Goal: Task Accomplishment & Management: Manage account settings

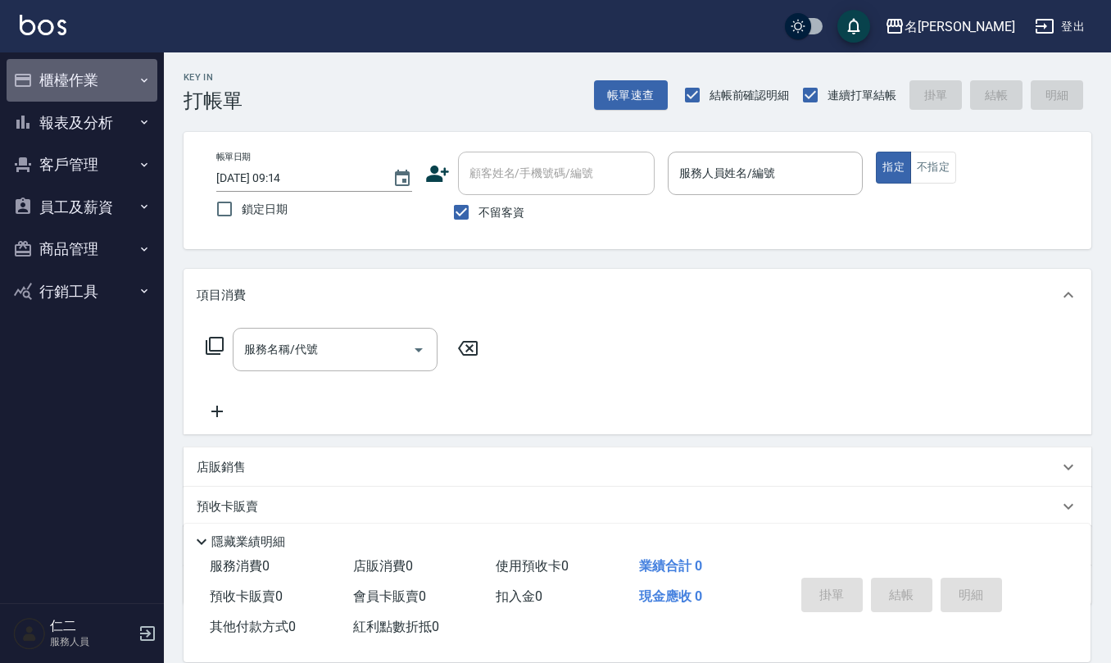
click at [74, 84] on button "櫃檯作業" at bounding box center [82, 80] width 151 height 43
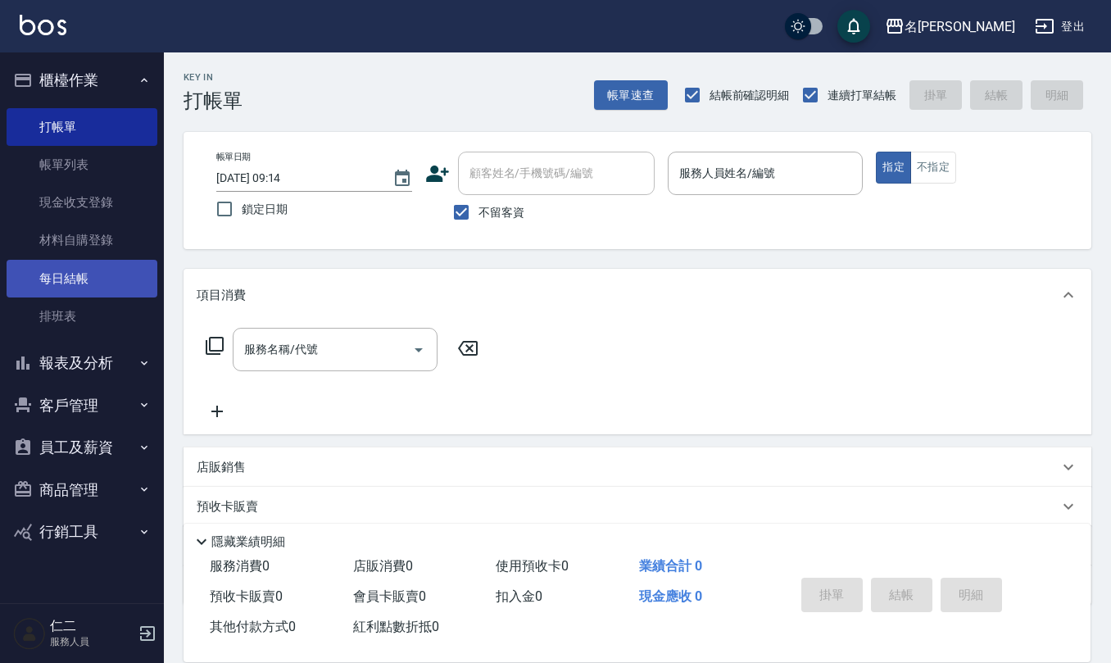
click at [93, 282] on link "每日結帳" at bounding box center [82, 279] width 151 height 38
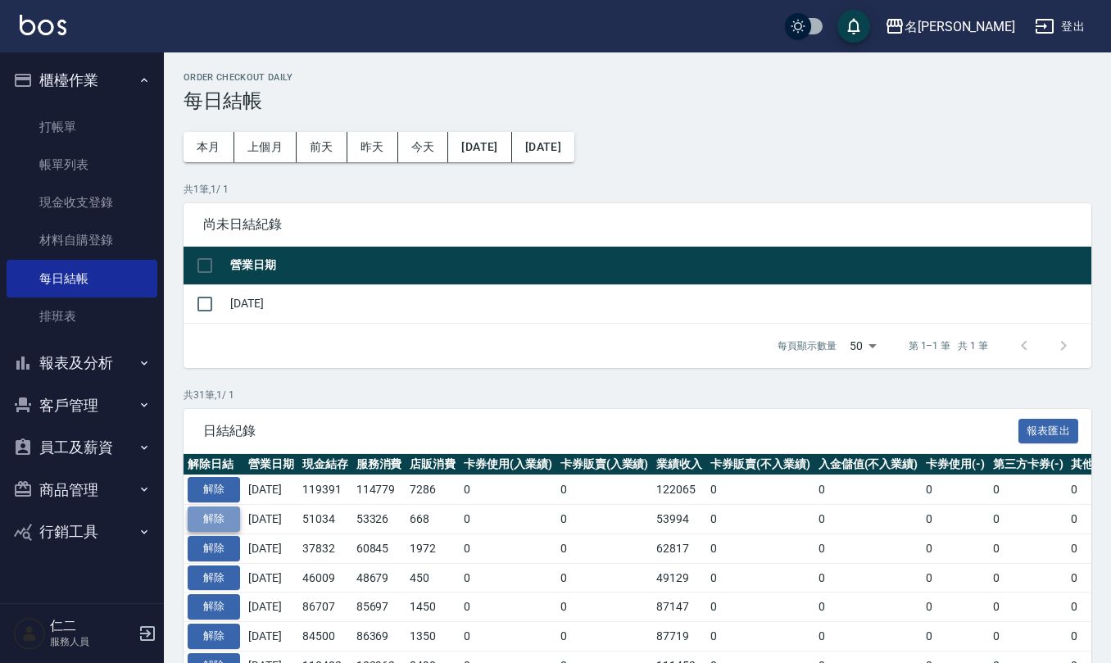
click at [220, 528] on button "解除" at bounding box center [214, 518] width 52 height 25
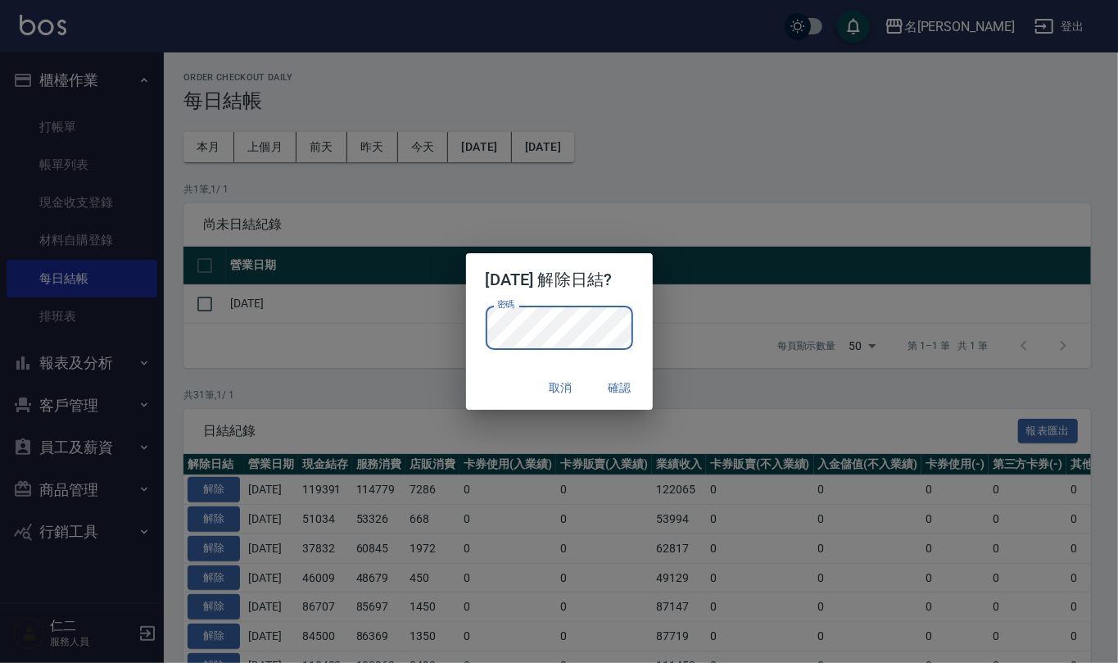
click at [628, 387] on button "確認" at bounding box center [620, 388] width 52 height 30
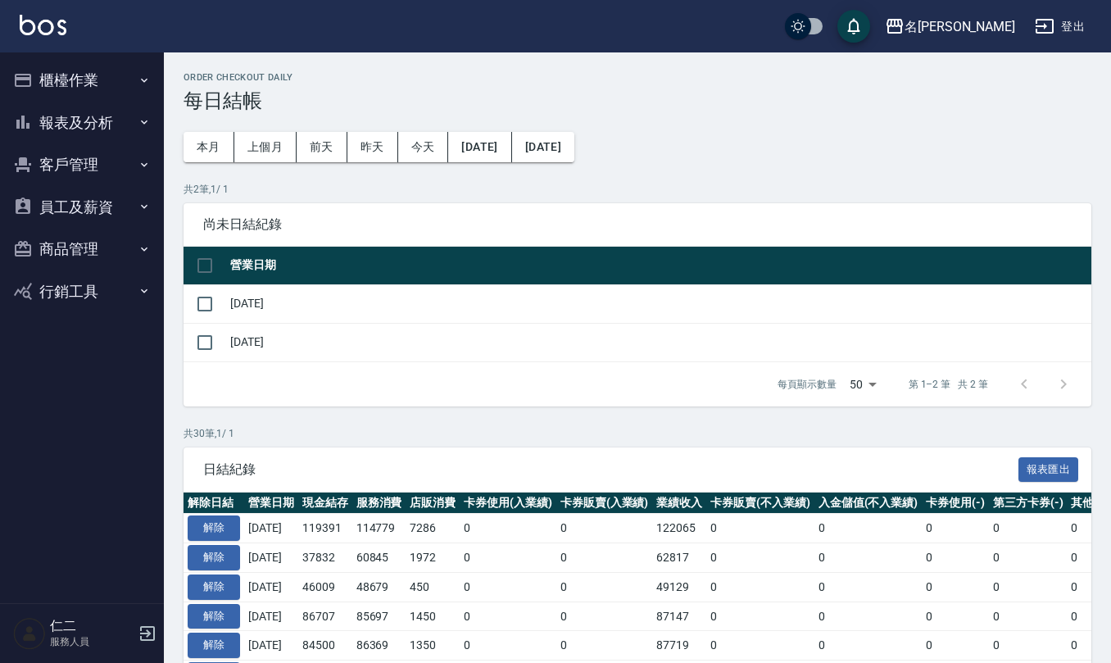
click at [51, 75] on button "櫃檯作業" at bounding box center [82, 80] width 151 height 43
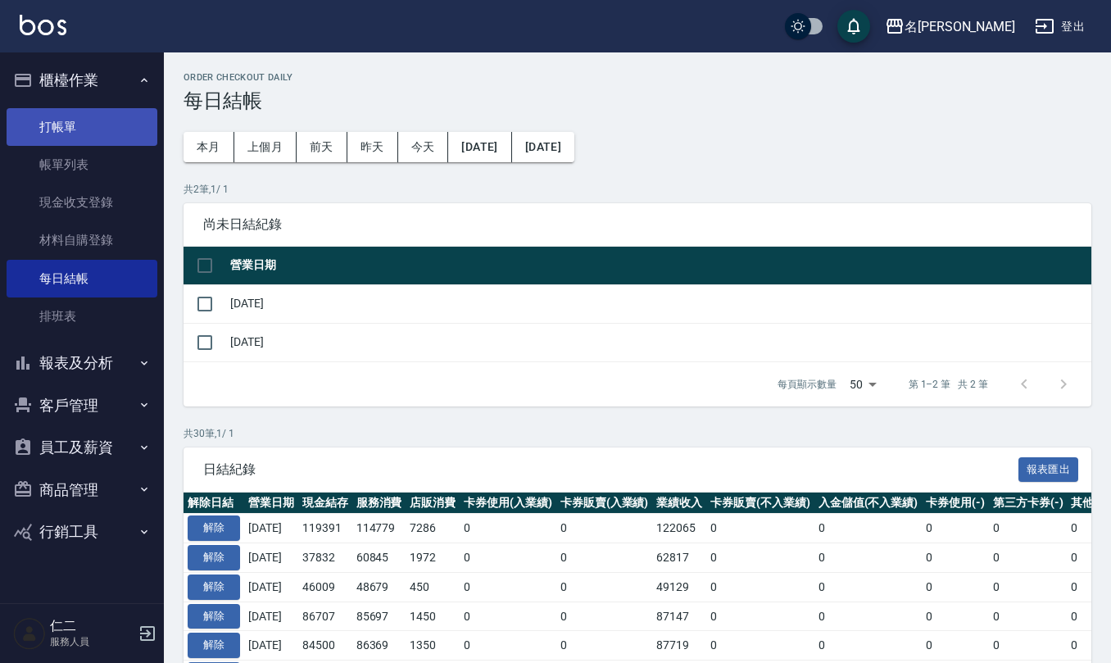
click at [86, 135] on link "打帳單" at bounding box center [82, 127] width 151 height 38
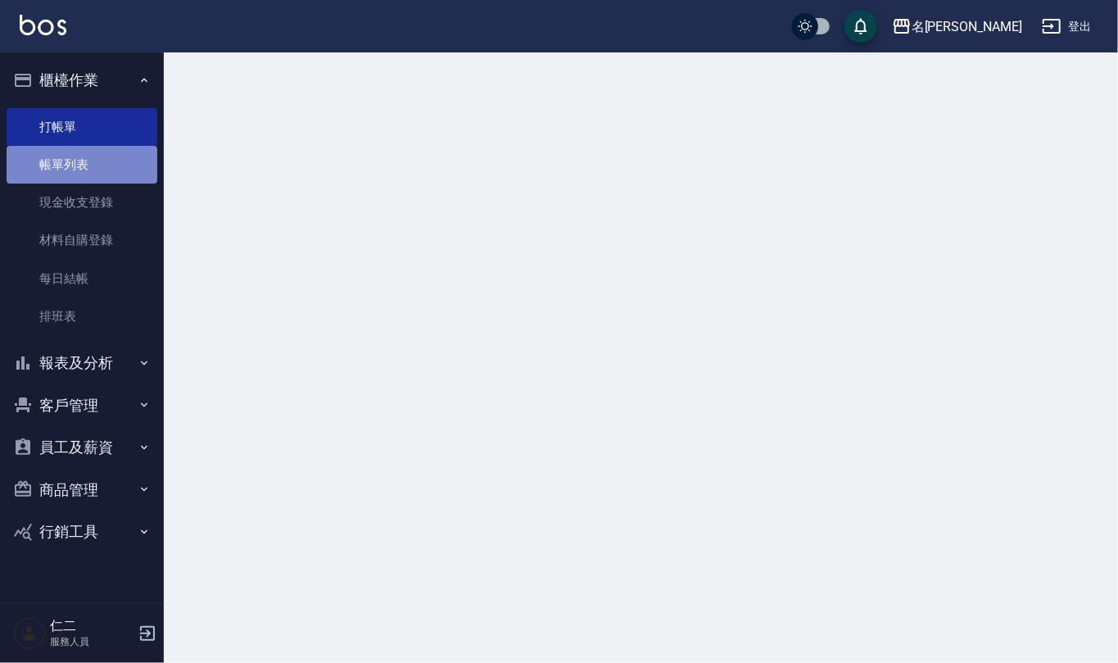
click at [86, 154] on link "帳單列表" at bounding box center [82, 165] width 151 height 38
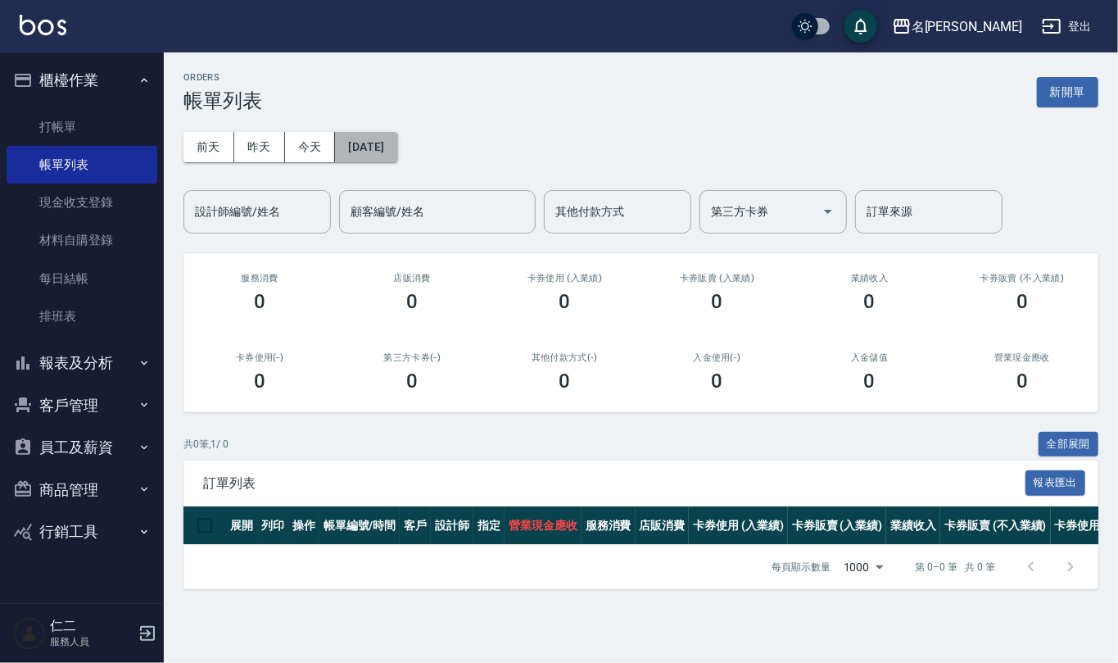
click at [377, 141] on button "[DATE]" at bounding box center [366, 147] width 62 height 30
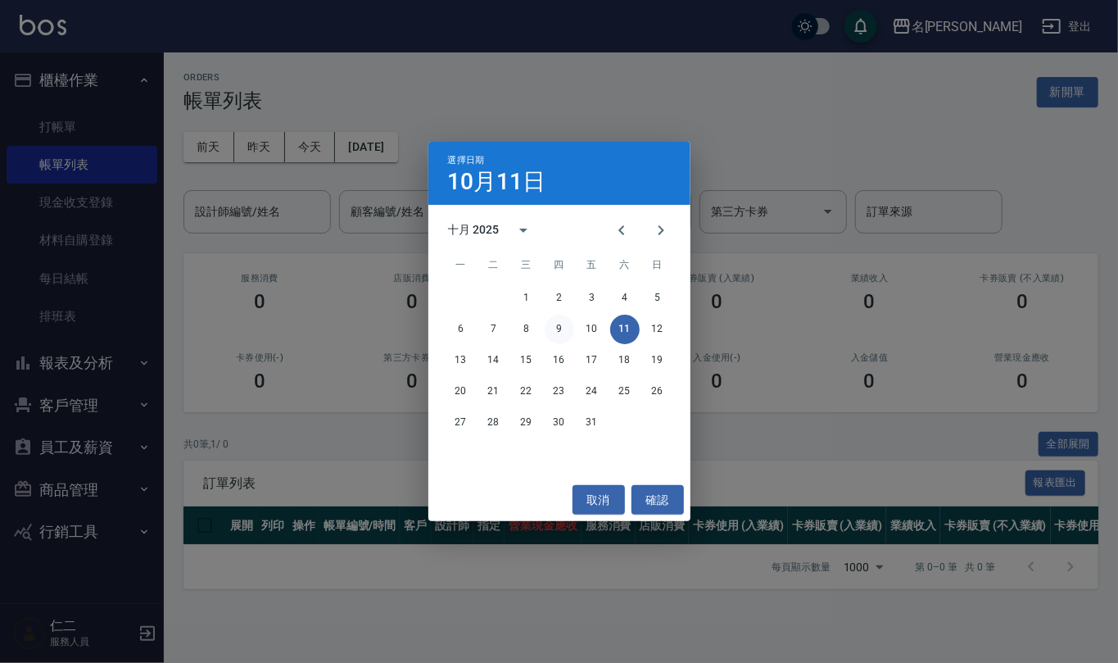
click at [562, 319] on button "9" at bounding box center [559, 329] width 29 height 29
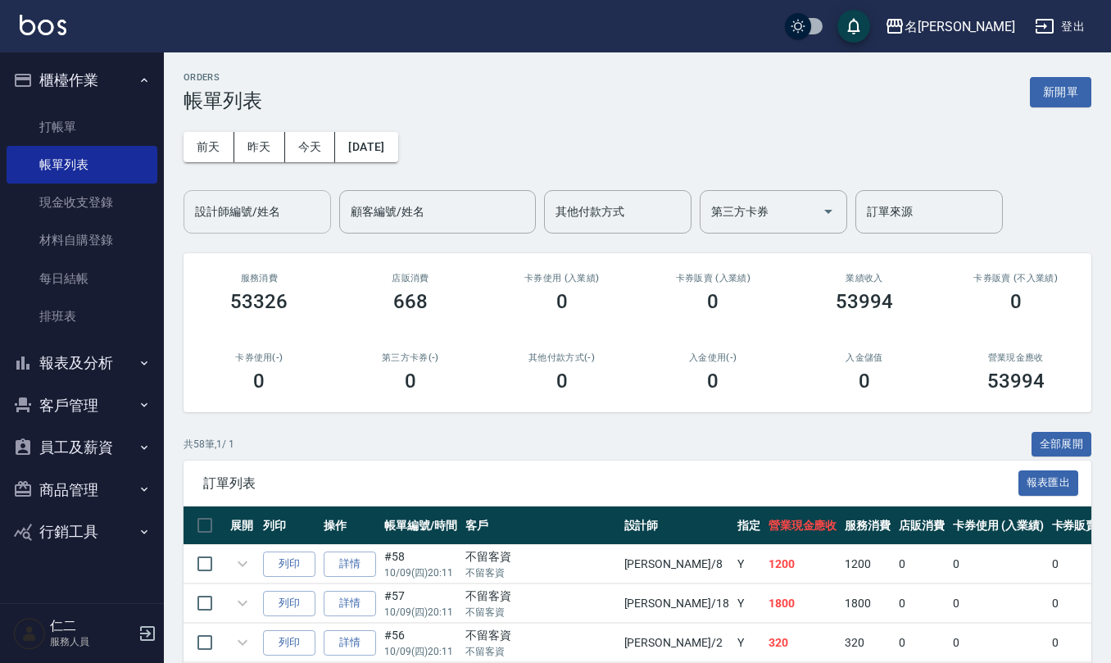
click at [285, 211] on input "設計師編號/姓名" at bounding box center [257, 211] width 133 height 29
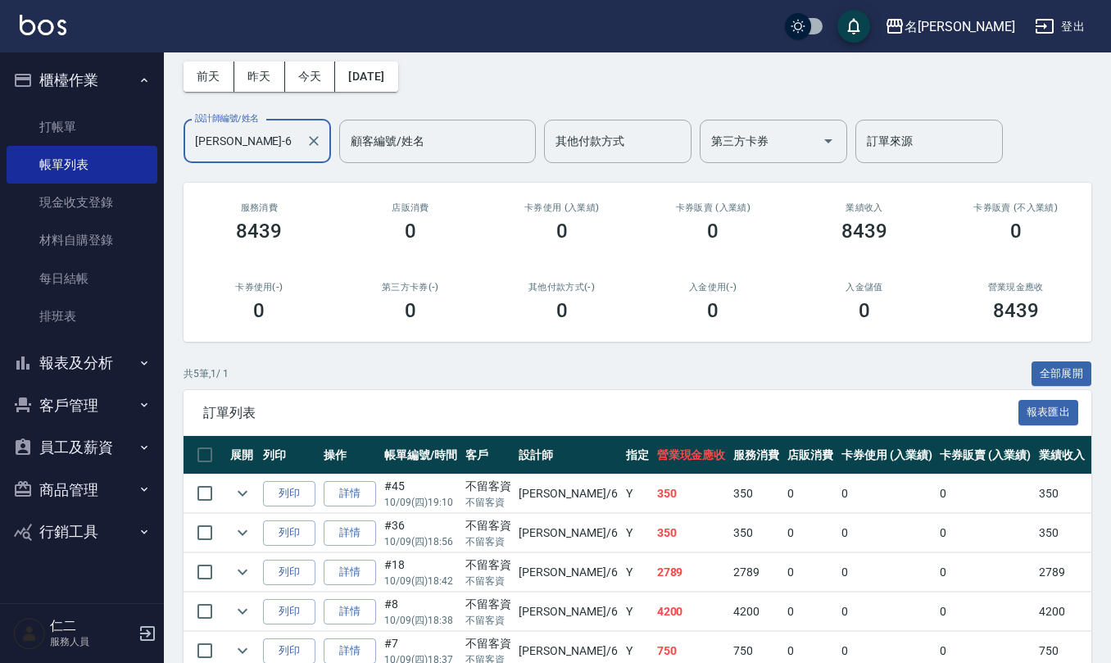
scroll to position [161, 0]
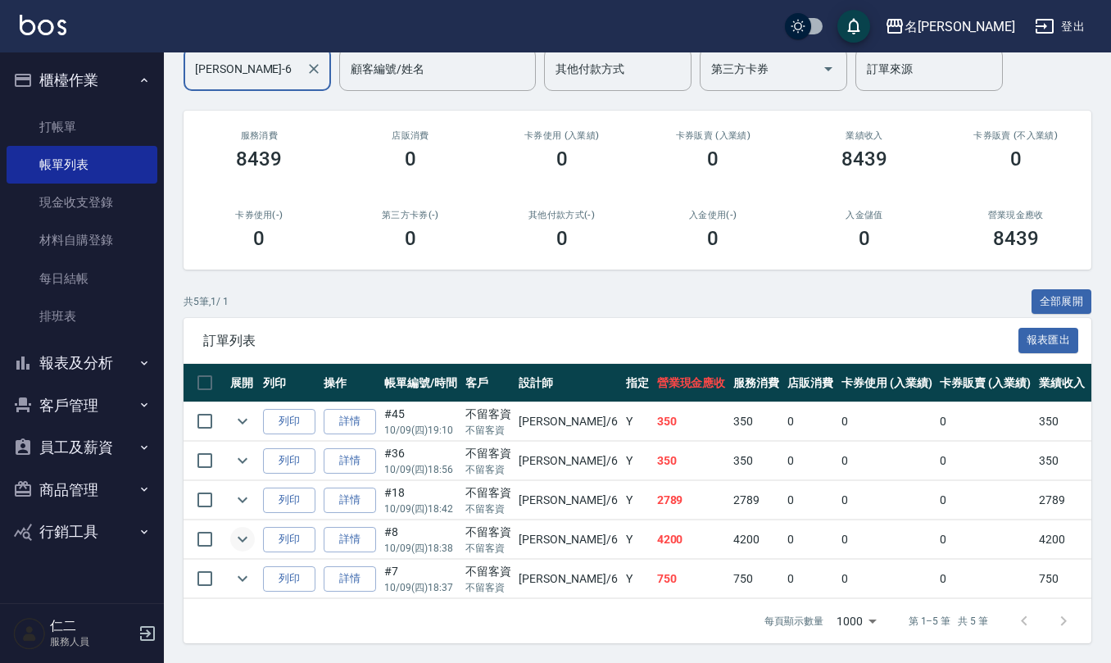
type input "吳淑文-6"
click at [241, 529] on icon "expand row" at bounding box center [243, 539] width 20 height 20
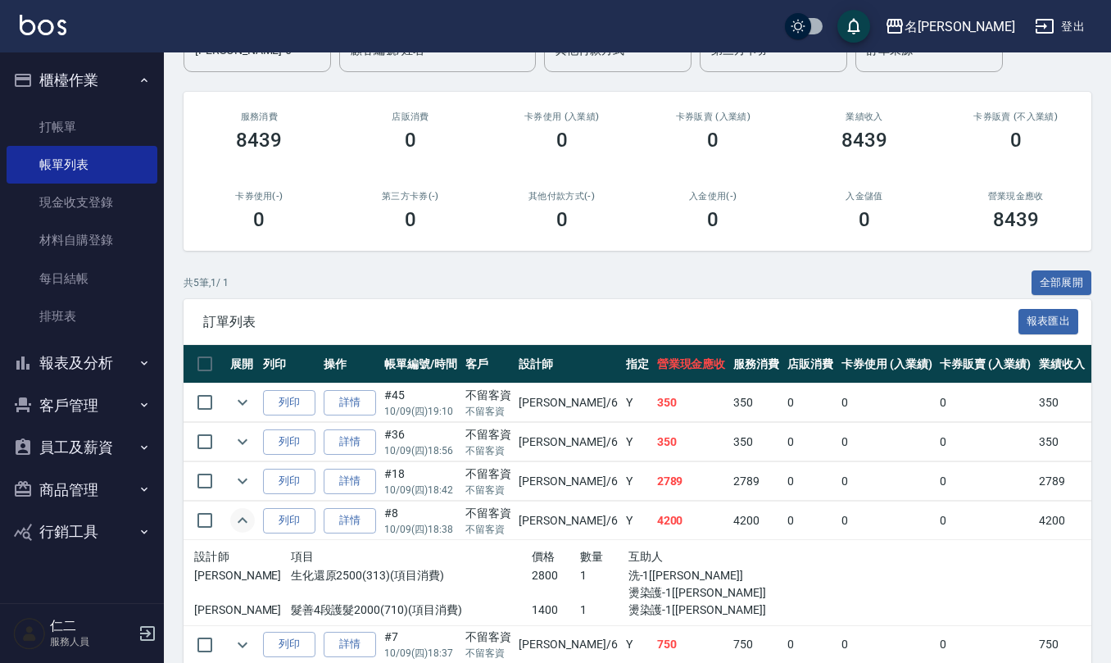
click at [351, 531] on link "詳情" at bounding box center [350, 520] width 52 height 25
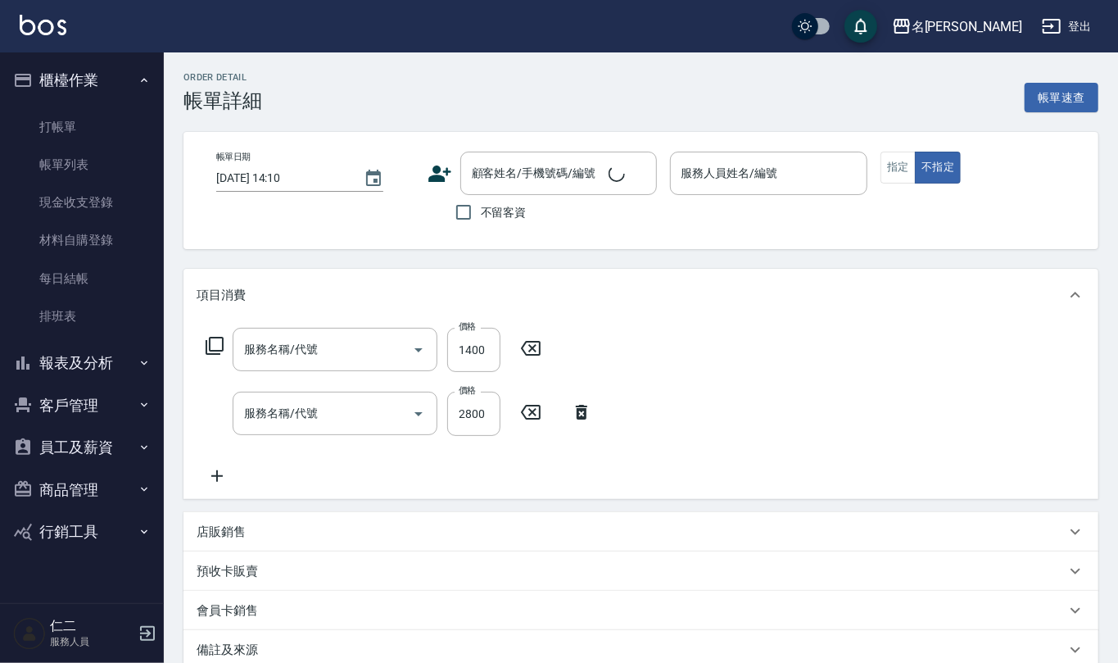
type input "2025/10/09 18:38"
checkbox input "true"
type input "吳淑文-6"
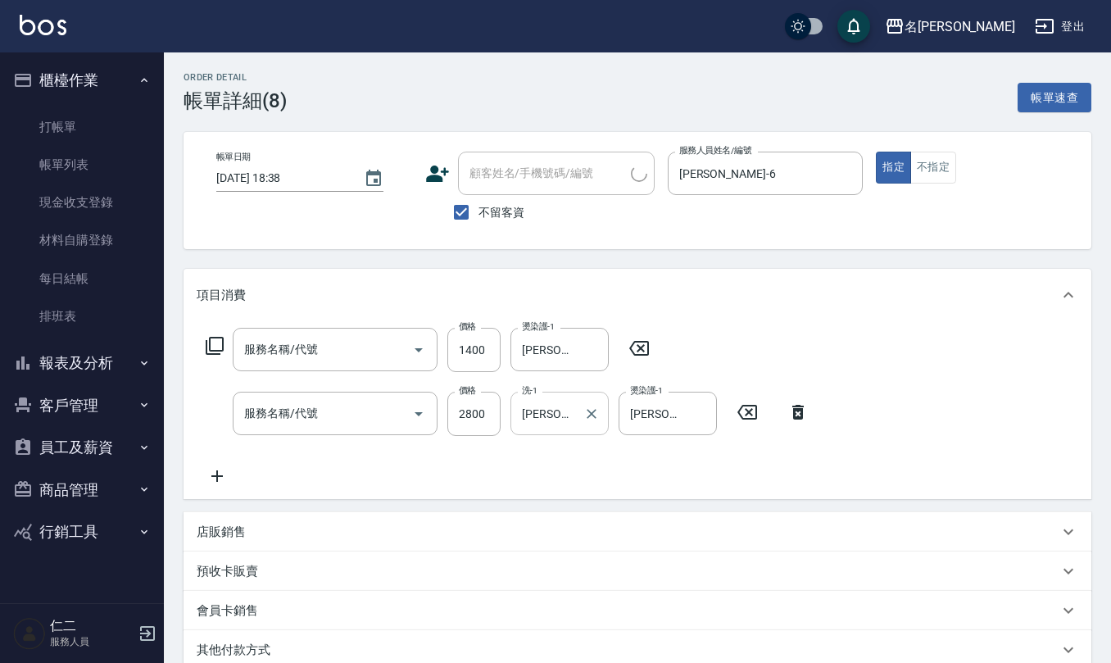
type input "髮善4段護髮2000(710)"
type input "生化還原2500(313)"
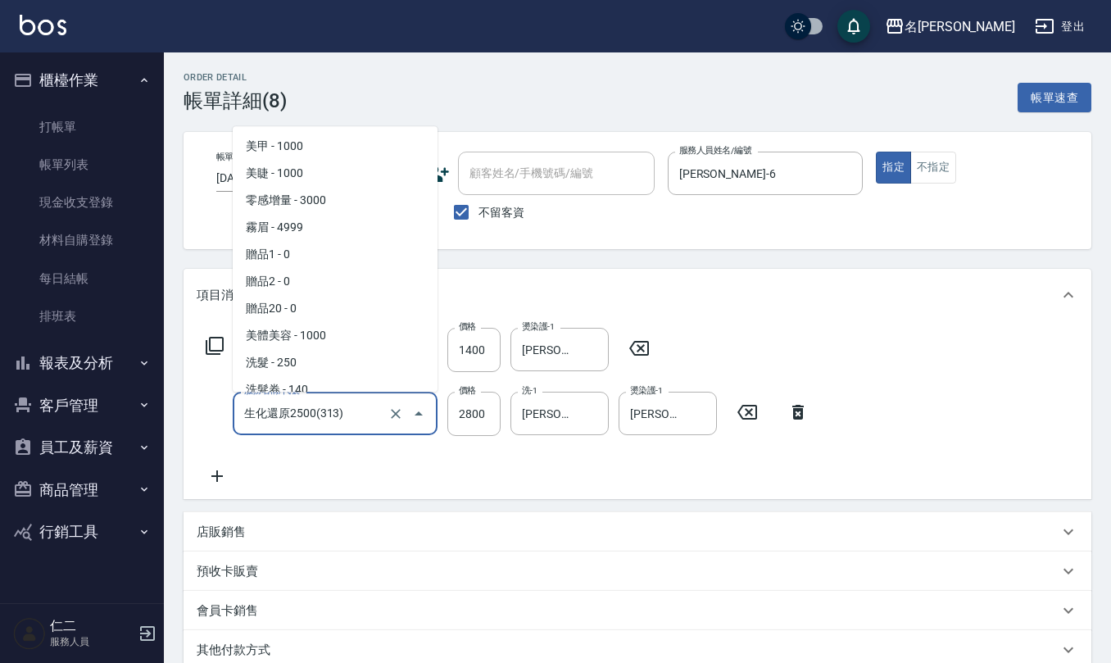
click at [374, 416] on input "生化還原2500(313)" at bounding box center [312, 413] width 144 height 29
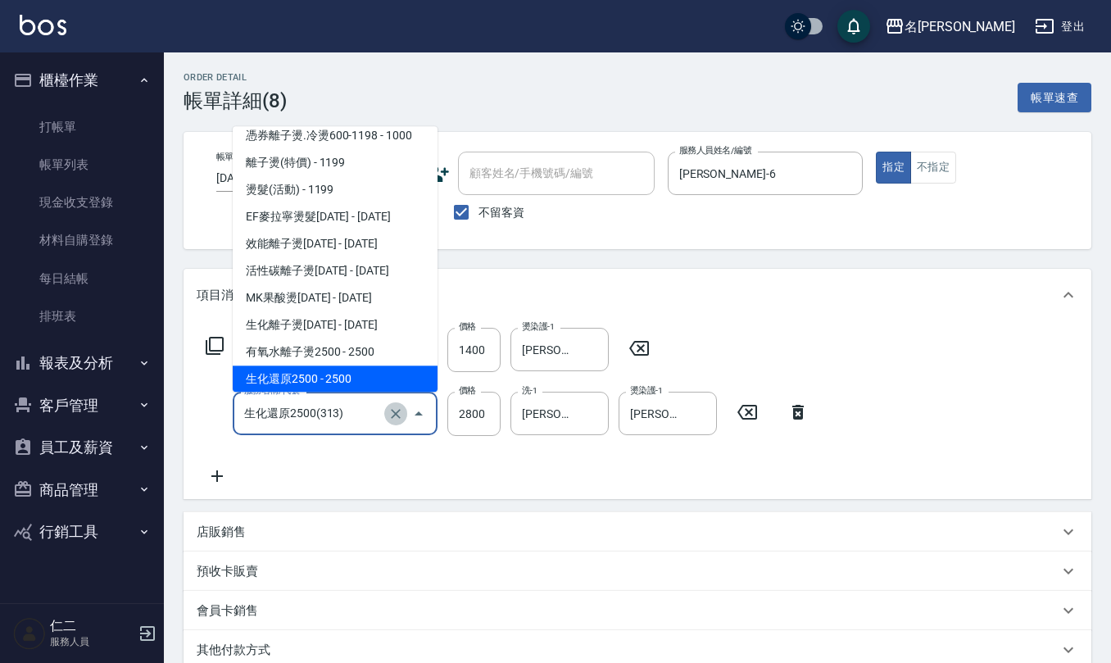
click at [394, 414] on icon "Clear" at bounding box center [396, 414] width 10 height 10
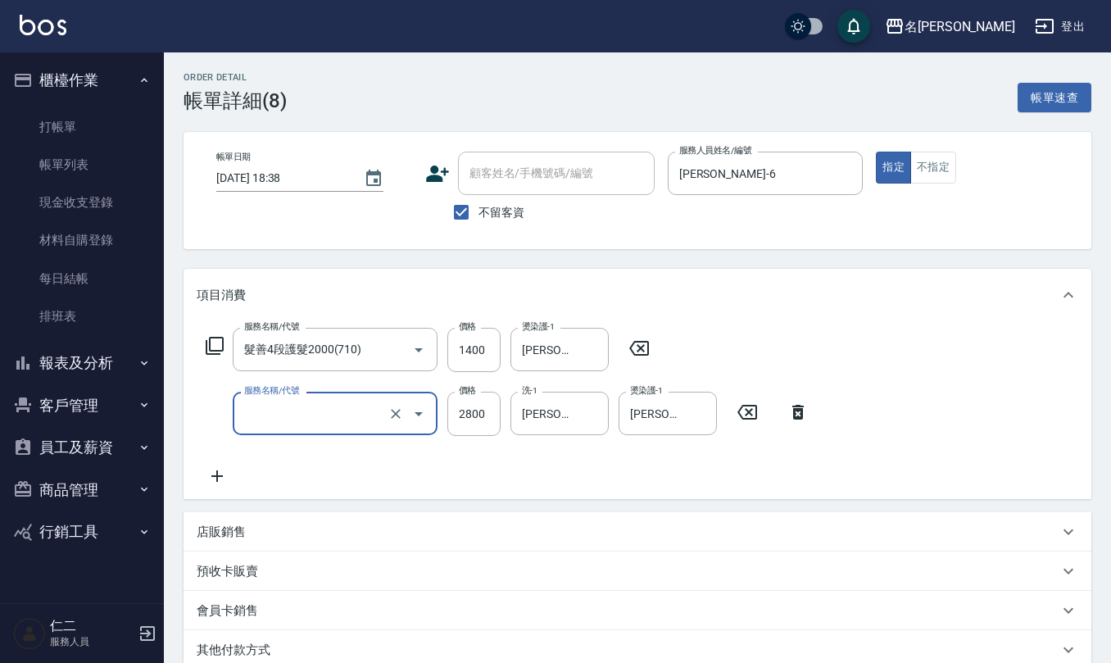
click at [362, 410] on input "服務名稱/代號" at bounding box center [312, 413] width 144 height 29
type input "CYA水質感2500UP(314)"
type input "2800"
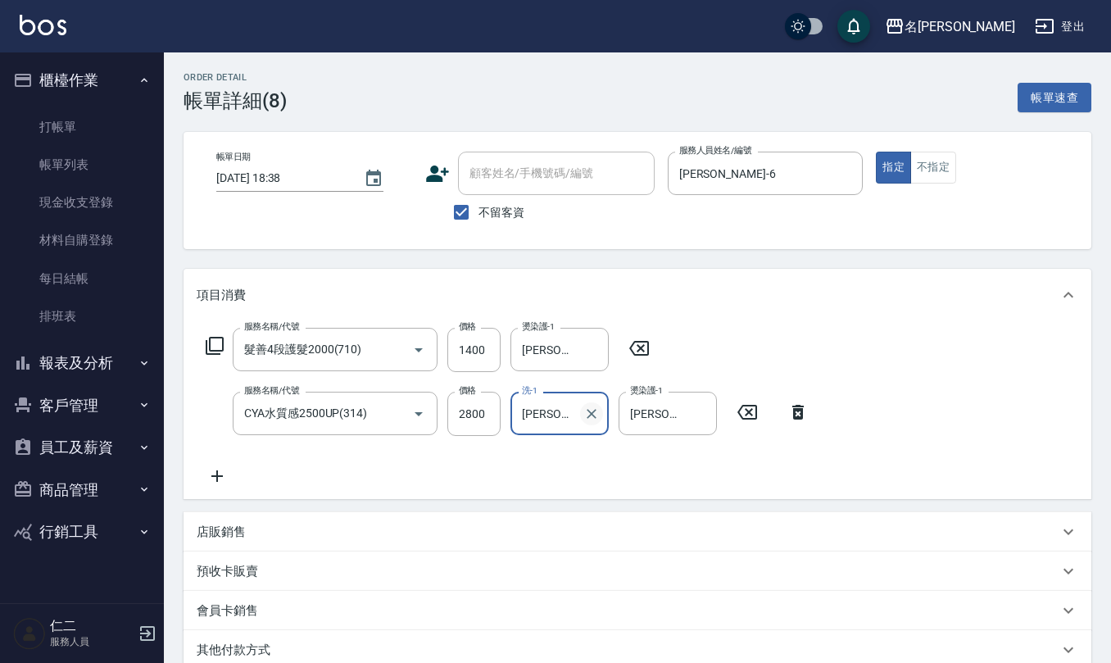
click at [588, 420] on icon "Clear" at bounding box center [591, 414] width 16 height 16
type input "杜芊彤-20"
click at [701, 413] on icon "Clear" at bounding box center [700, 414] width 16 height 16
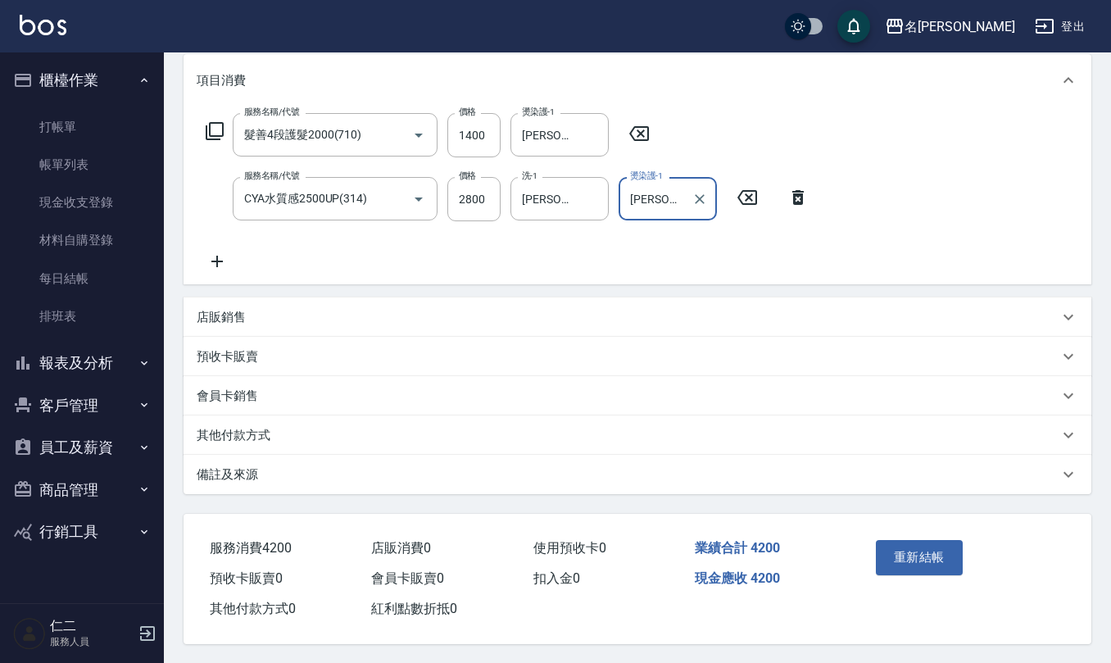
scroll to position [220, 0]
type input "杜芊彤-20"
click at [906, 542] on button "重新結帳" at bounding box center [919, 556] width 87 height 34
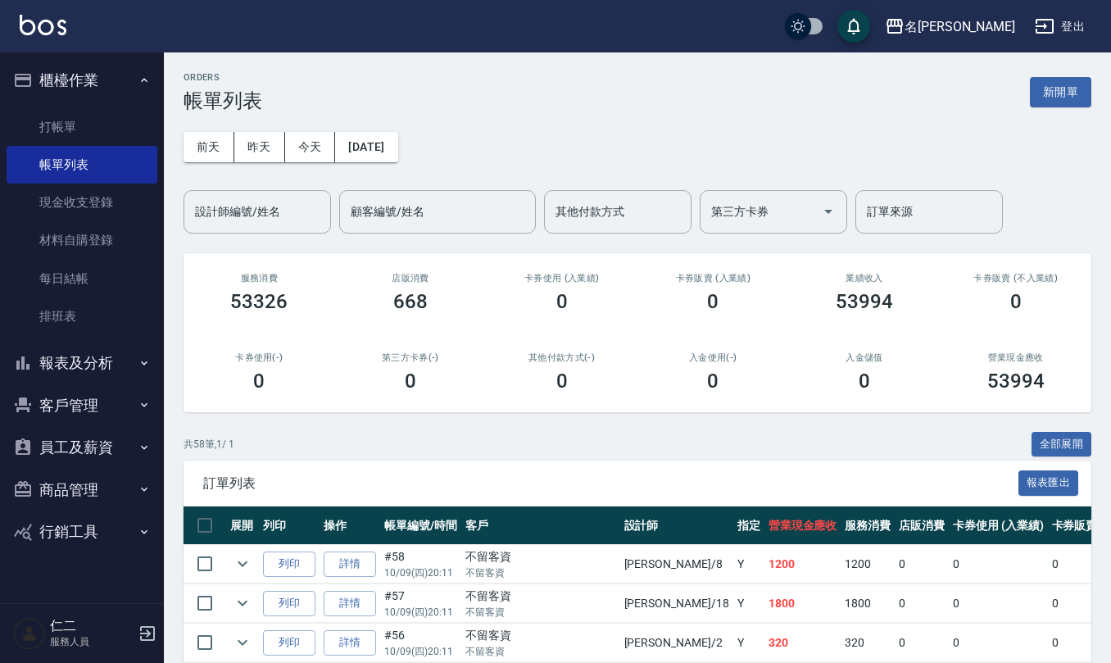
click at [102, 356] on button "報表及分析" at bounding box center [82, 363] width 151 height 43
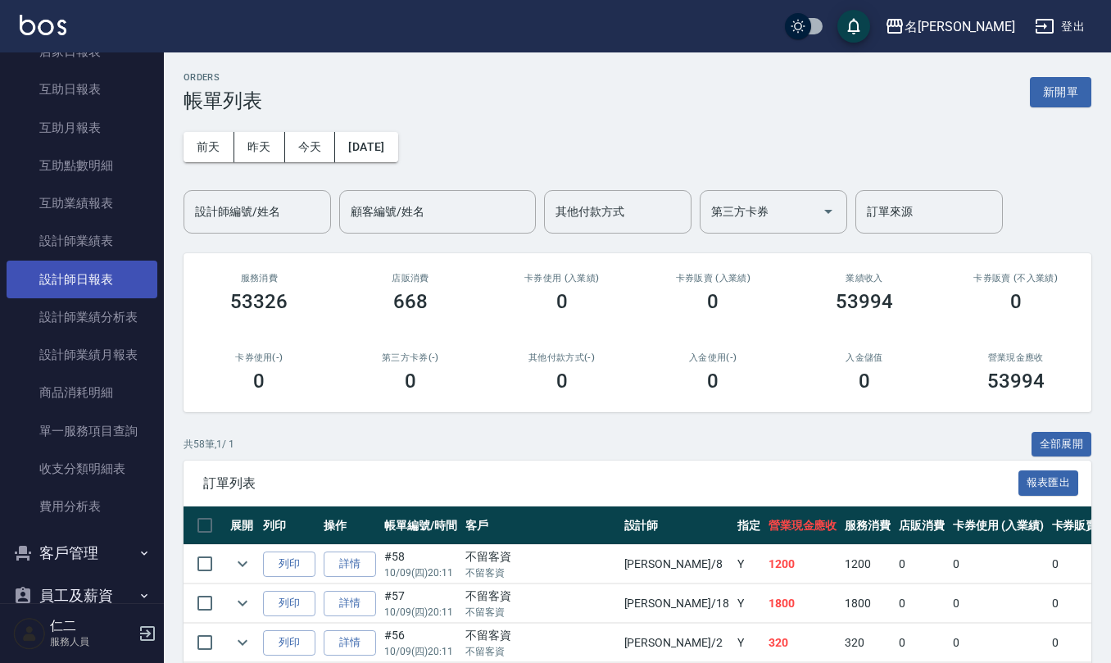
scroll to position [437, 0]
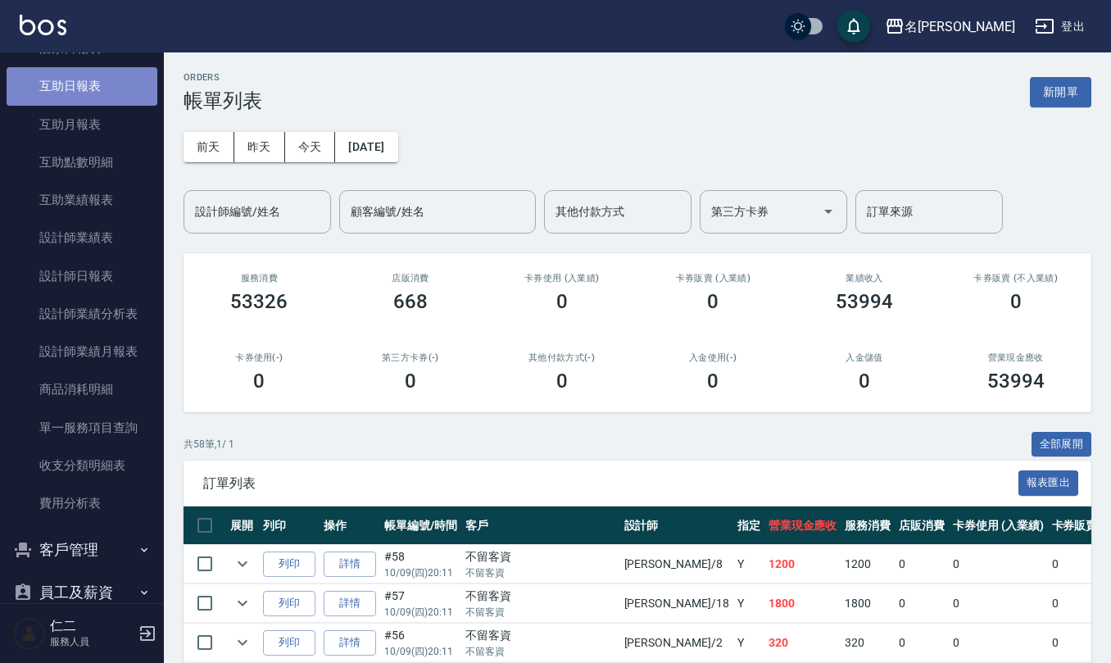
click at [84, 92] on link "互助日報表" at bounding box center [82, 86] width 151 height 38
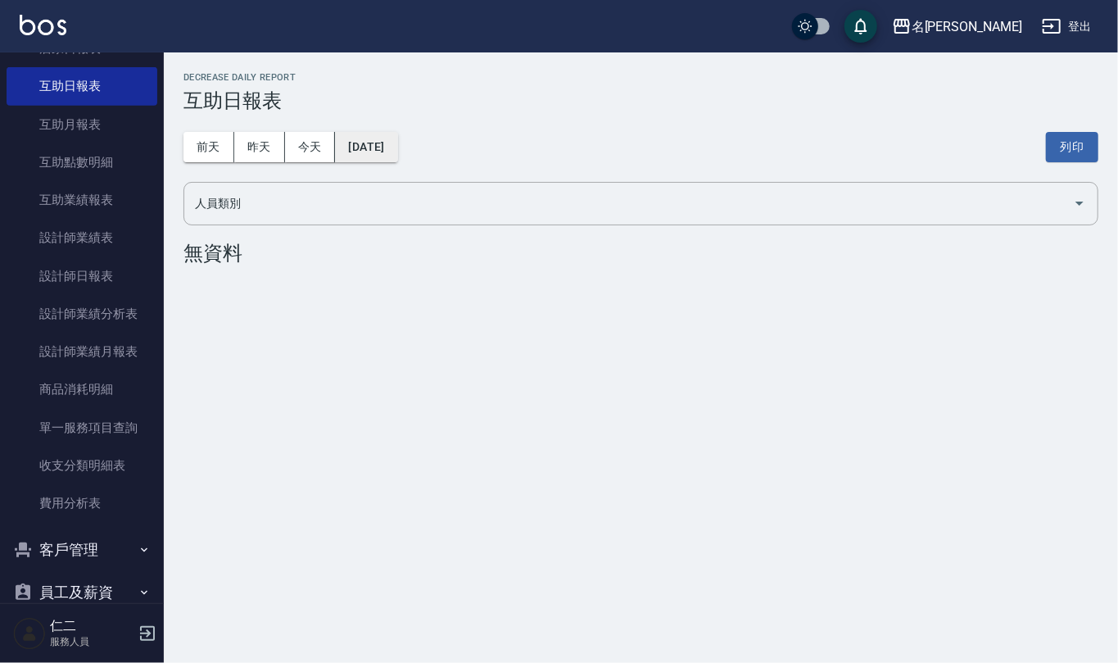
click at [394, 152] on button "[DATE]" at bounding box center [366, 147] width 62 height 30
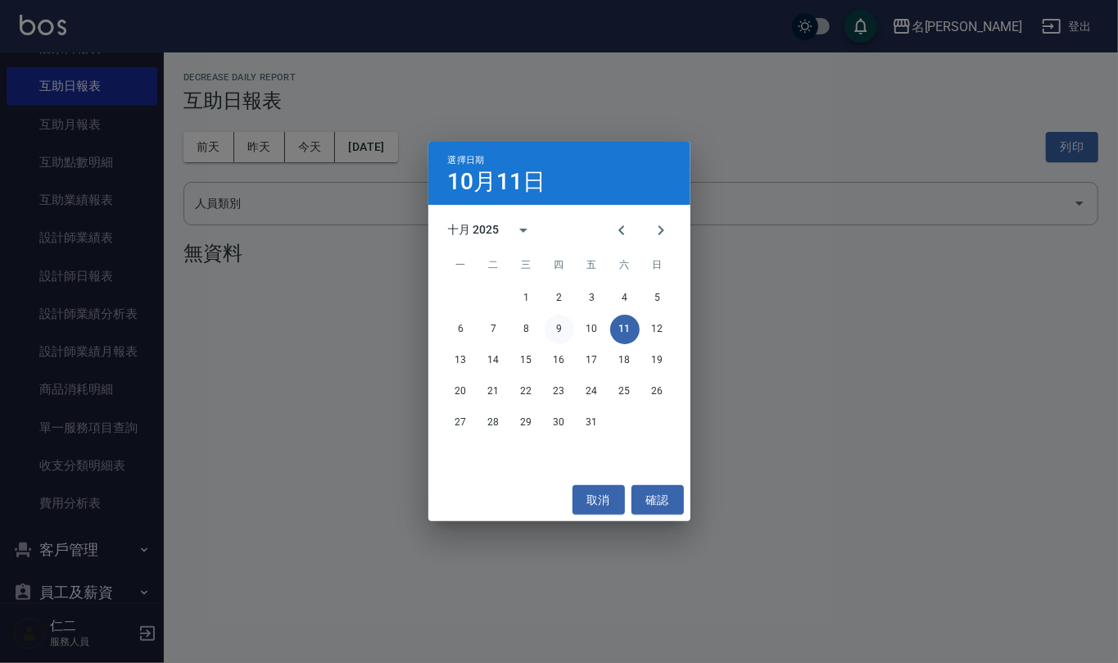
click at [560, 333] on button "9" at bounding box center [559, 329] width 29 height 29
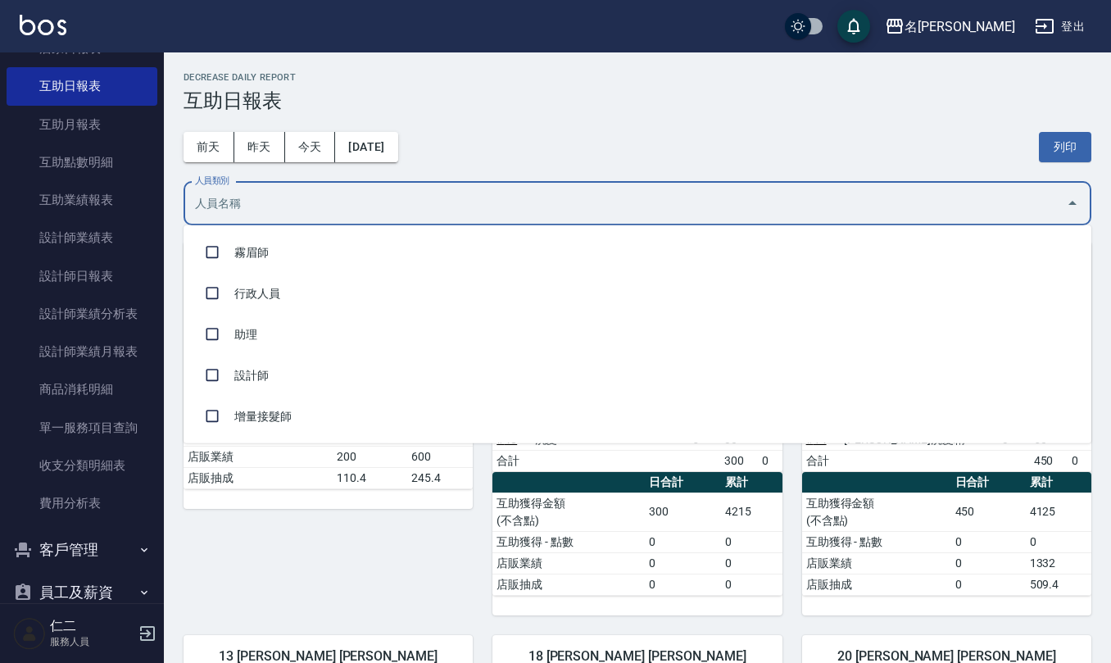
click at [379, 203] on input "人員類別" at bounding box center [625, 203] width 868 height 29
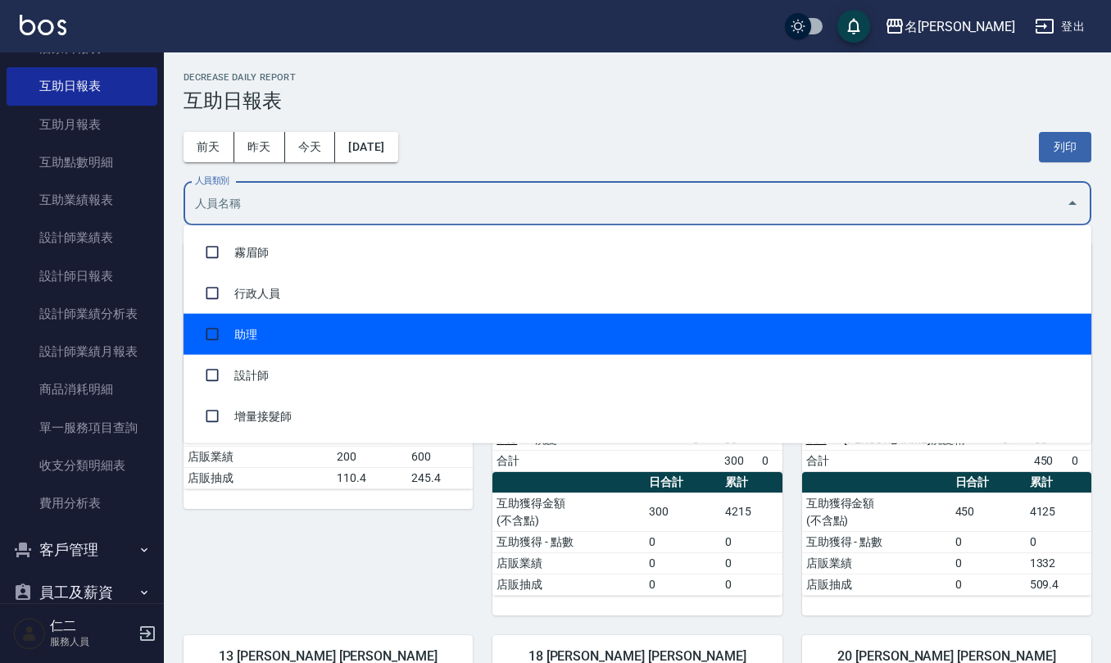
click at [339, 335] on li "助理" at bounding box center [638, 334] width 908 height 41
checkbox input "true"
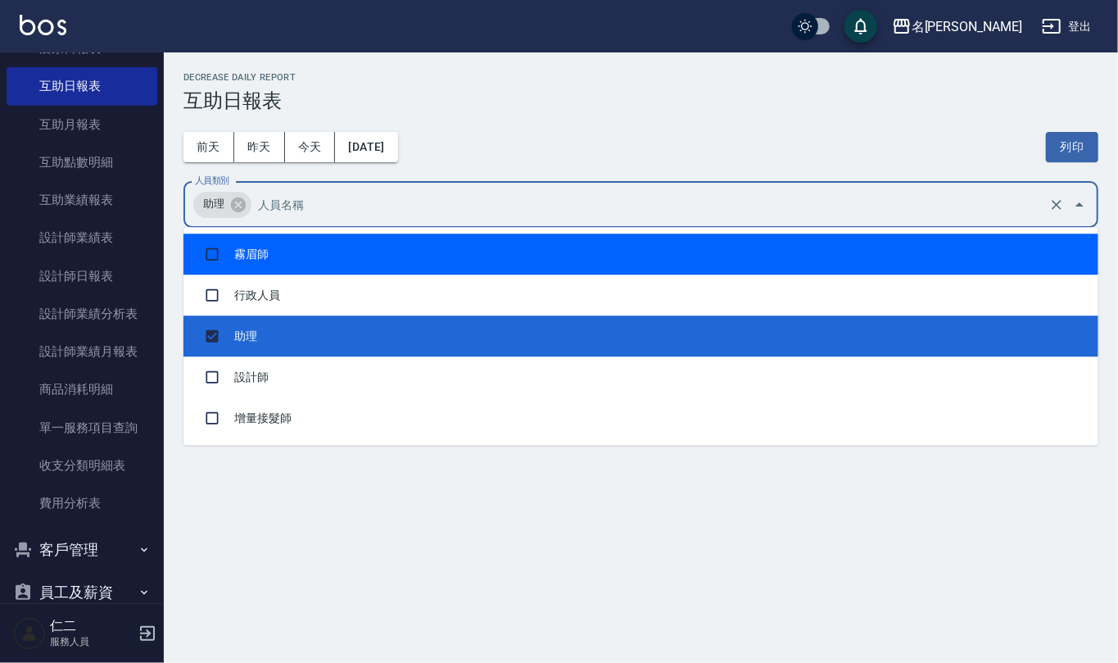
click at [513, 134] on div "前天 昨天 今天 2025/10/09 列印" at bounding box center [641, 147] width 915 height 70
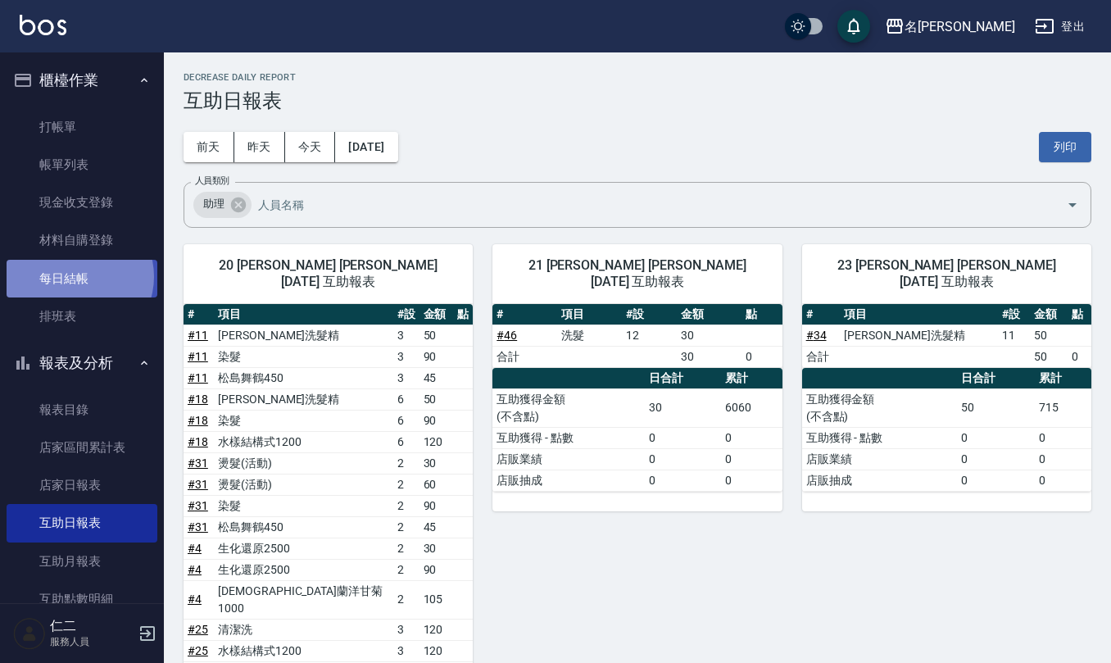
click at [75, 276] on link "每日結帳" at bounding box center [82, 279] width 151 height 38
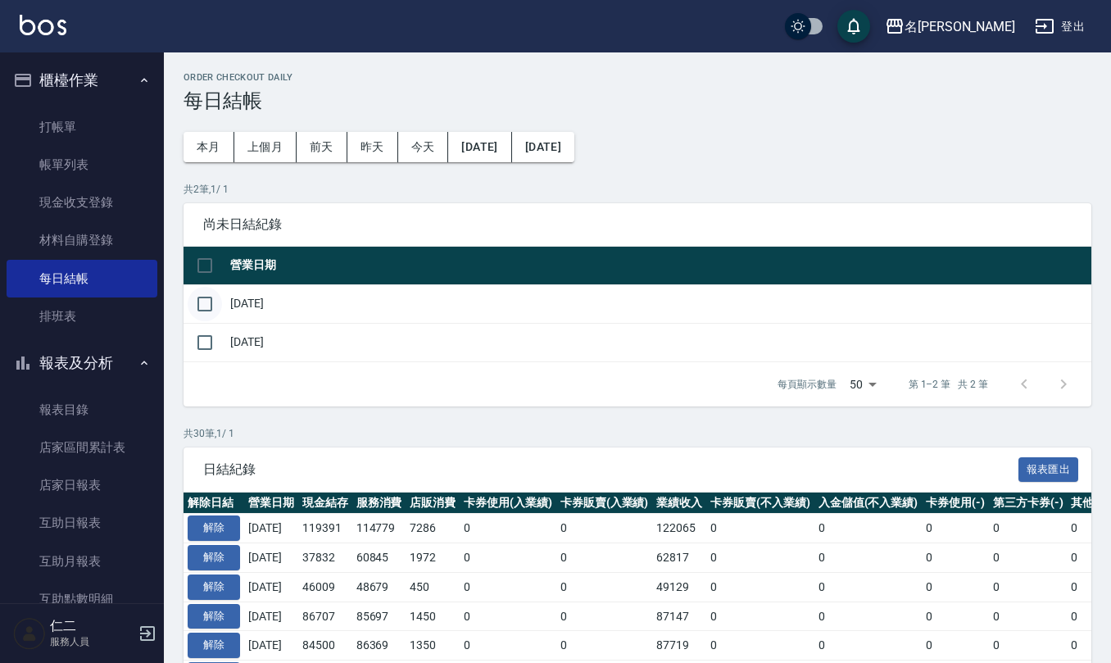
click at [197, 299] on input "checkbox" at bounding box center [205, 304] width 34 height 34
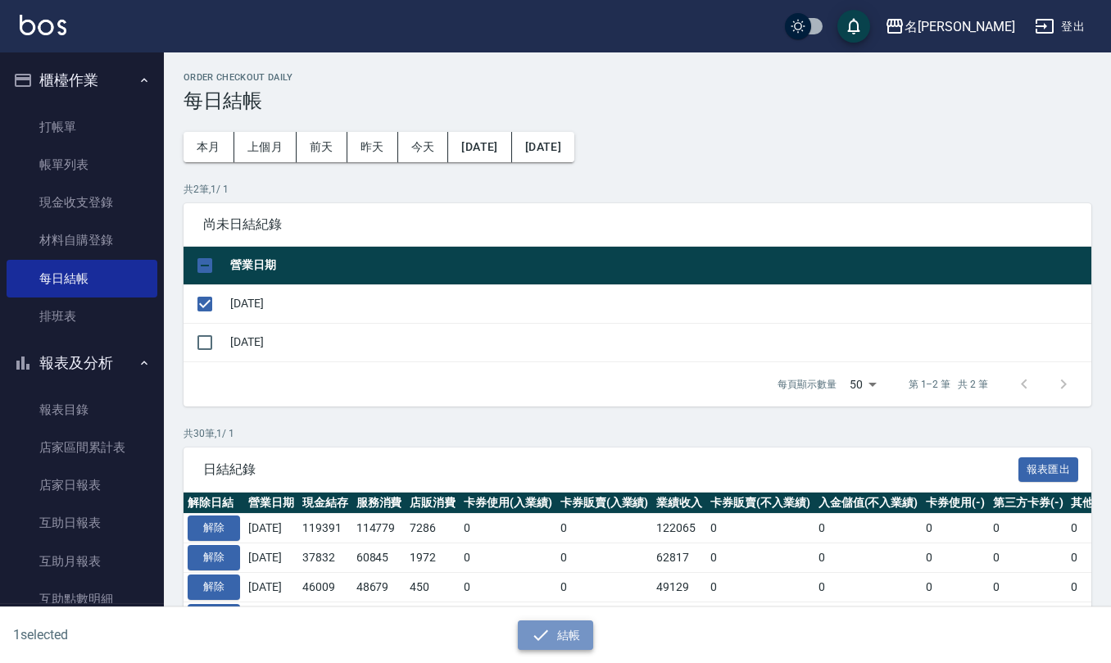
click at [569, 624] on button "結帳" at bounding box center [556, 635] width 76 height 30
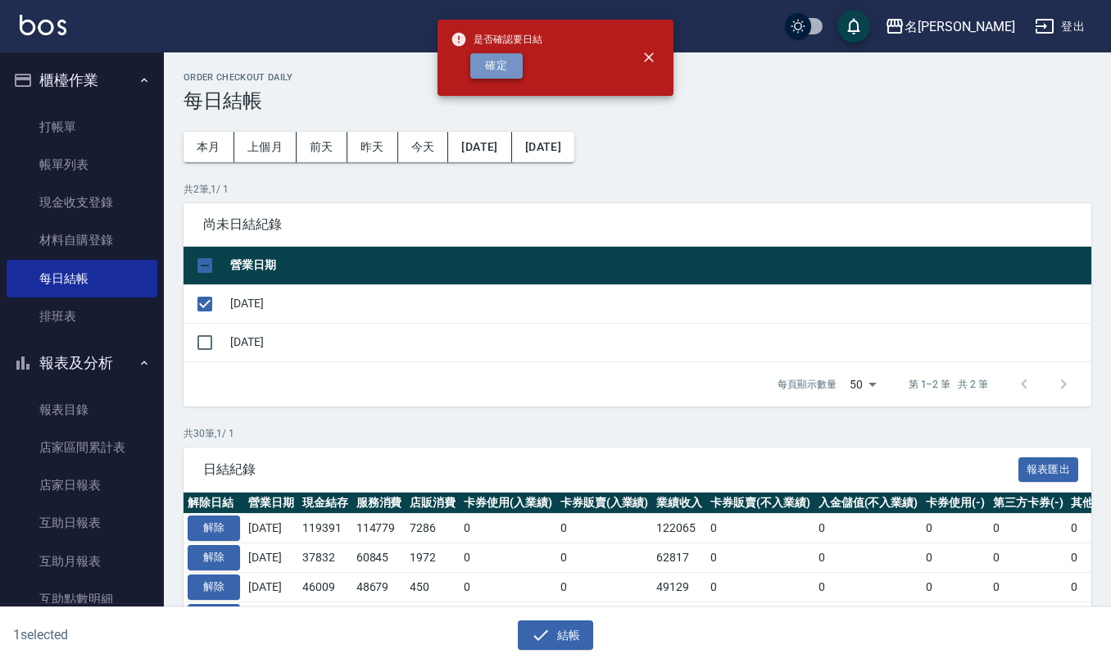
click at [501, 66] on button "確定" at bounding box center [496, 65] width 52 height 25
checkbox input "false"
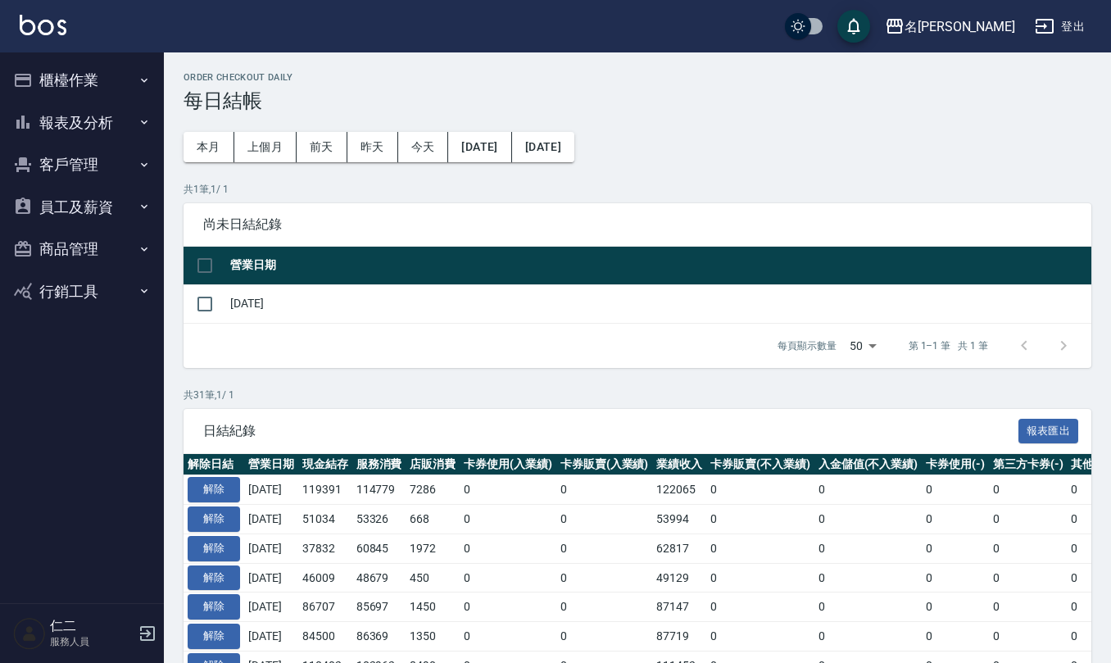
click at [95, 79] on button "櫃檯作業" at bounding box center [82, 80] width 151 height 43
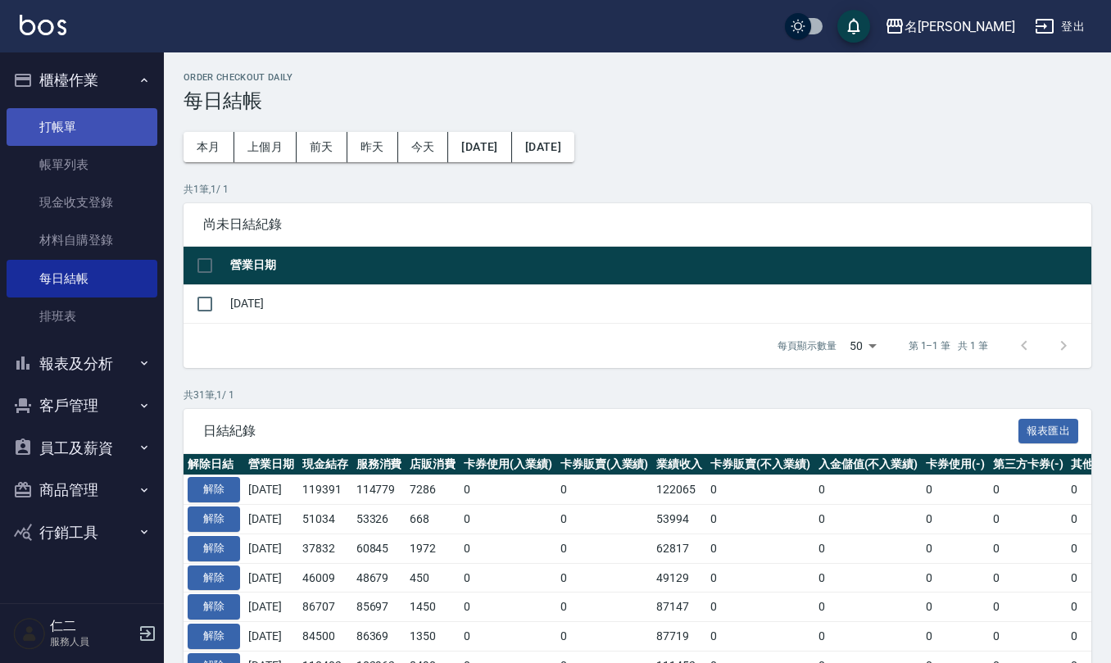
click at [87, 123] on link "打帳單" at bounding box center [82, 127] width 151 height 38
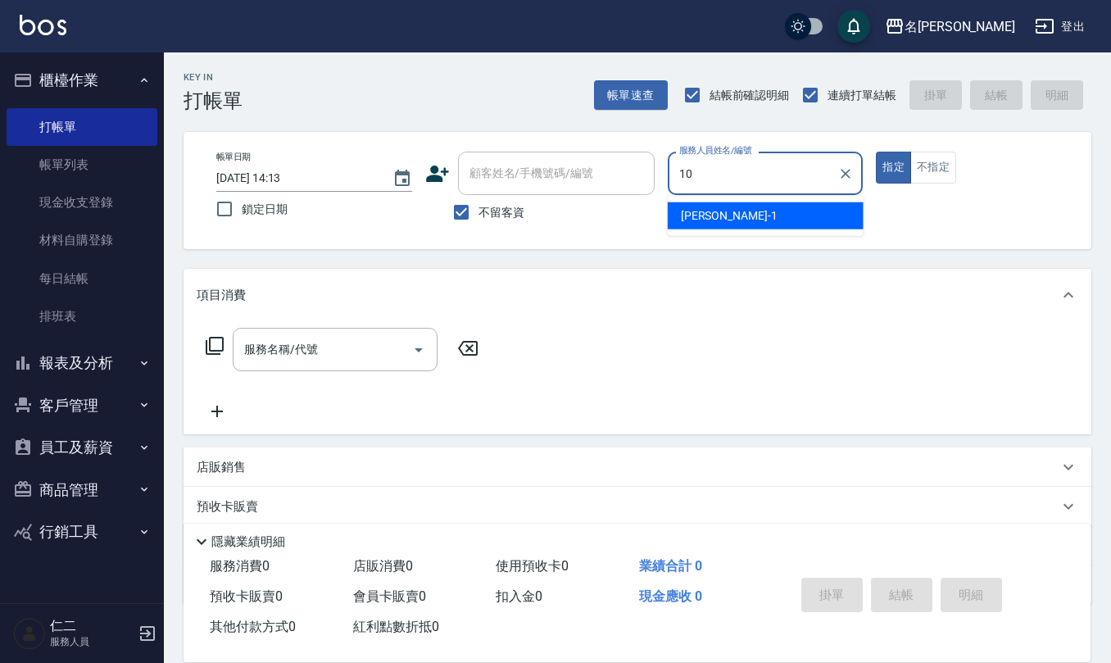
type input "胡淑雲-10"
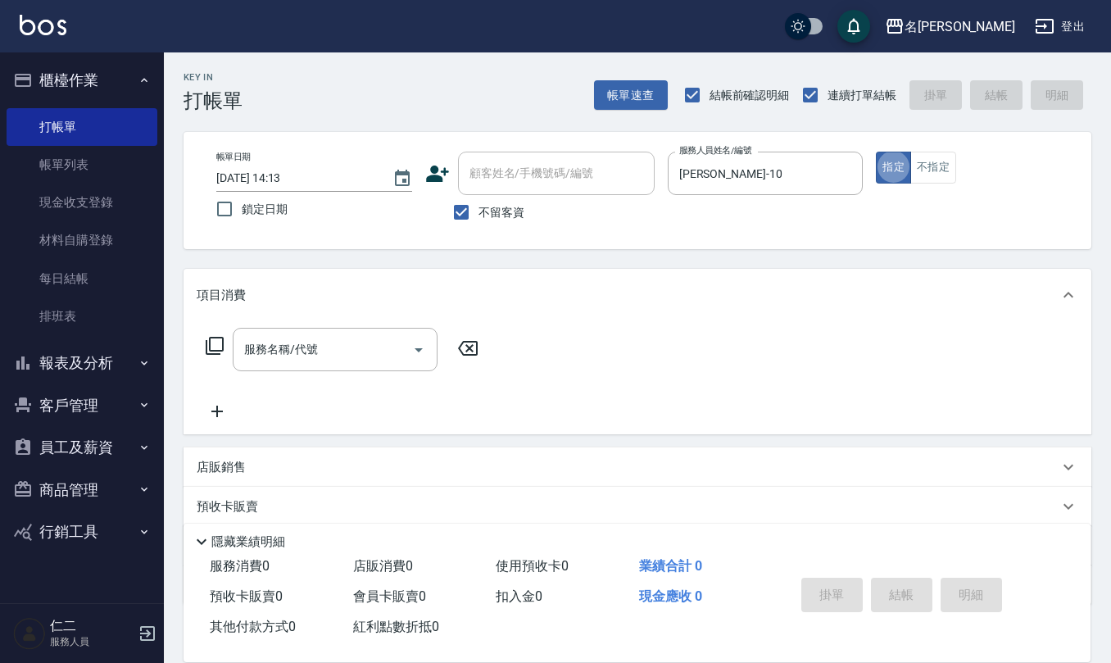
type button "true"
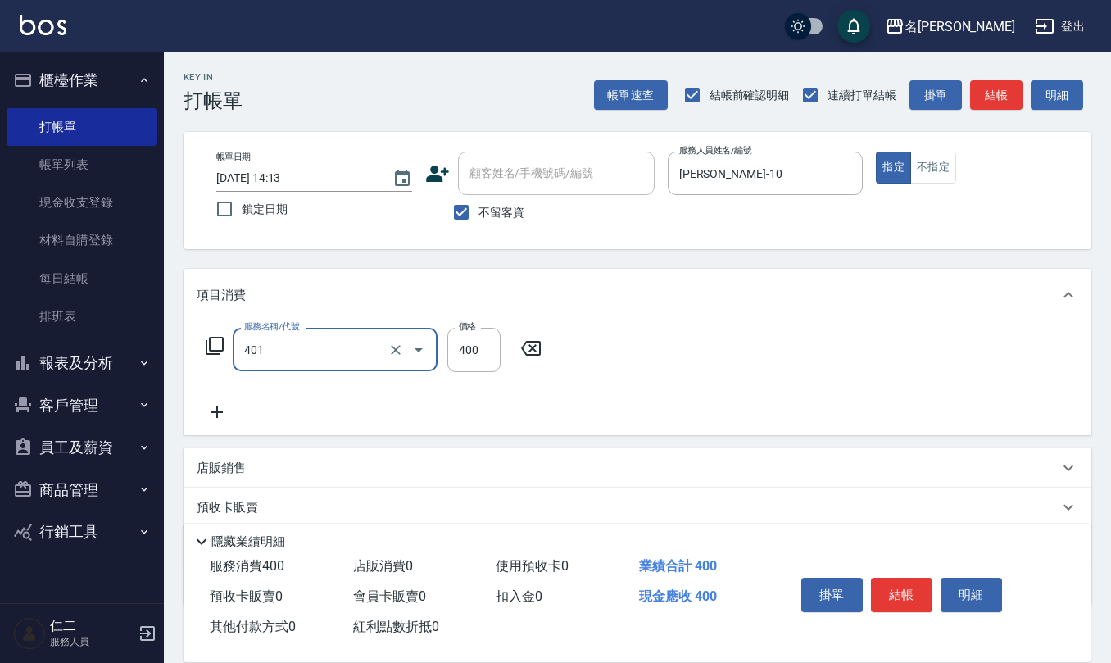
type input "剪髮(401)"
type input "450"
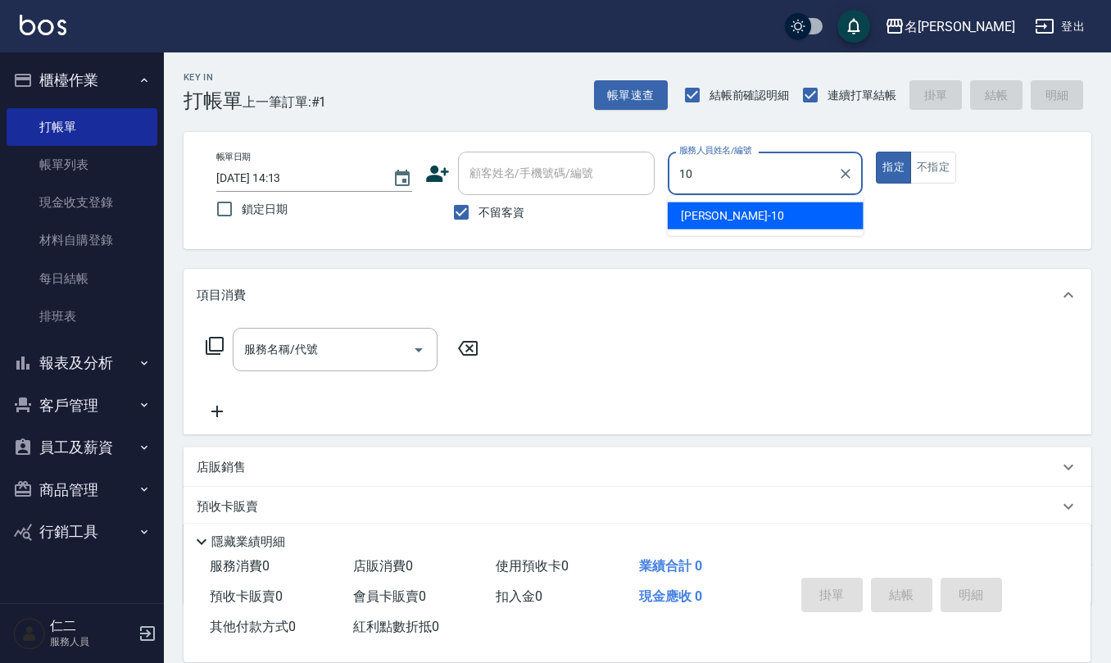
type input "胡淑雲-10"
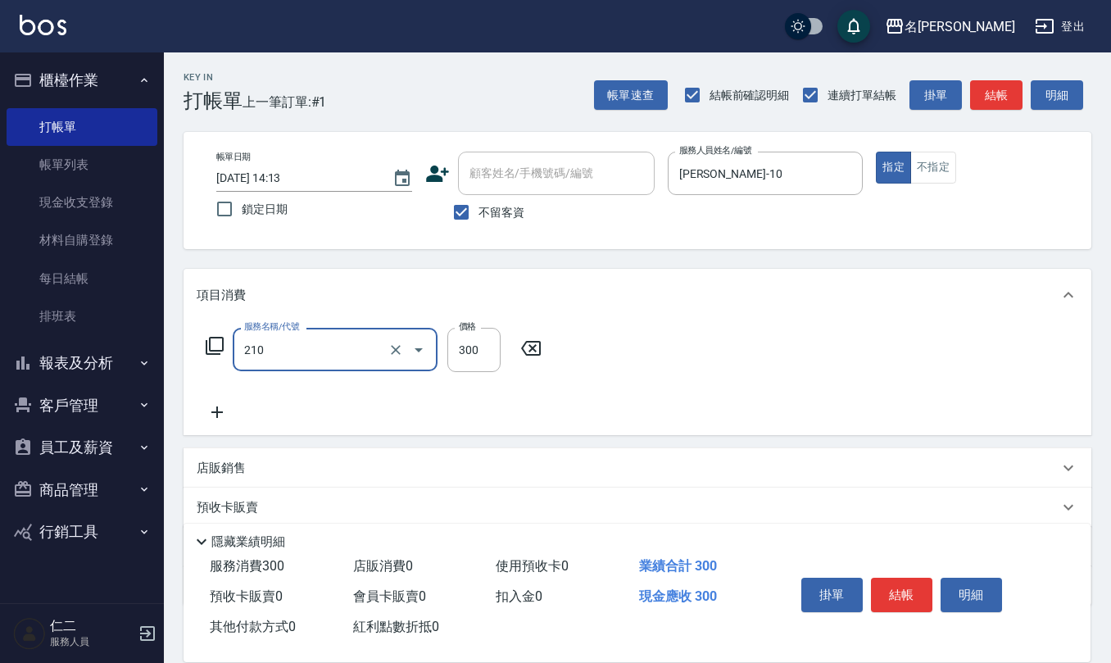
type input "歐娜洗髮精(210)"
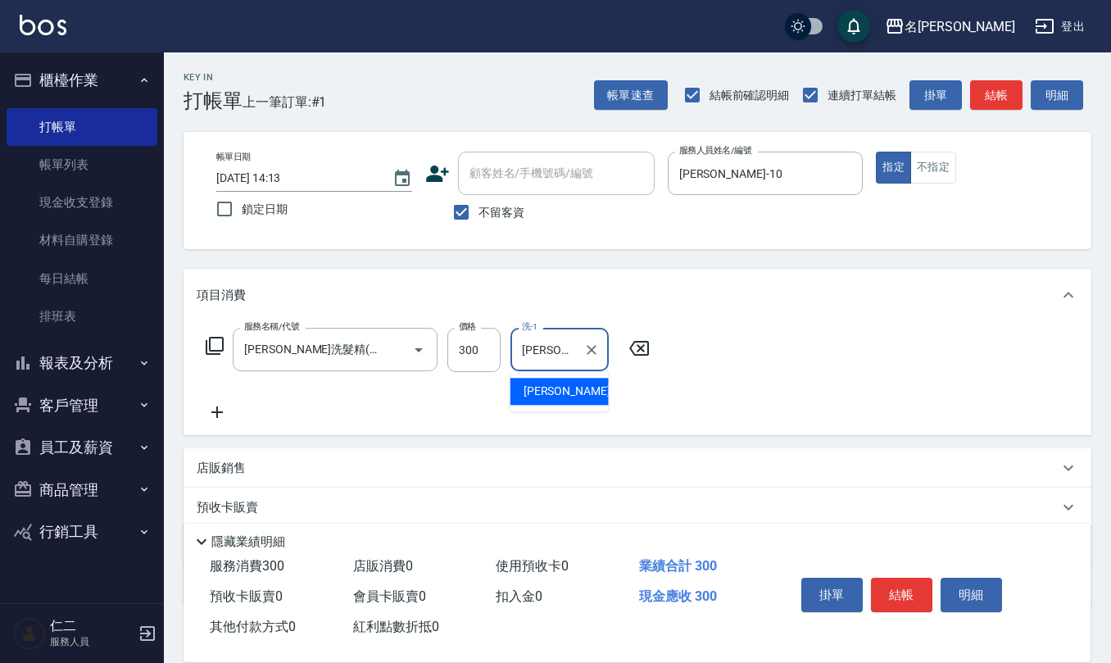
type input "陳欣妤-26"
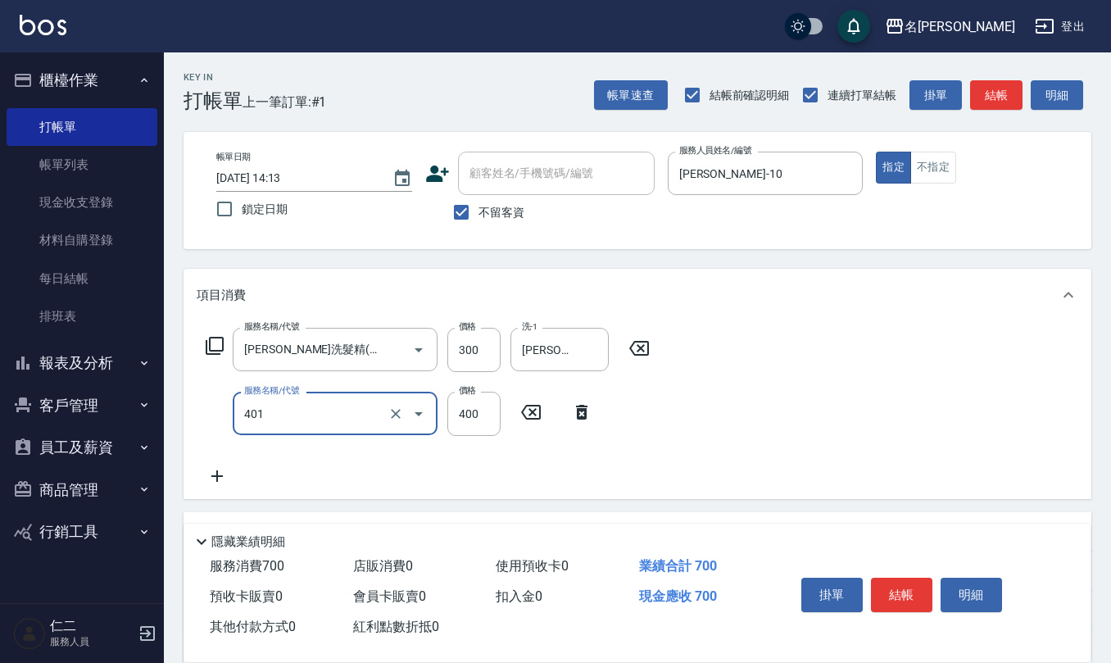
type input "剪髮(401)"
type input "405"
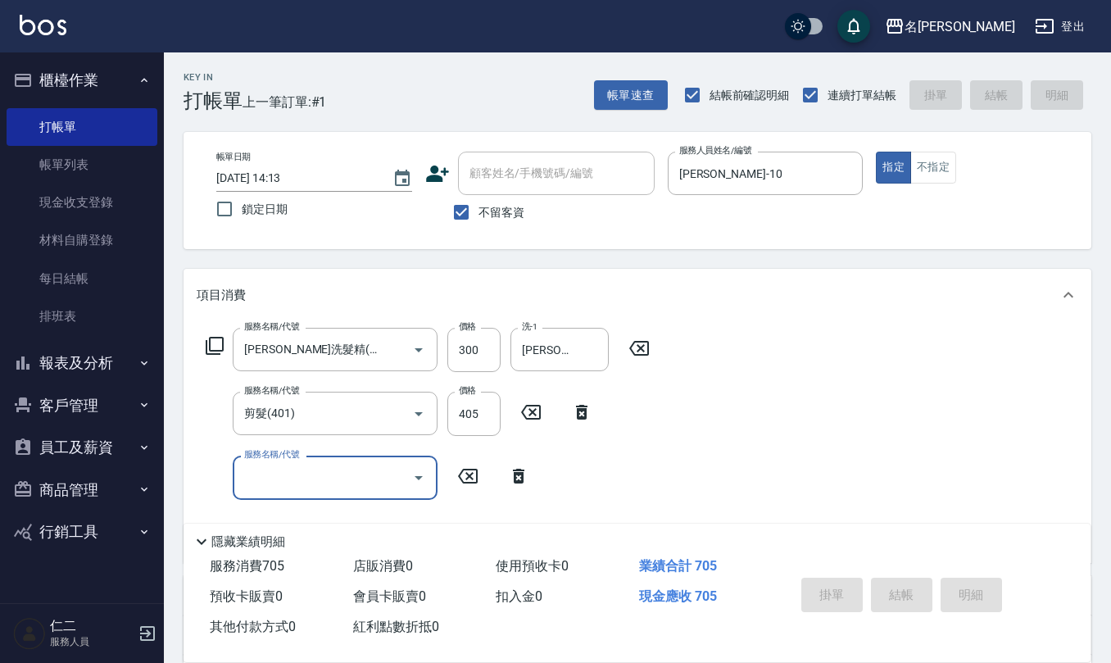
type input "2025/10/11 14:14"
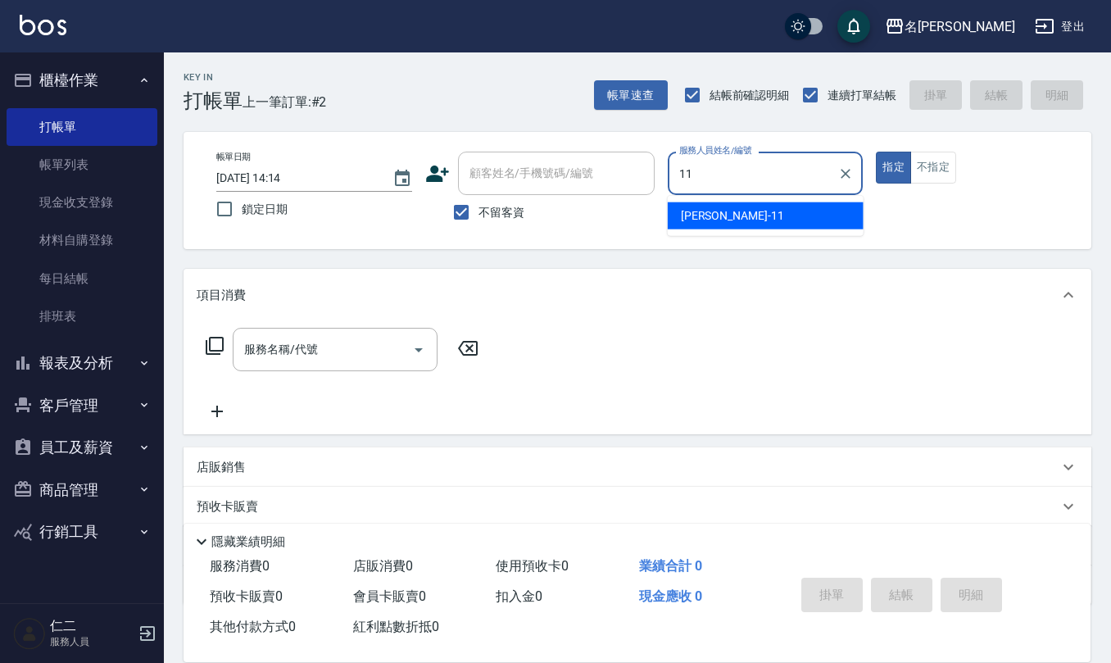
type input "詹沛橙-11"
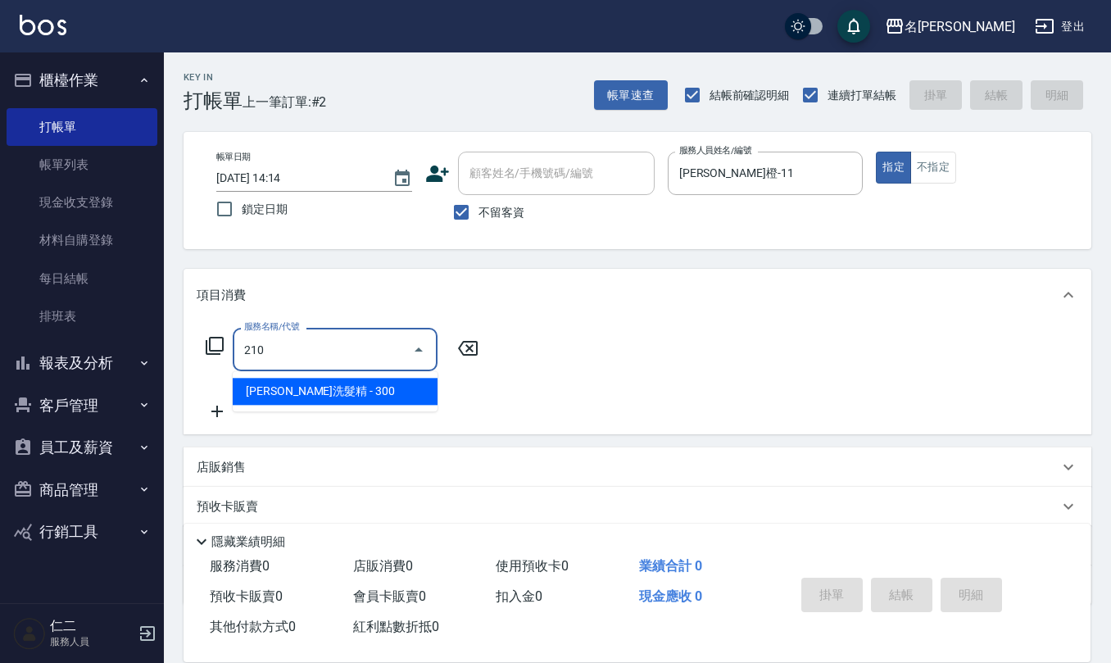
type input "歐娜洗髮精(210)"
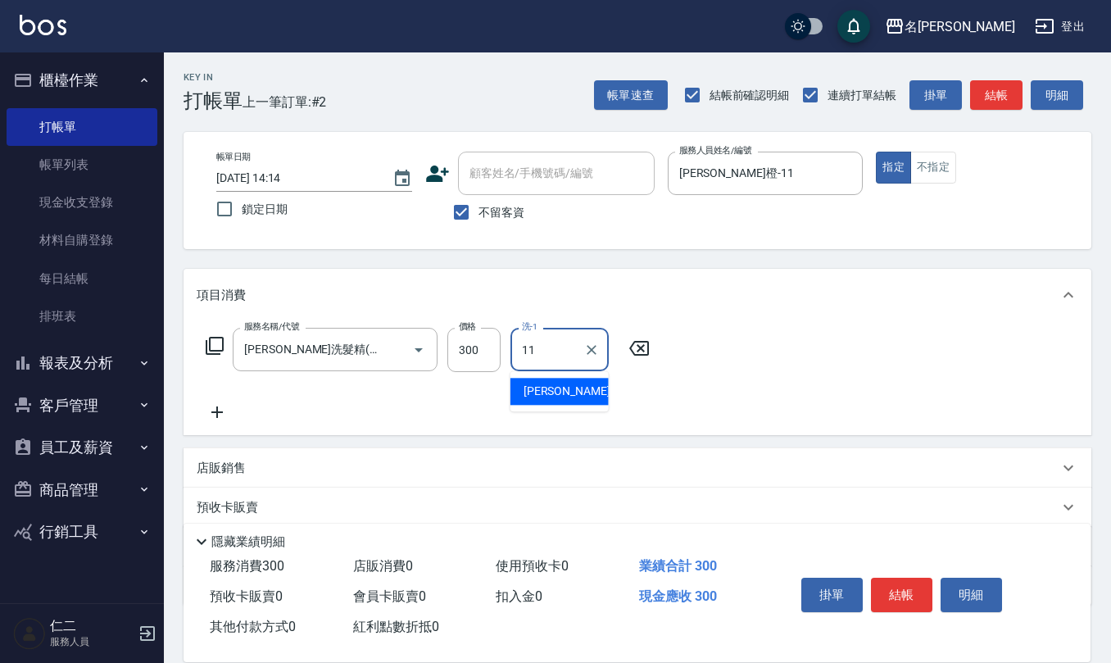
type input "詹沛橙-11"
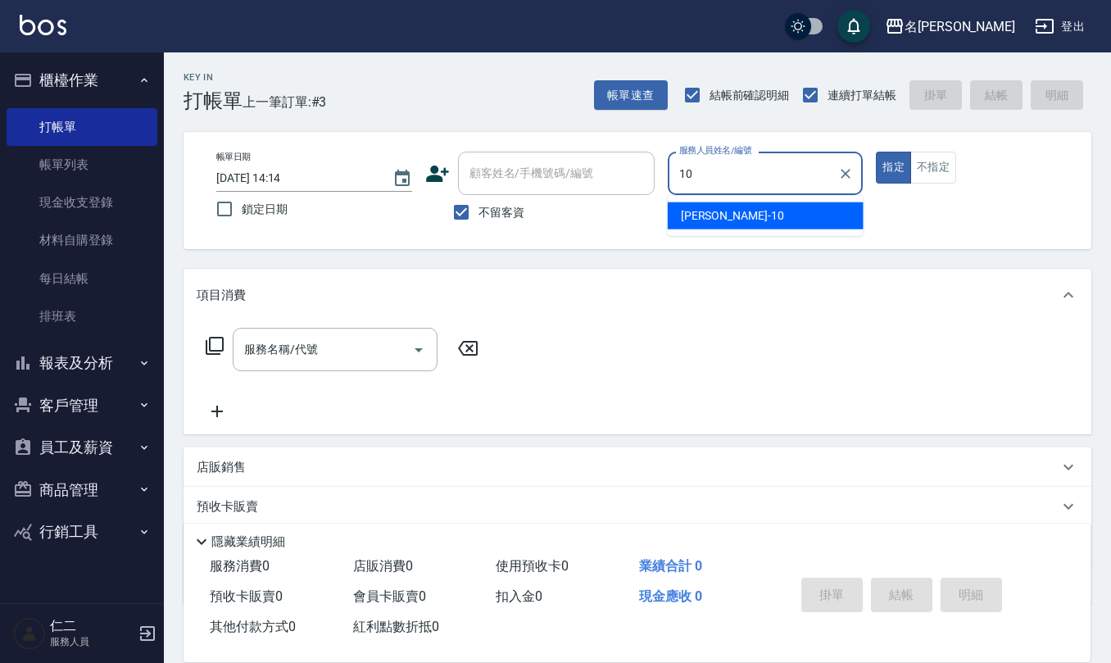
type input "胡淑雲-10"
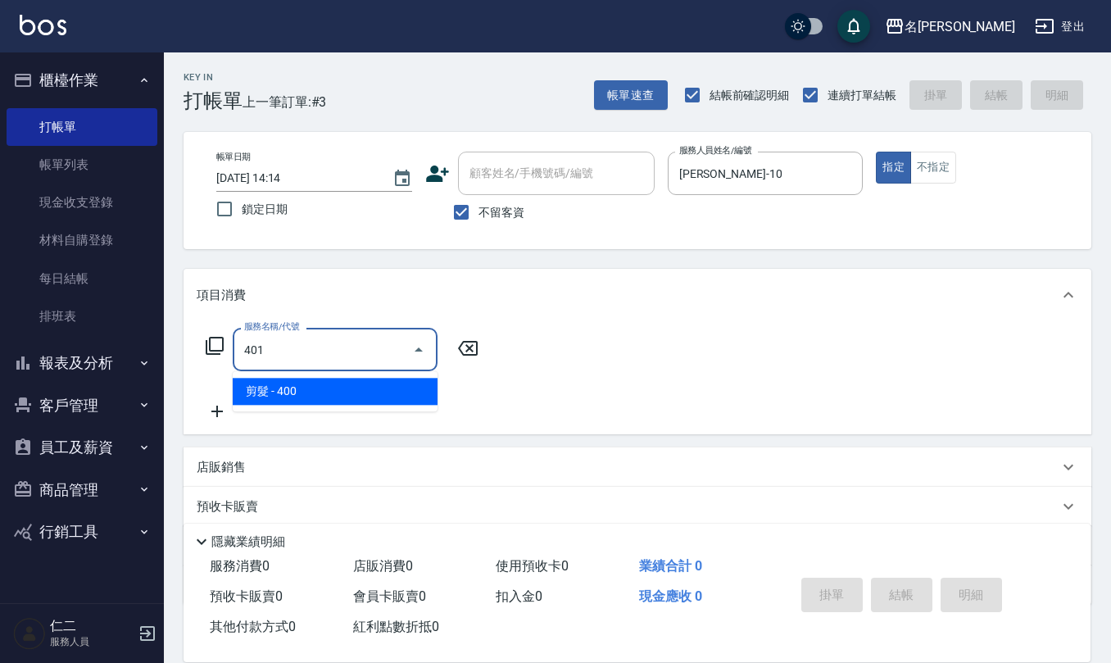
type input "剪髮(401)"
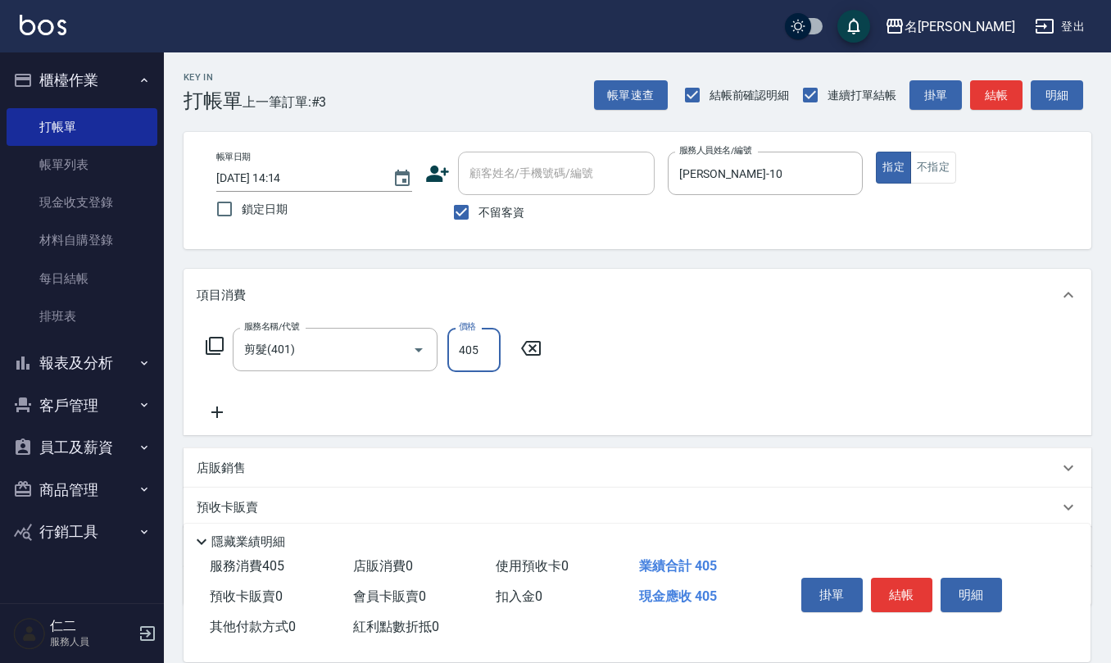
type input "405"
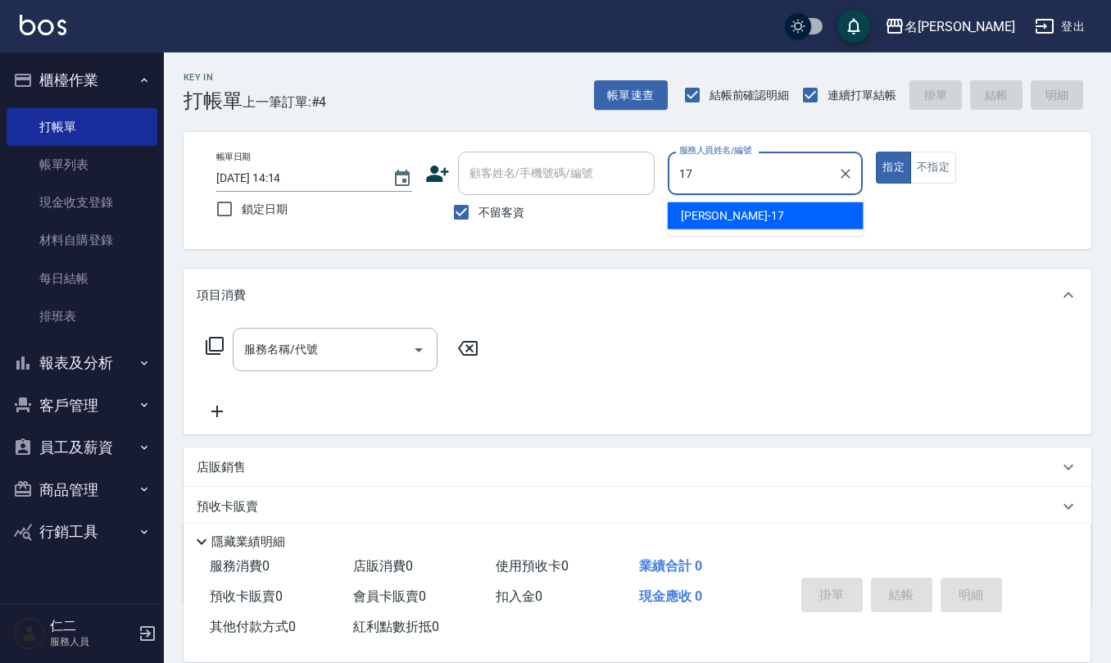
type input "李俞玫-17"
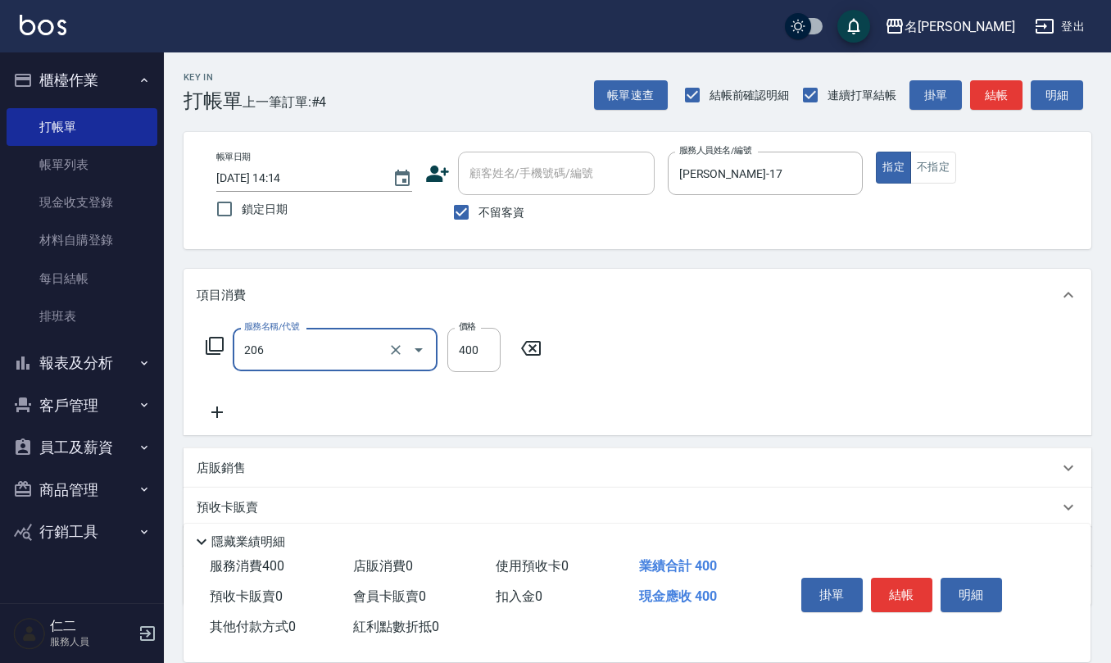
type input "健康洗(206)"
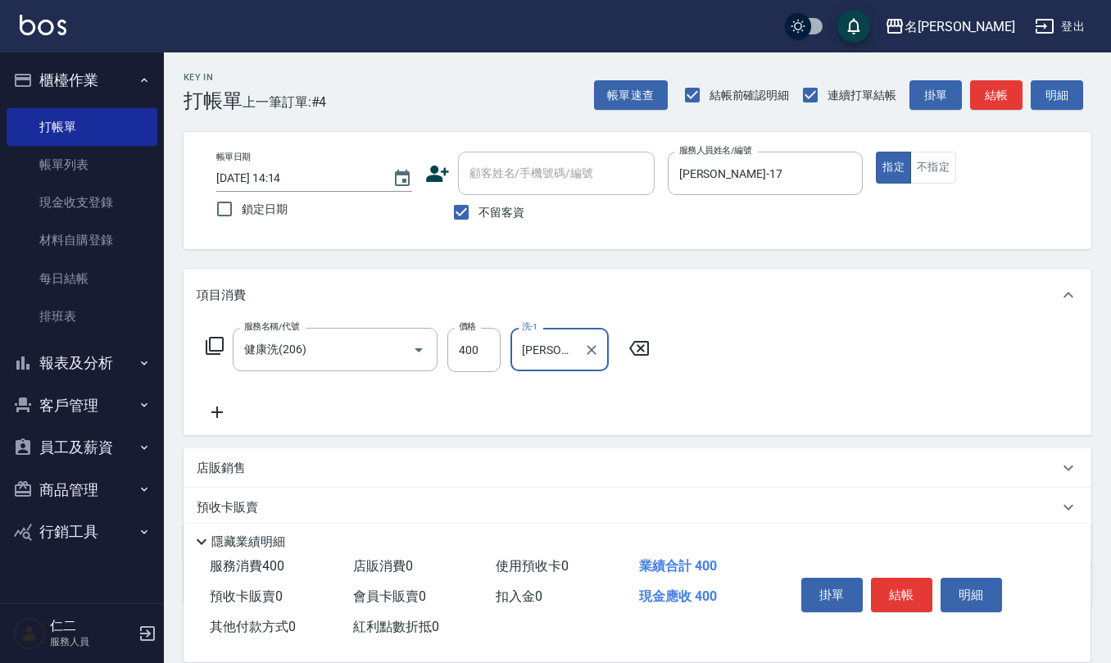
type input "葉冠佑-32"
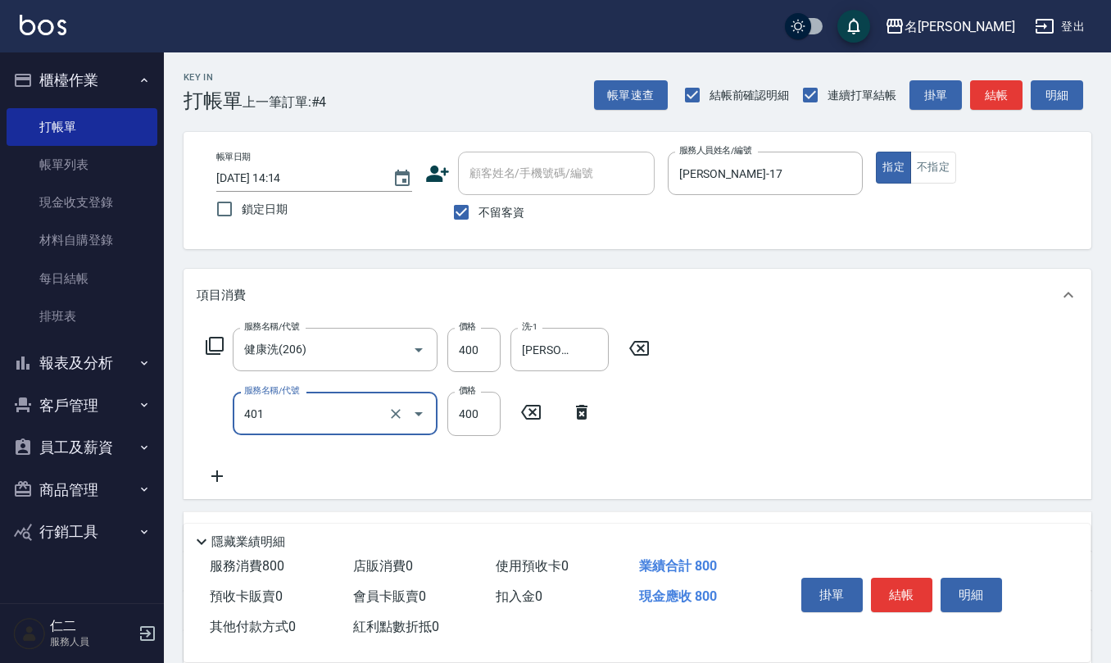
type input "剪髮(401)"
type input "450"
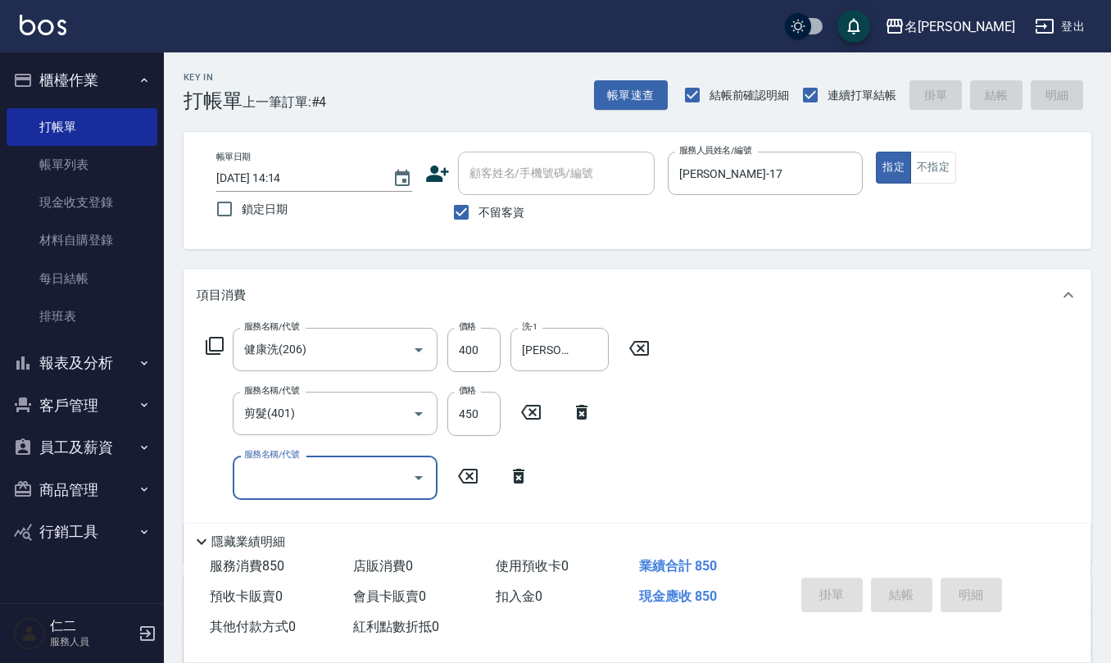
type input "2025/10/11 14:15"
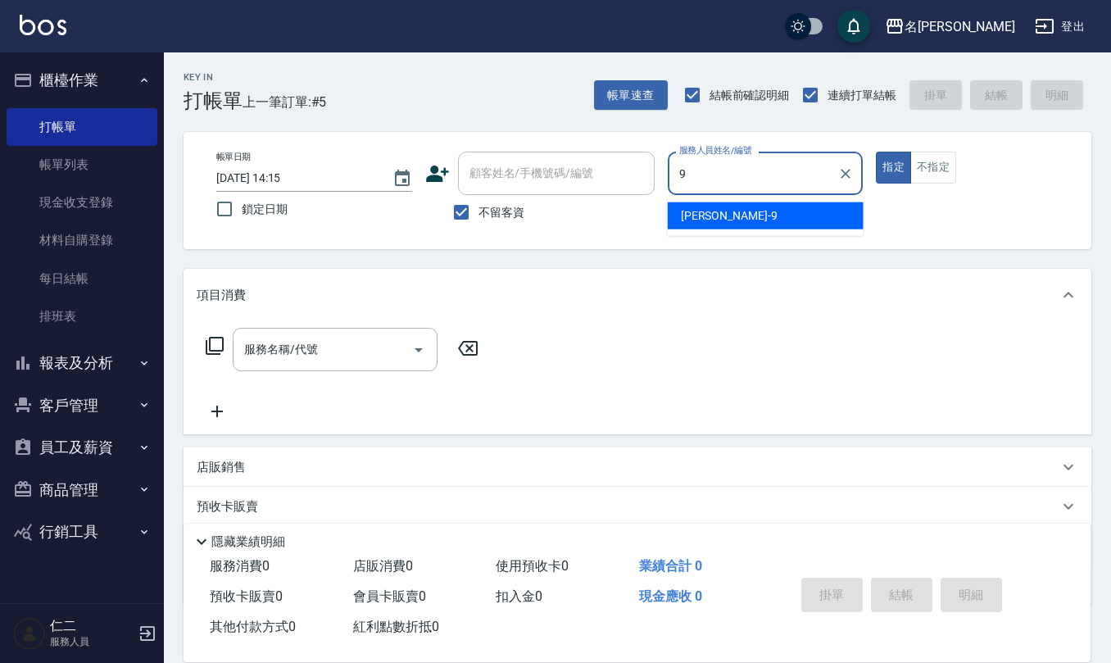
type input "江依潔-9"
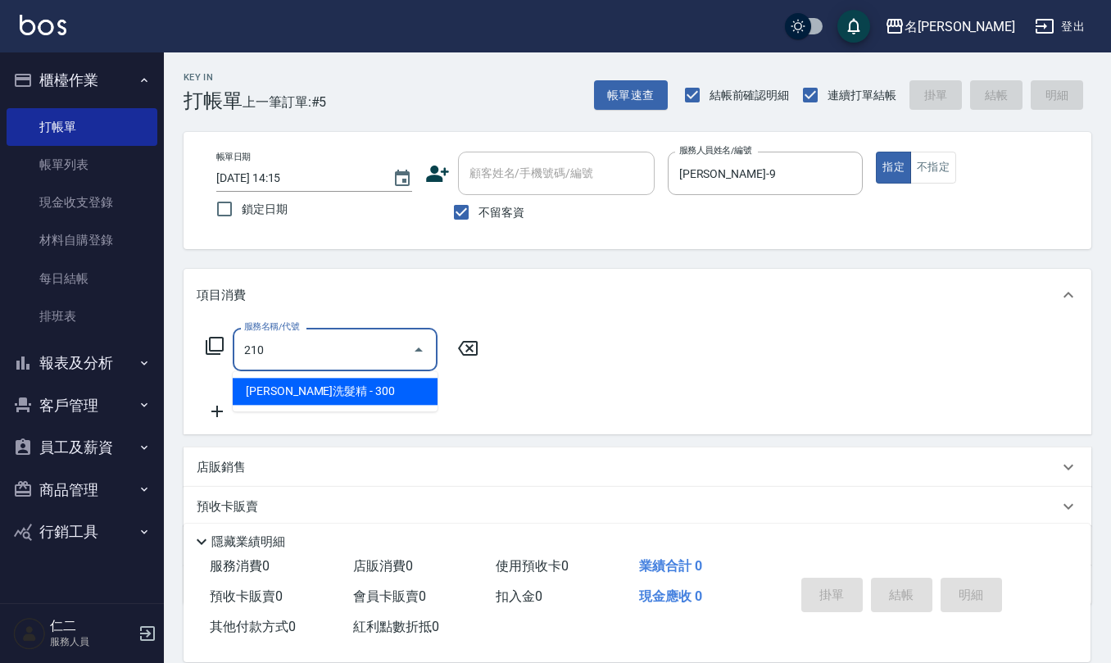
type input "歐娜洗髮精(210)"
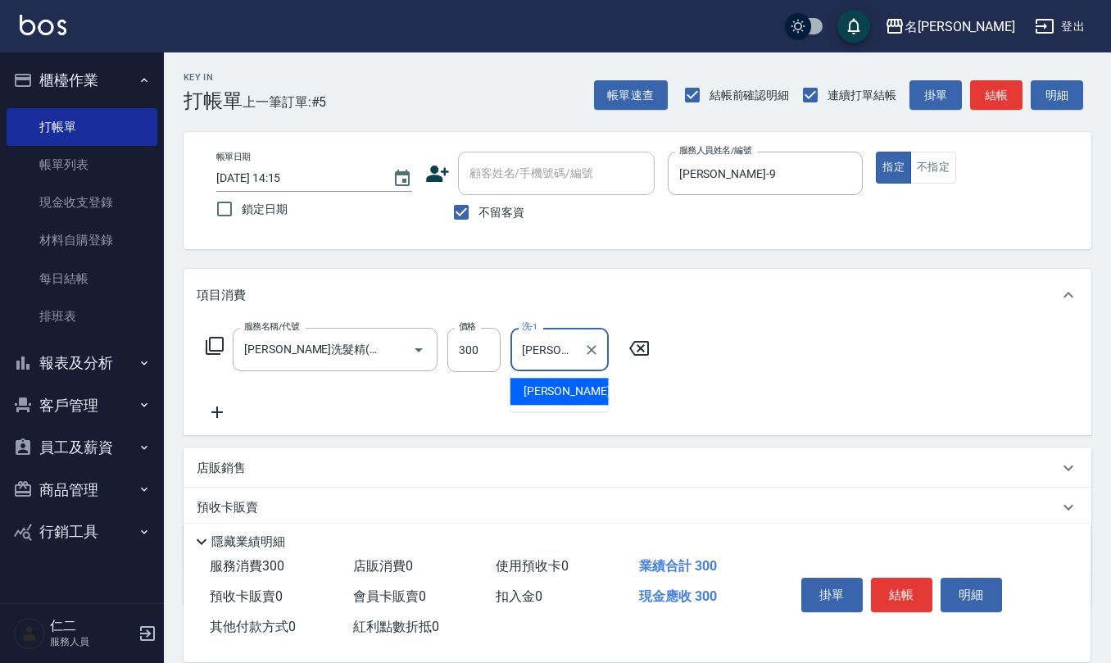
type input "蘇亭云-24"
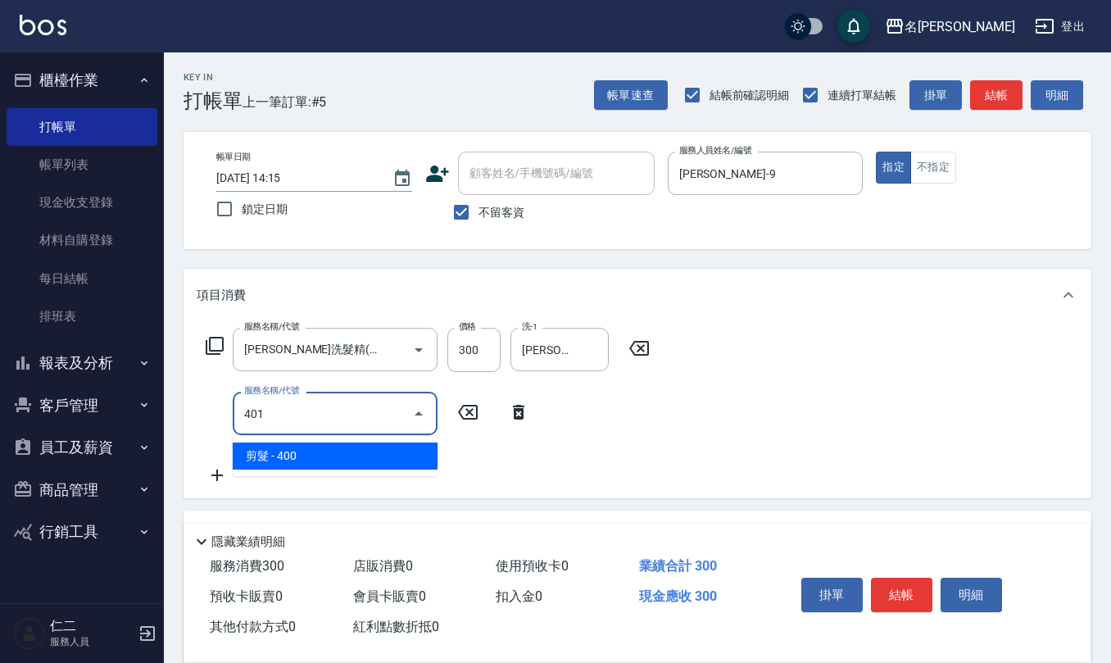
type input "剪髮(401)"
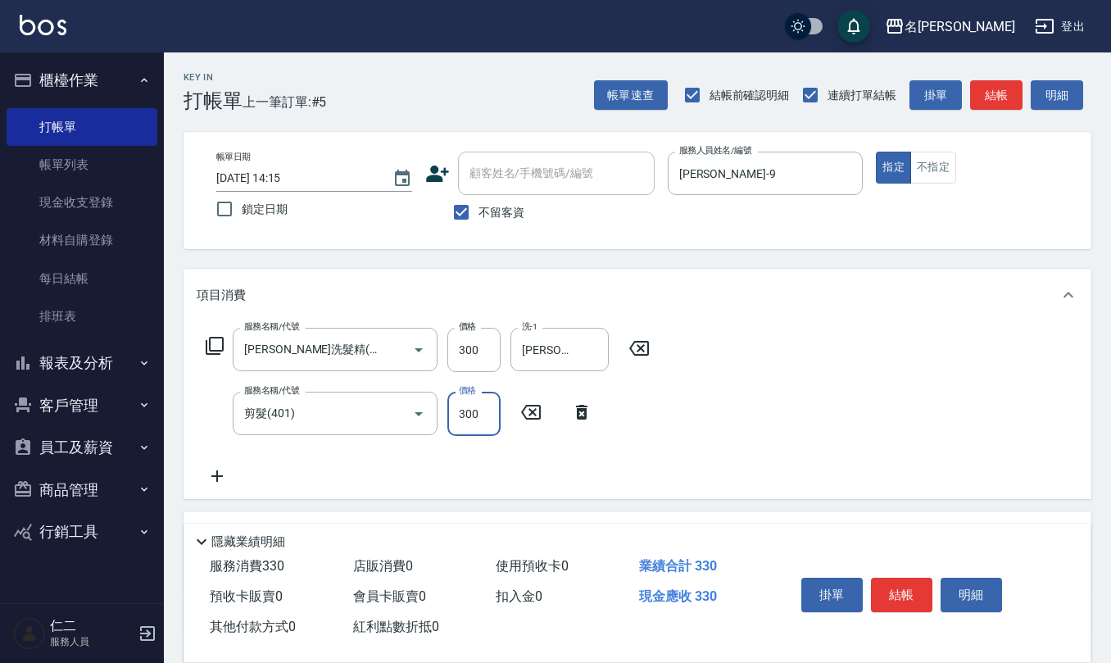
type input "300"
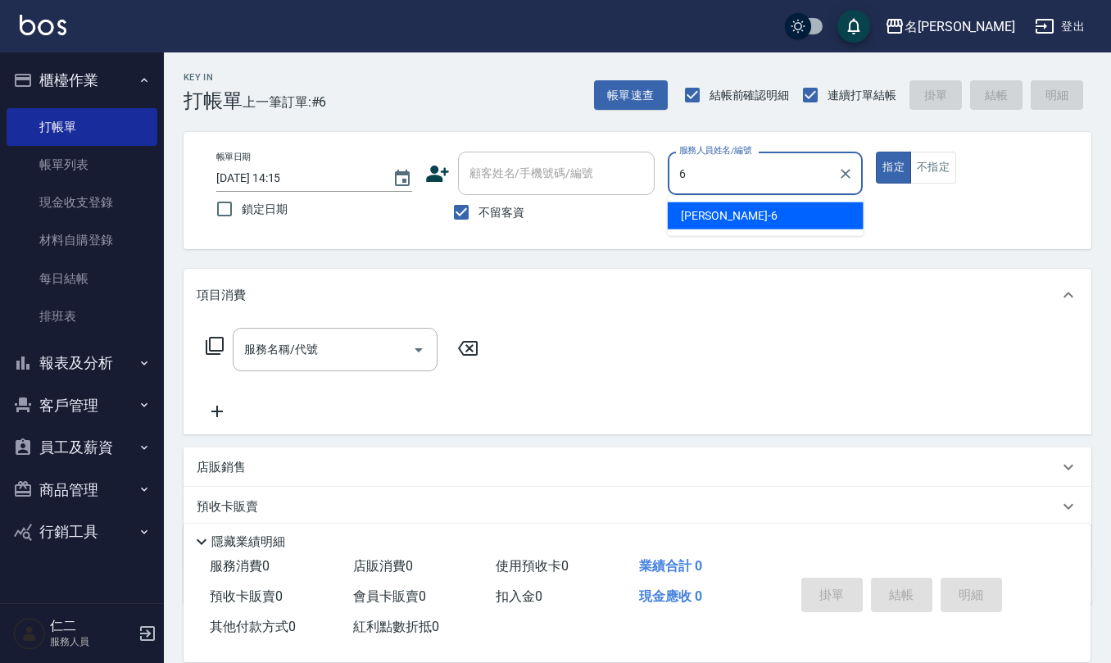
type input "[PERSON_NAME]-6"
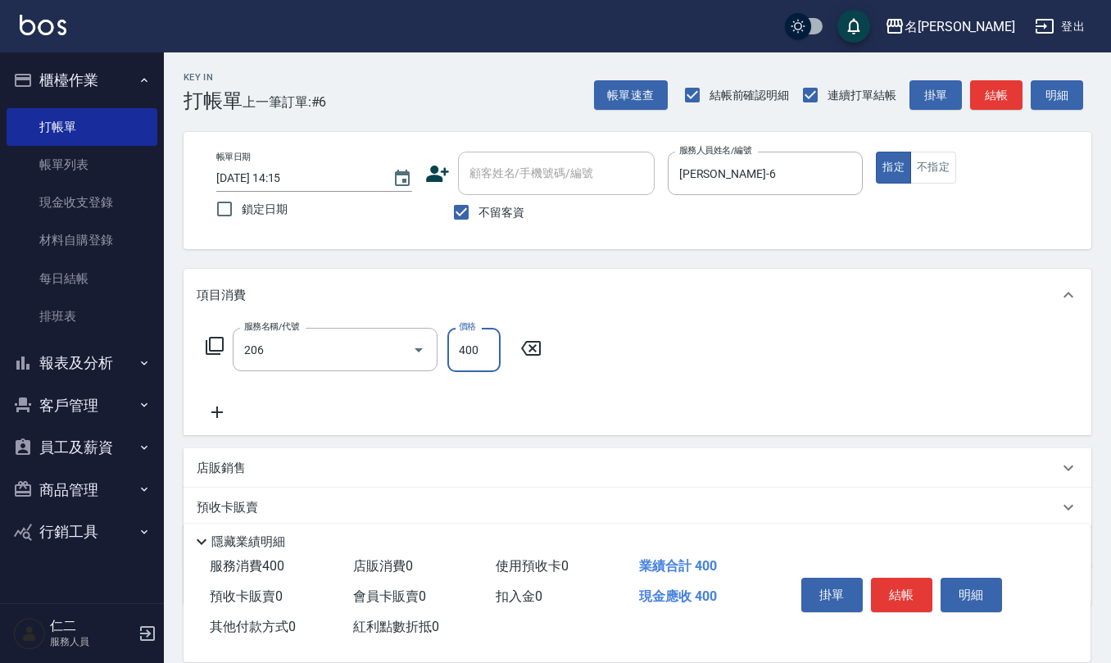
type input "健康洗(206)"
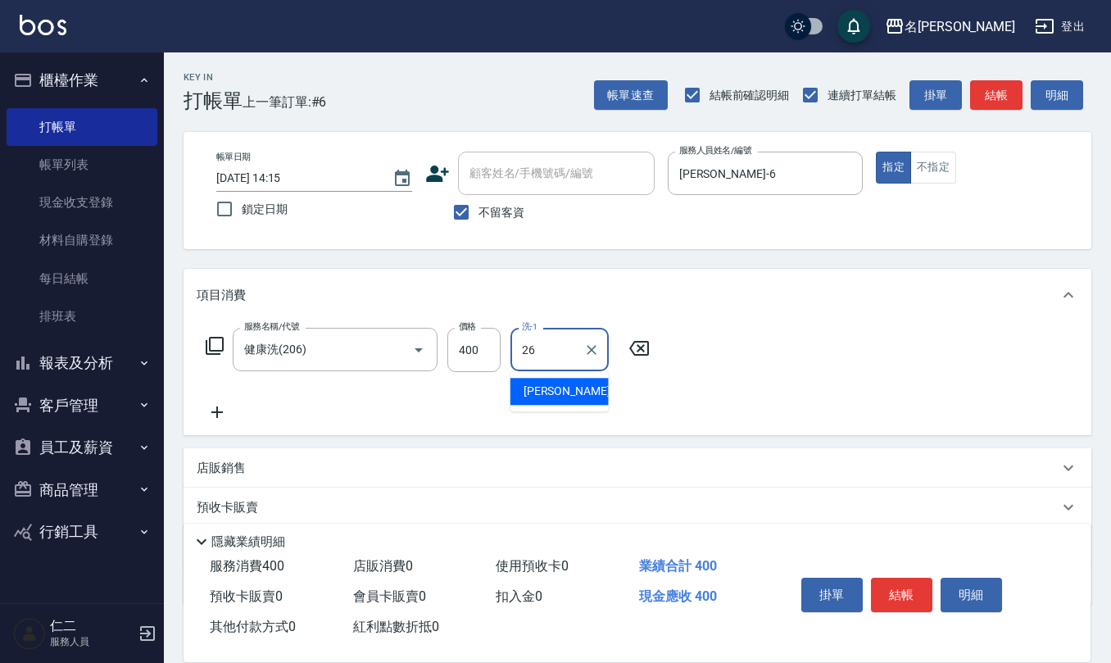
type input "陳欣妤-26"
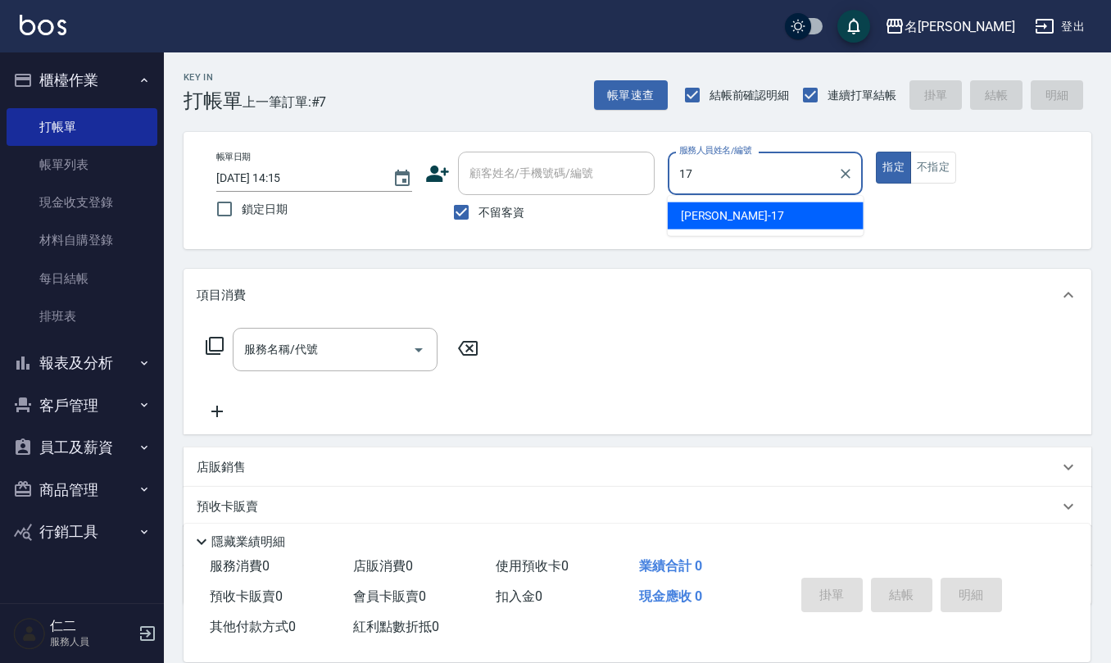
type input "李俞玫-17"
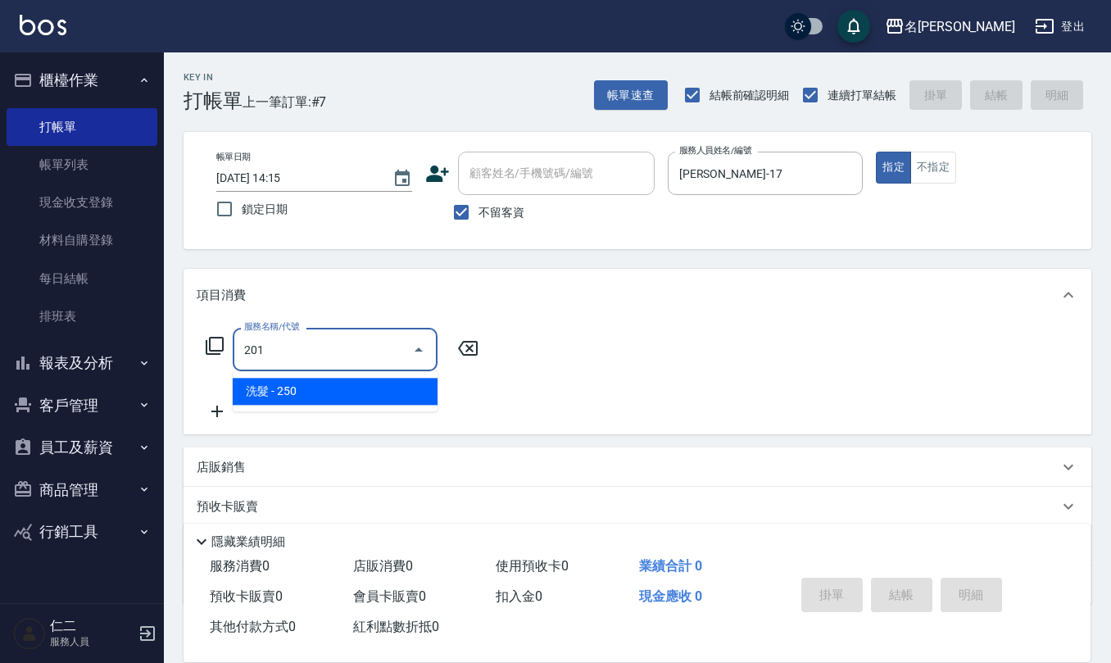
type input "洗髮(201)"
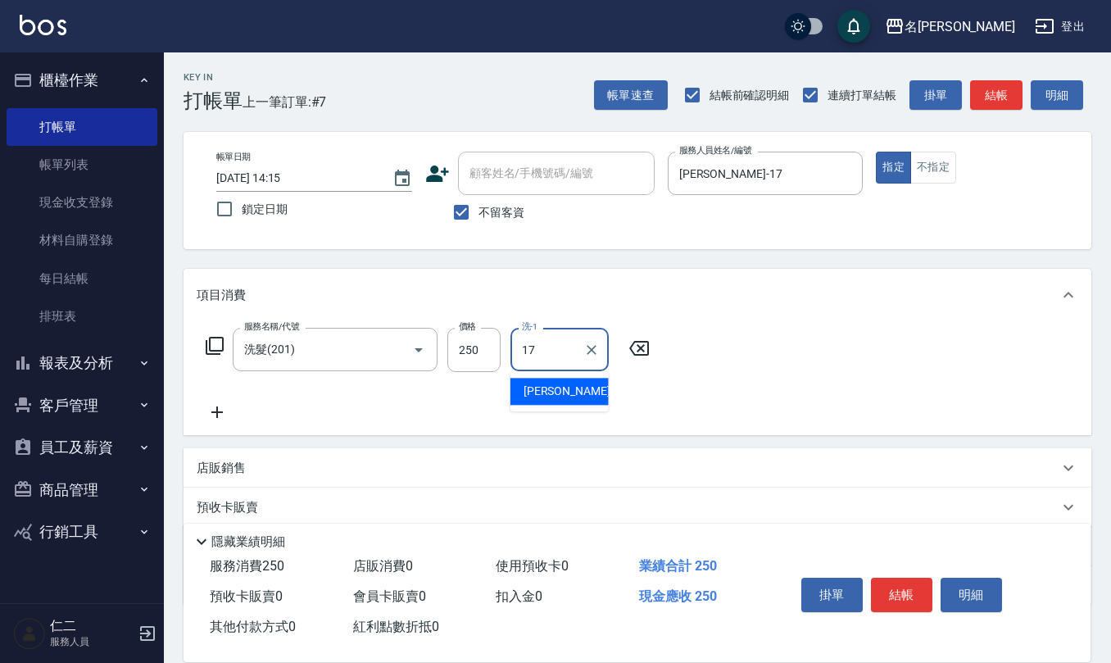
type input "李俞玫-17"
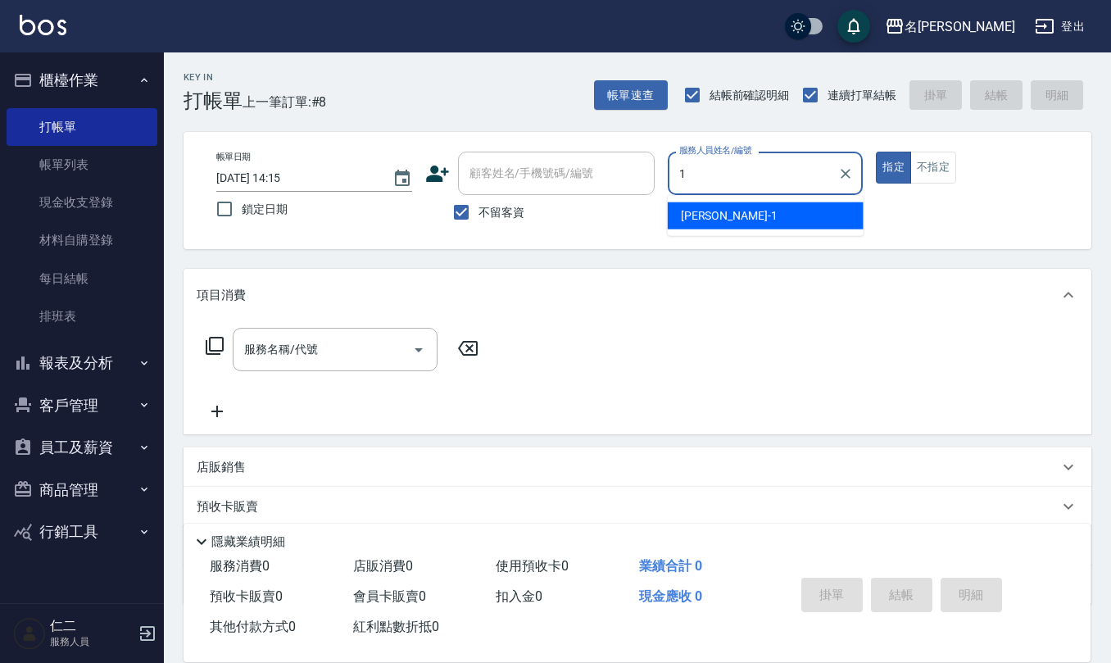
type input "蔡桂如-1"
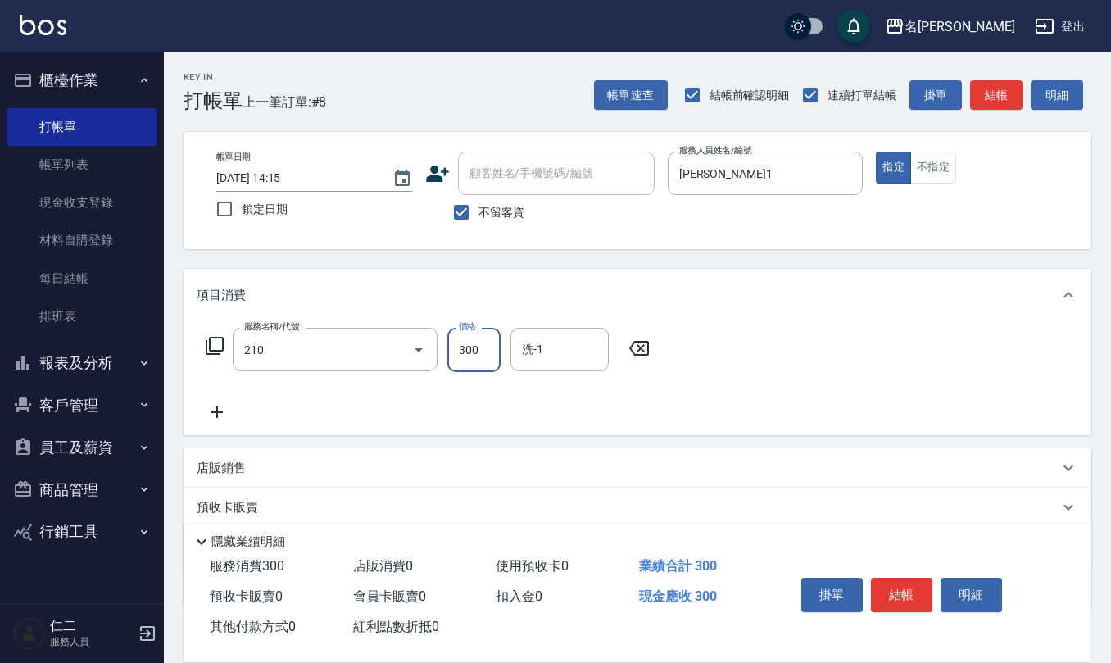
type input "歐娜洗髮精(210)"
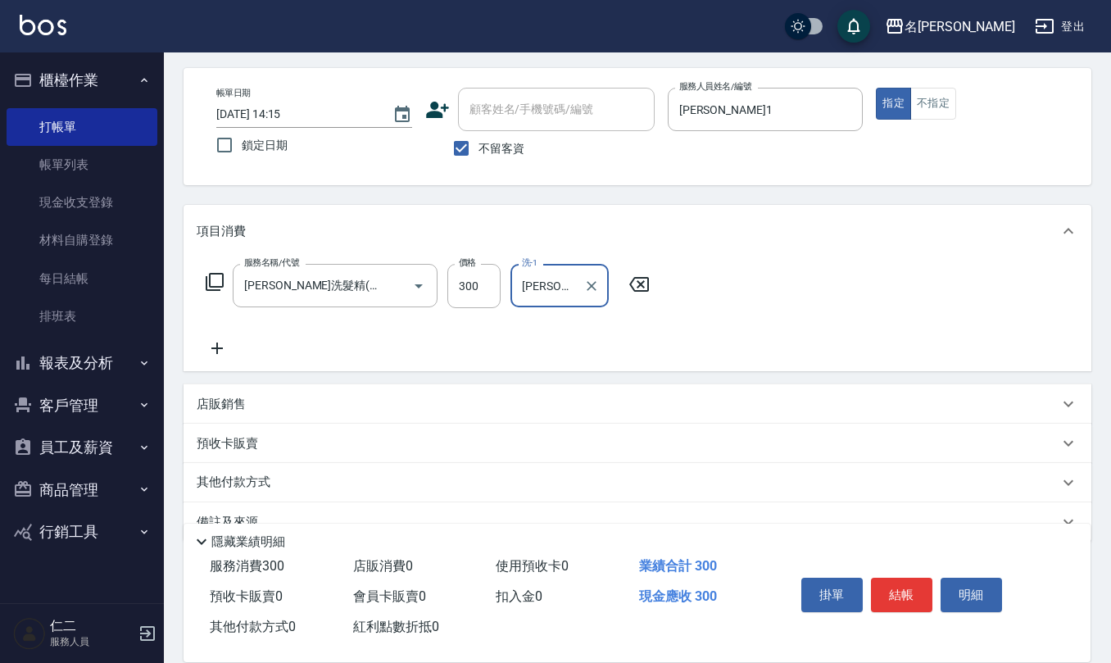
scroll to position [96, 0]
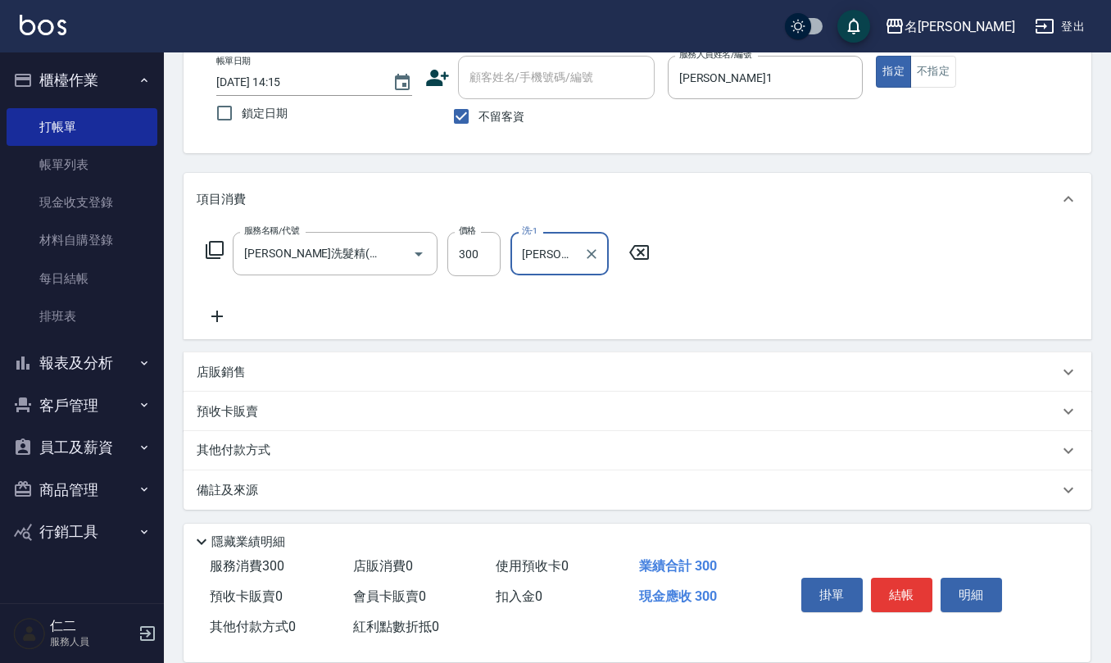
type input "杜芊彤-20"
click at [293, 371] on div "店販銷售" at bounding box center [628, 372] width 862 height 17
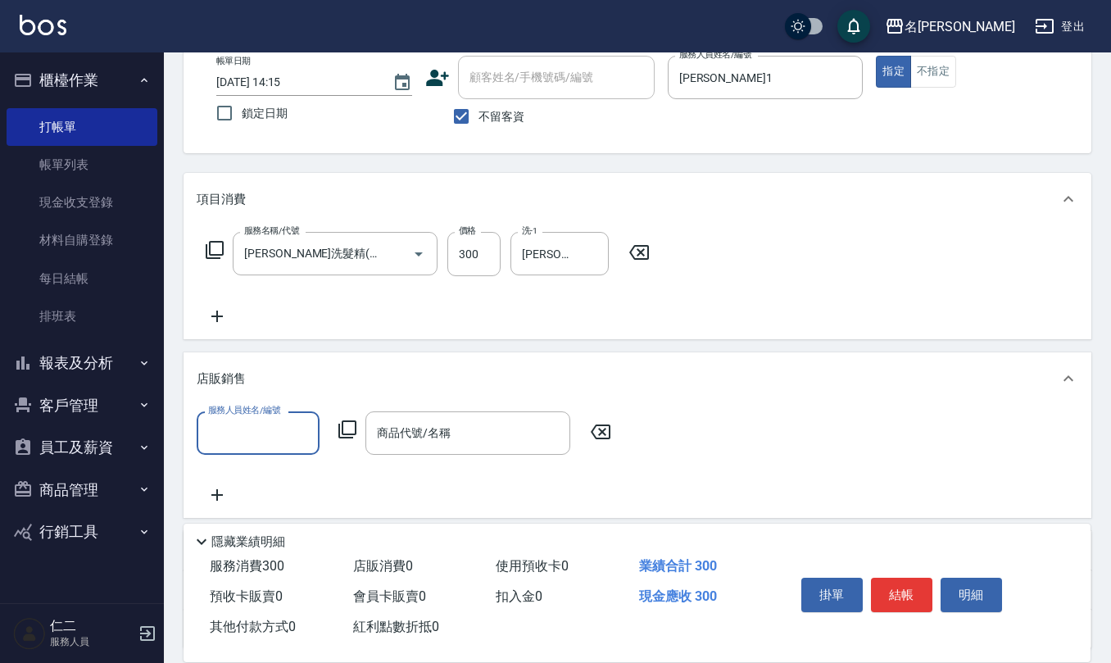
scroll to position [1, 0]
type input "蔡桂如-1"
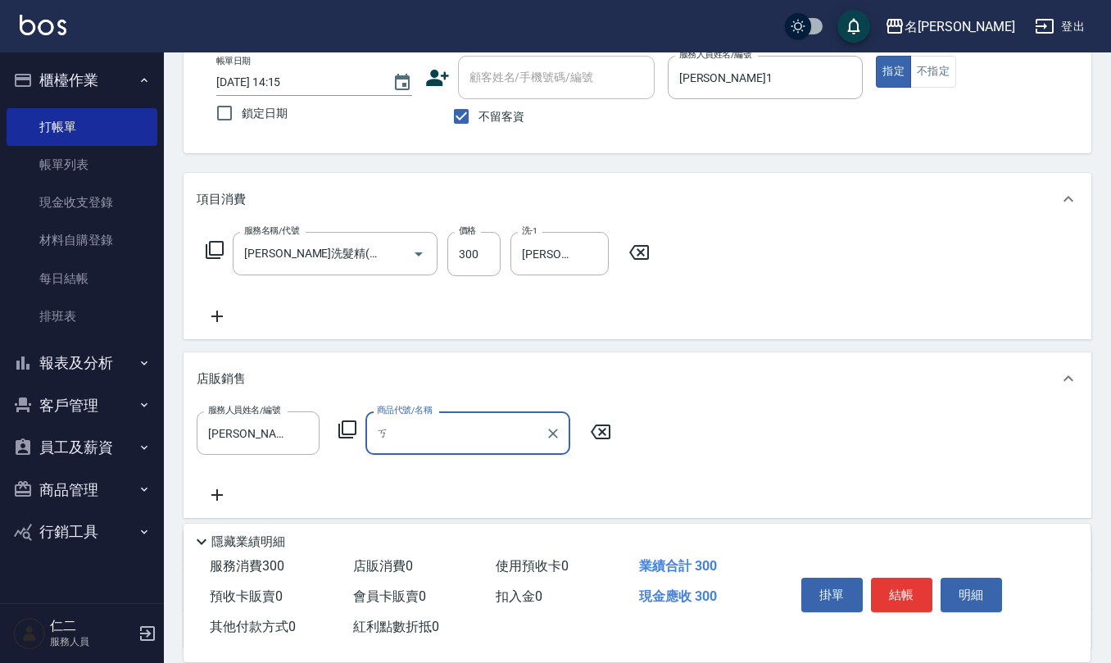
type input "ㄙ"
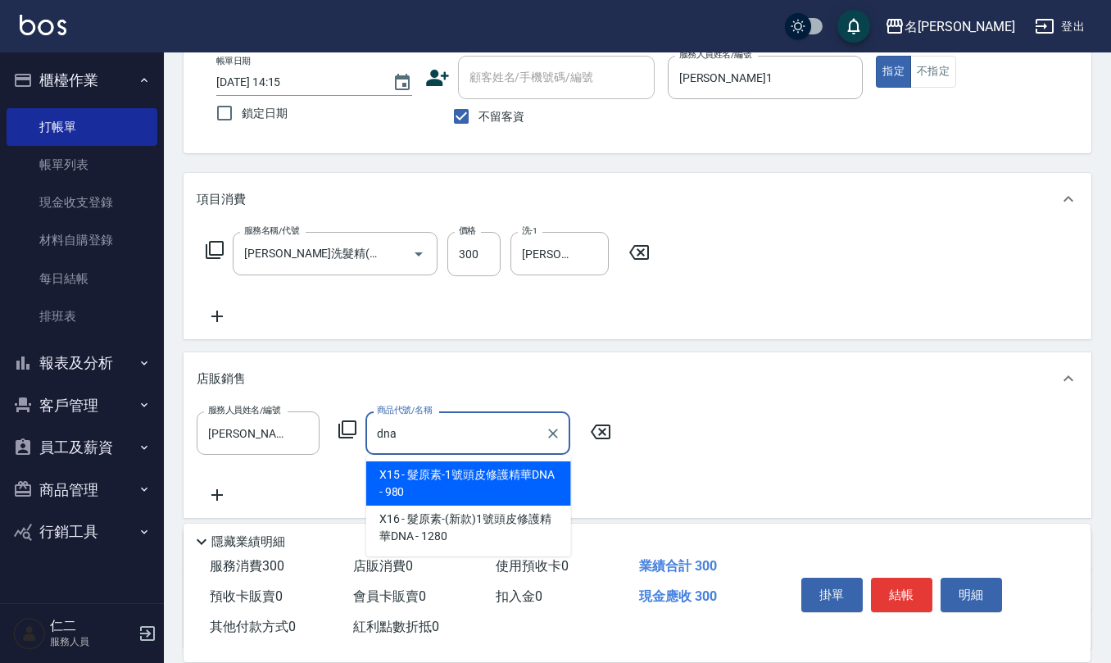
type input "髮原素-1號頭皮修護精華DNA"
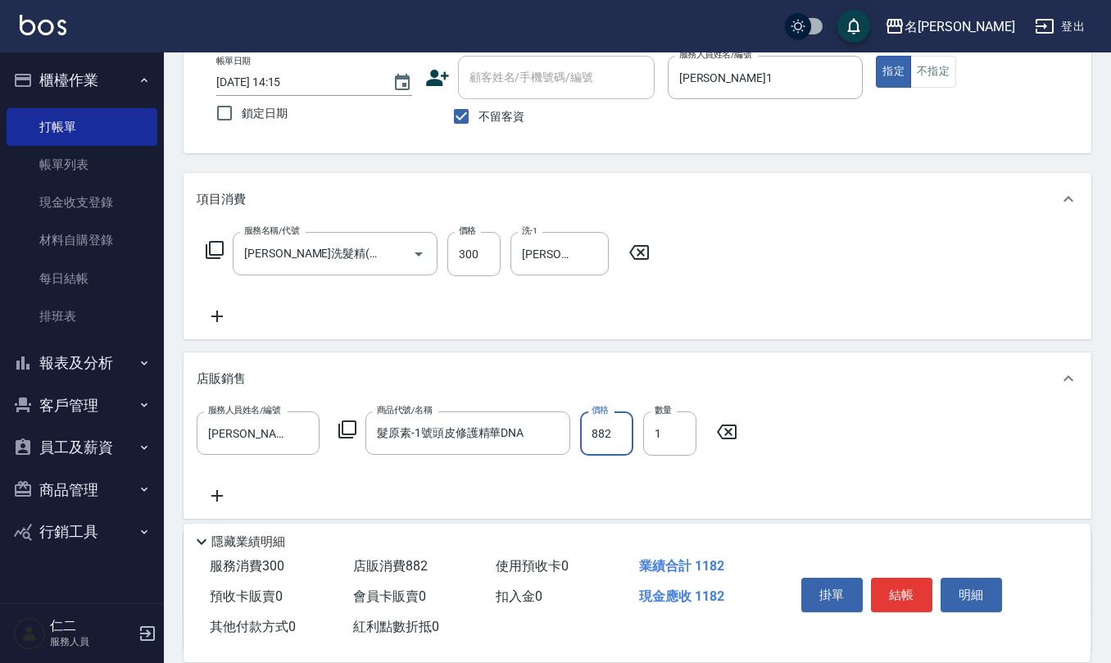
type input "882"
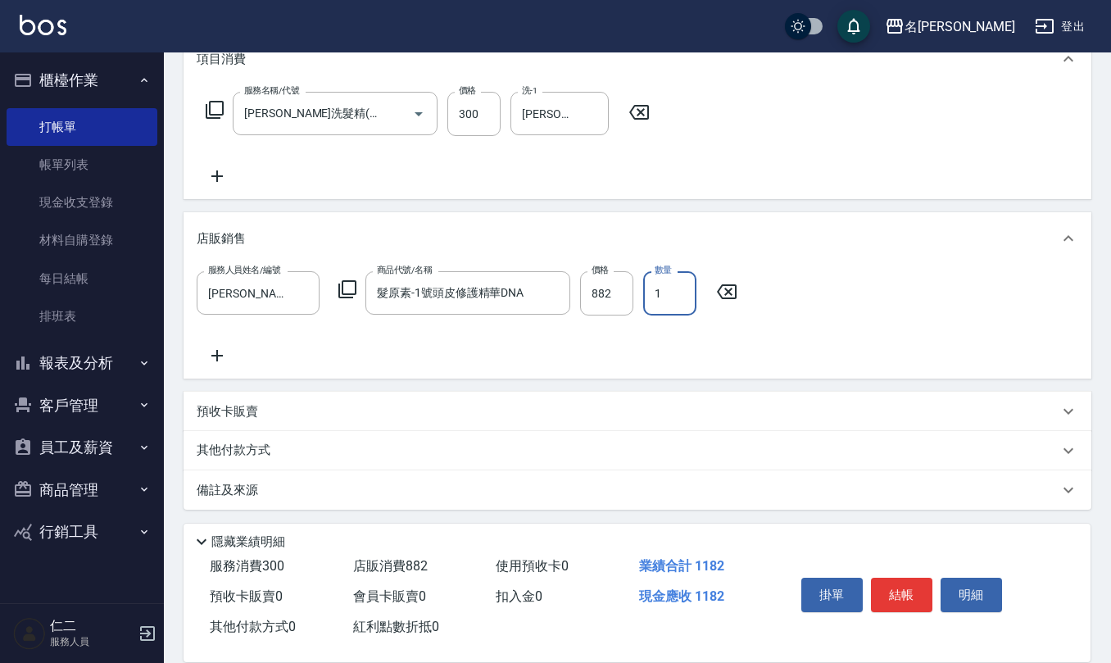
scroll to position [237, 0]
type input "2025/10/11 14:18"
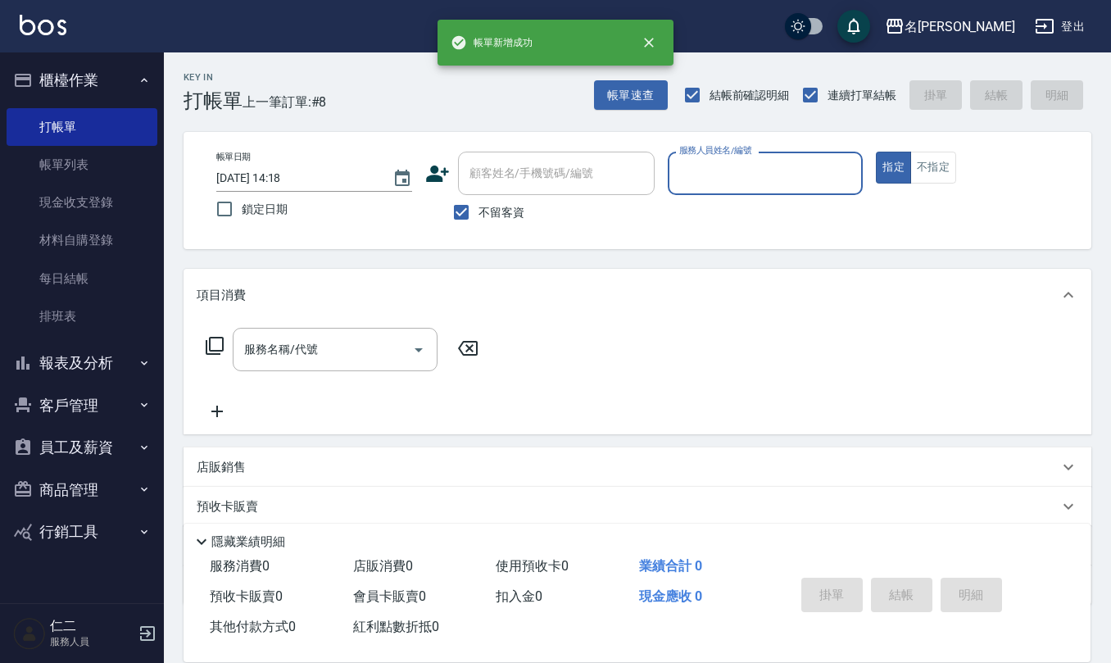
scroll to position [0, 0]
click at [100, 178] on link "帳單列表" at bounding box center [82, 165] width 151 height 38
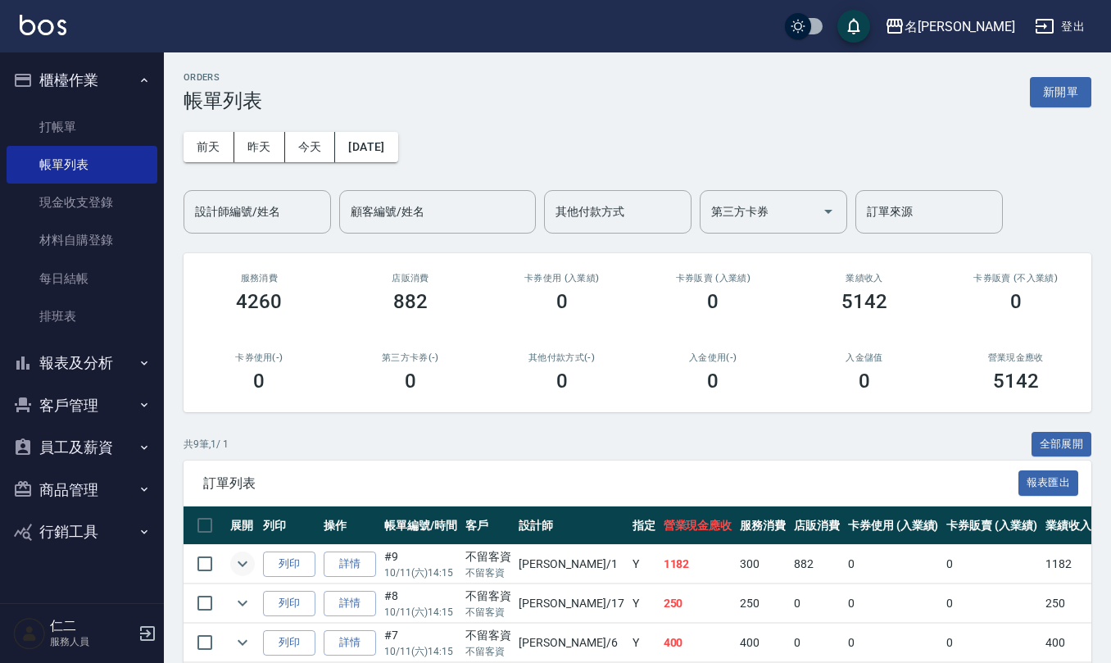
click at [234, 565] on icon "expand row" at bounding box center [243, 564] width 20 height 20
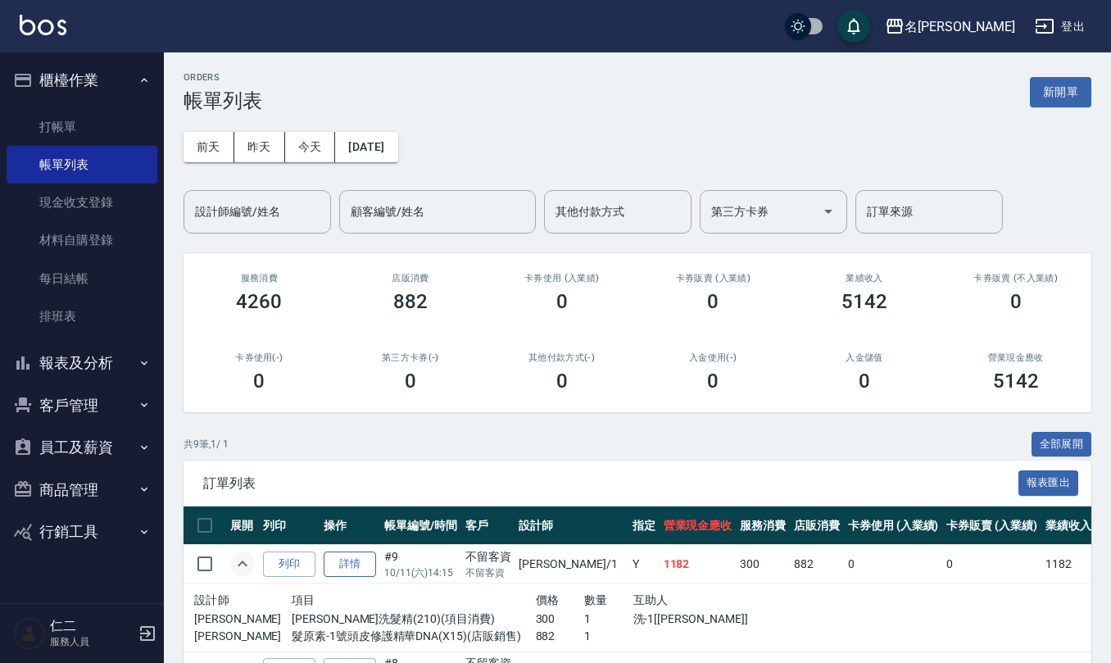
click at [354, 560] on link "詳情" at bounding box center [350, 563] width 52 height 25
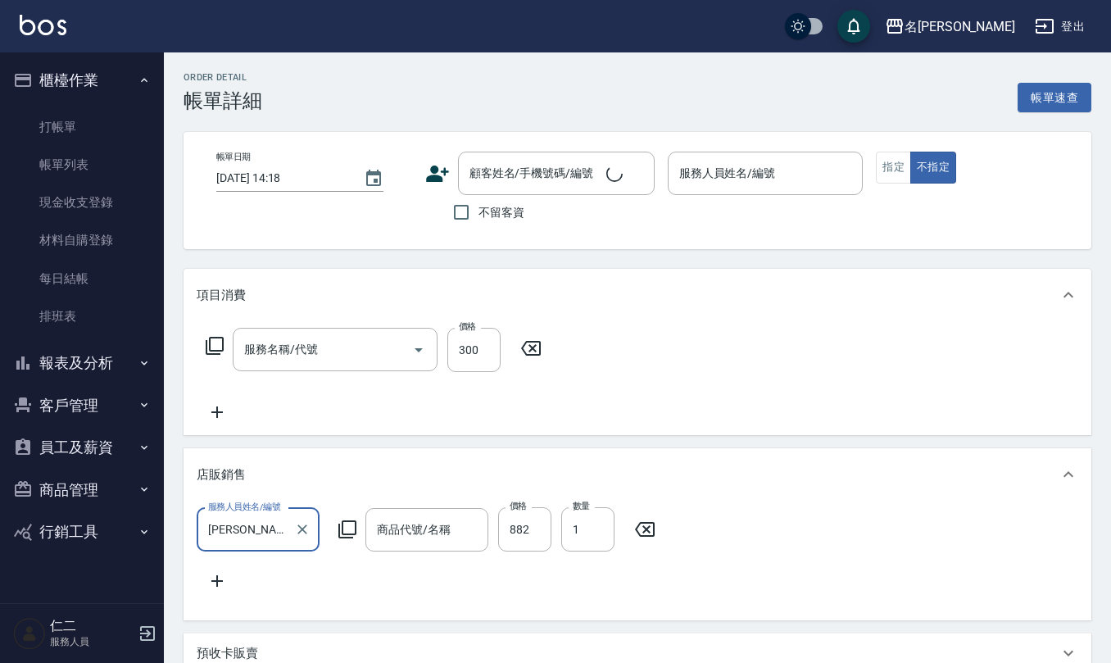
type input "2025/10/11 14:15"
checkbox input "true"
type input "蔡桂如-1"
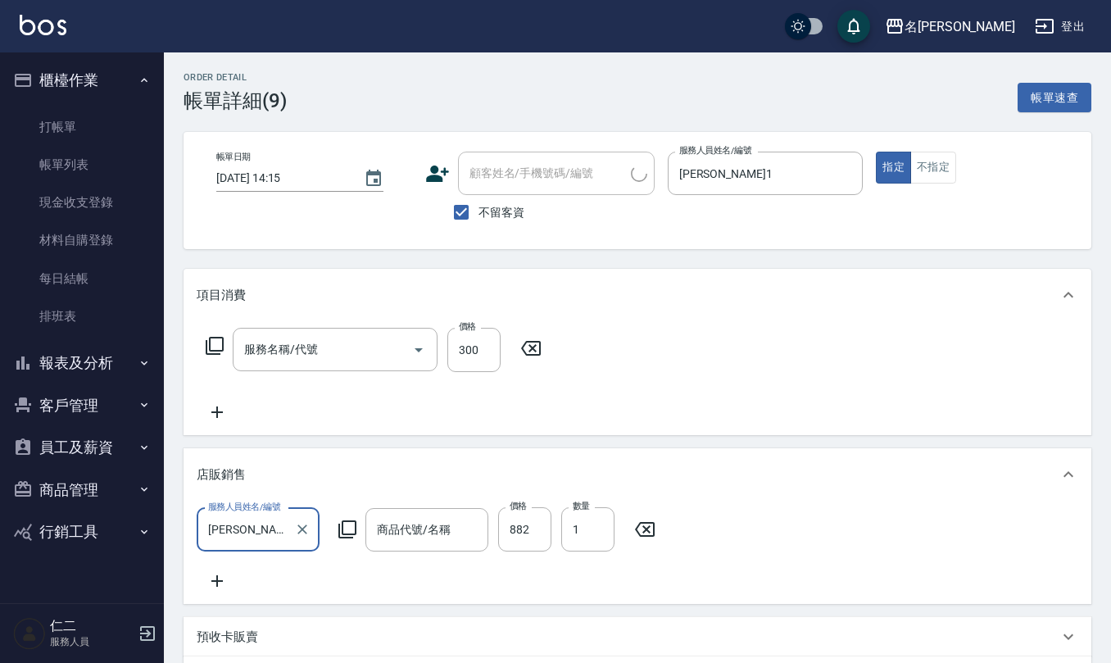
type input "歐娜洗髮精(210)"
type input "髮原素-1號頭皮修護精華DNA"
click at [542, 522] on input "882" at bounding box center [524, 529] width 53 height 44
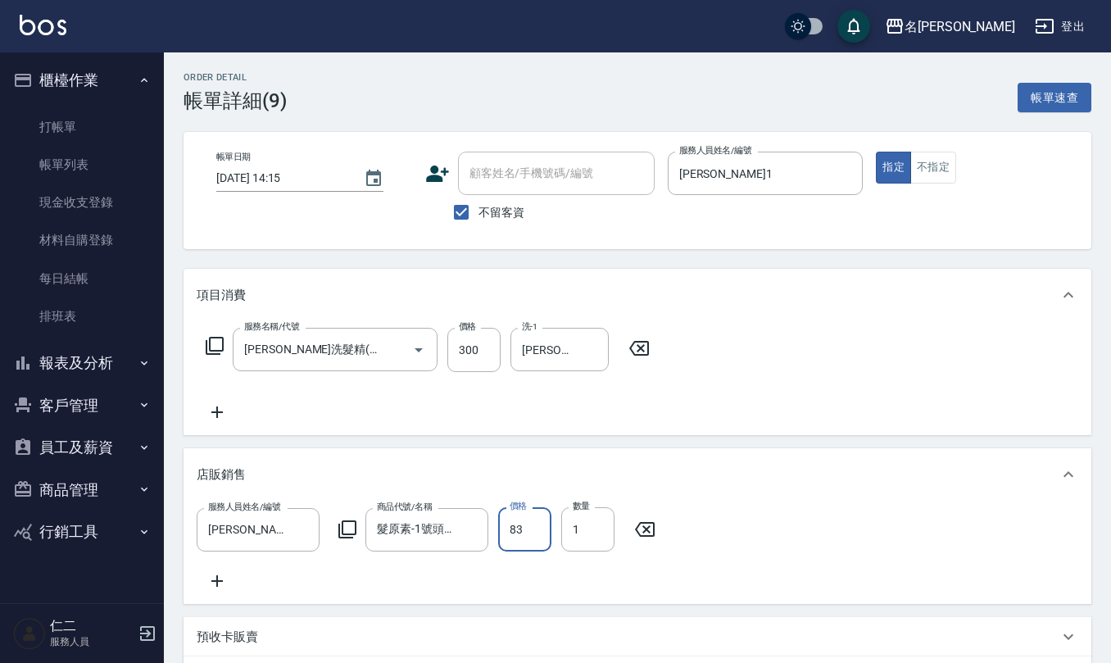
type input "832"
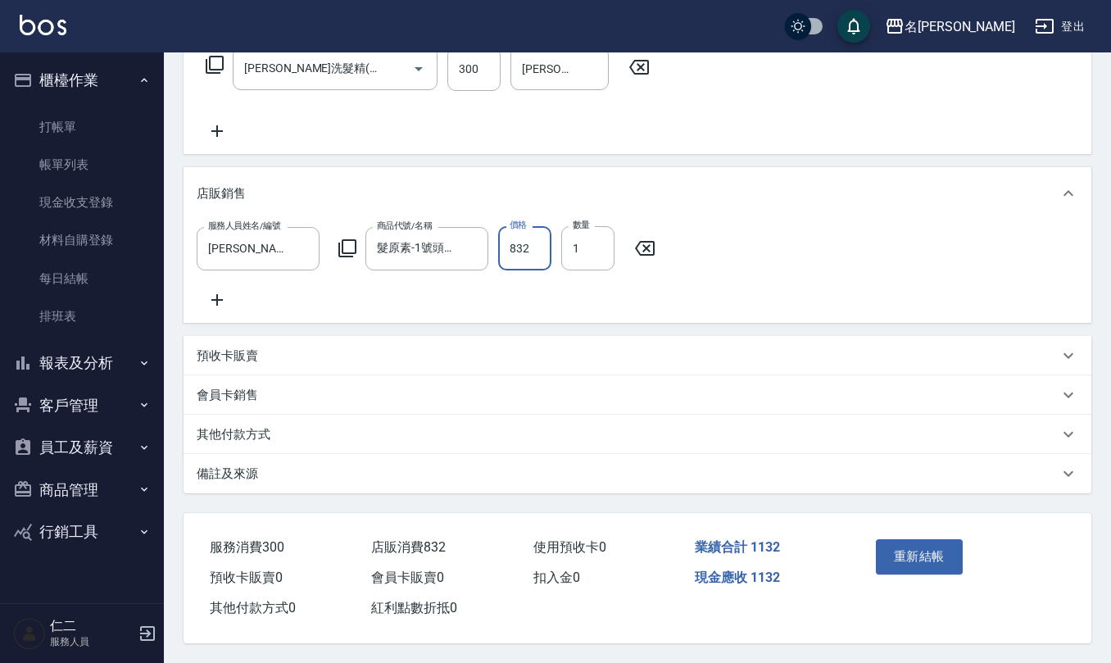
scroll to position [302, 0]
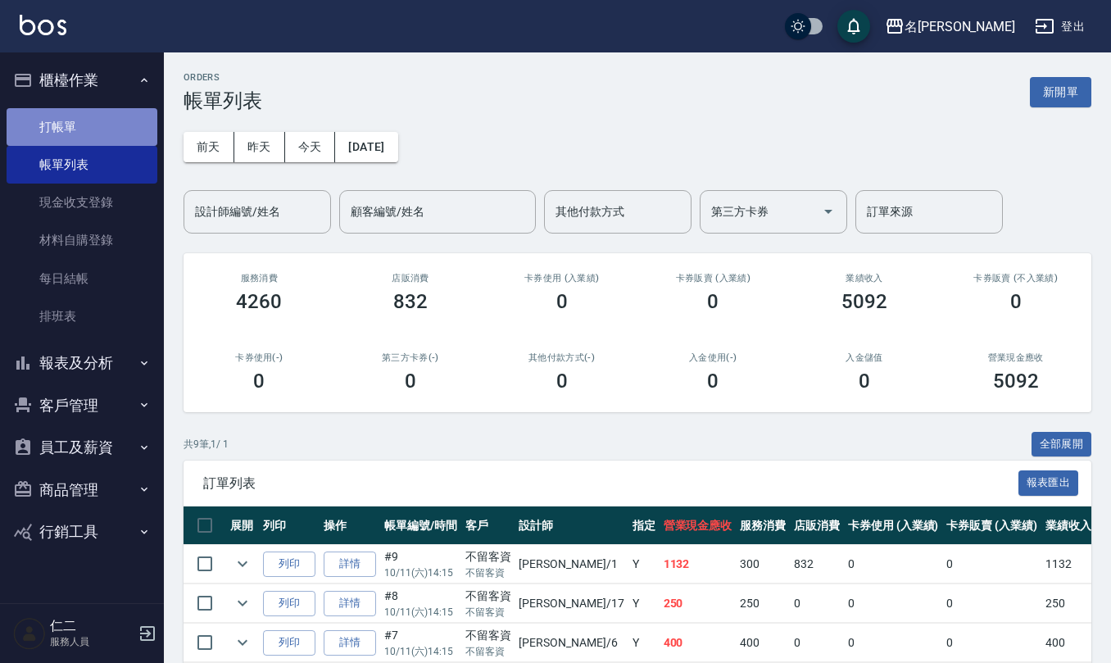
click at [66, 120] on link "打帳單" at bounding box center [82, 127] width 151 height 38
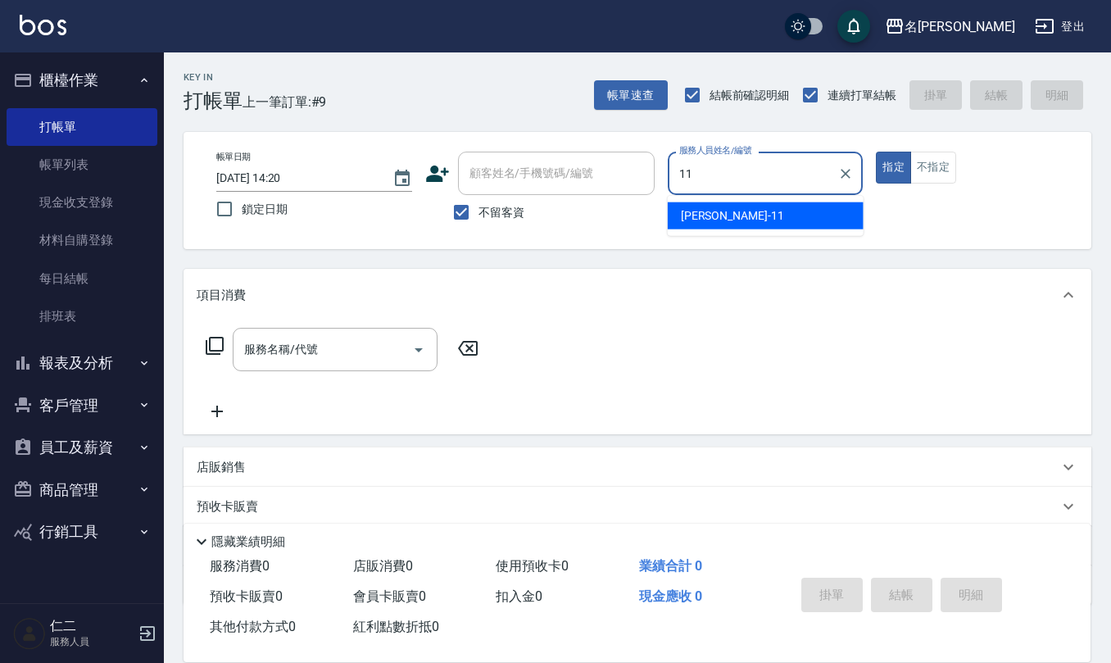
type input "詹沛橙-11"
type button "true"
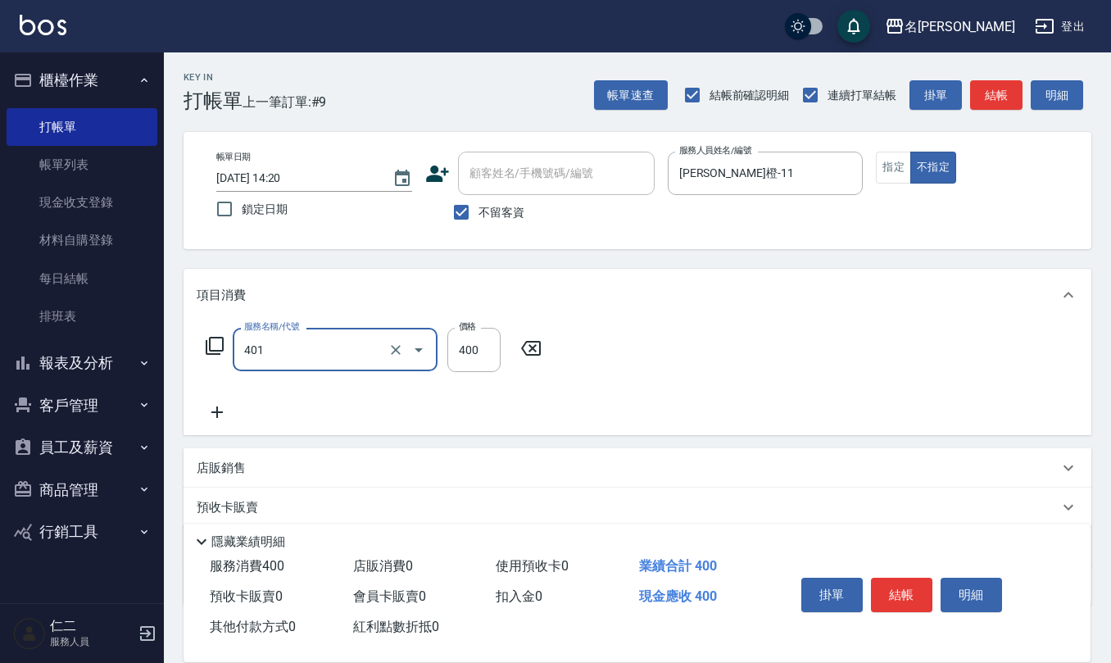
type input "剪髮(401)"
type input "150"
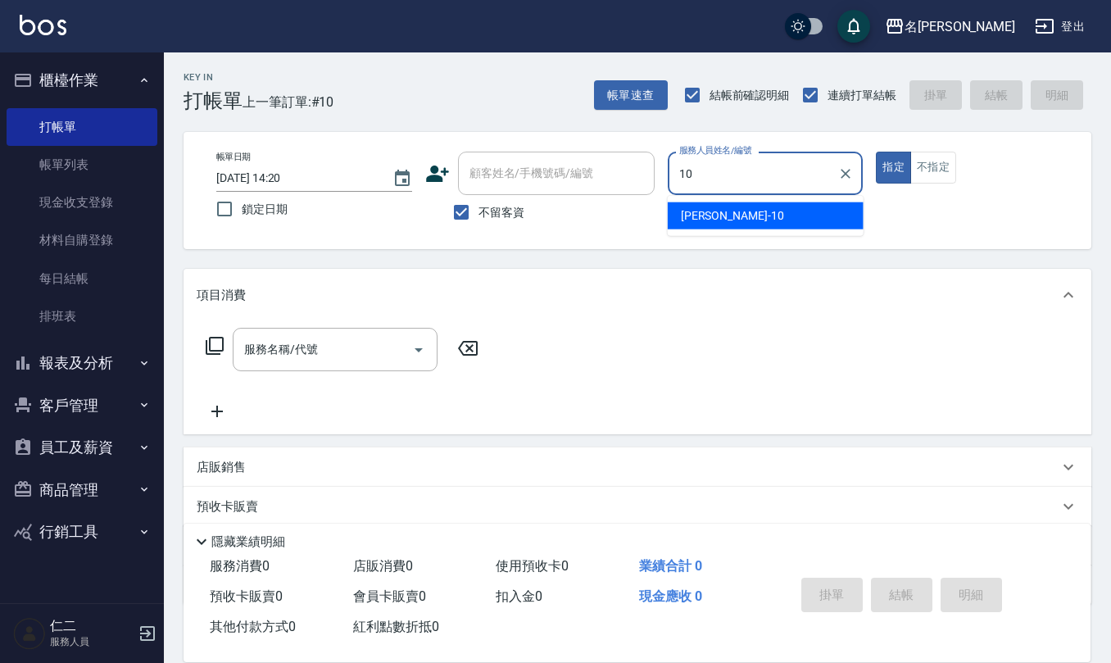
type input "胡淑雲-10"
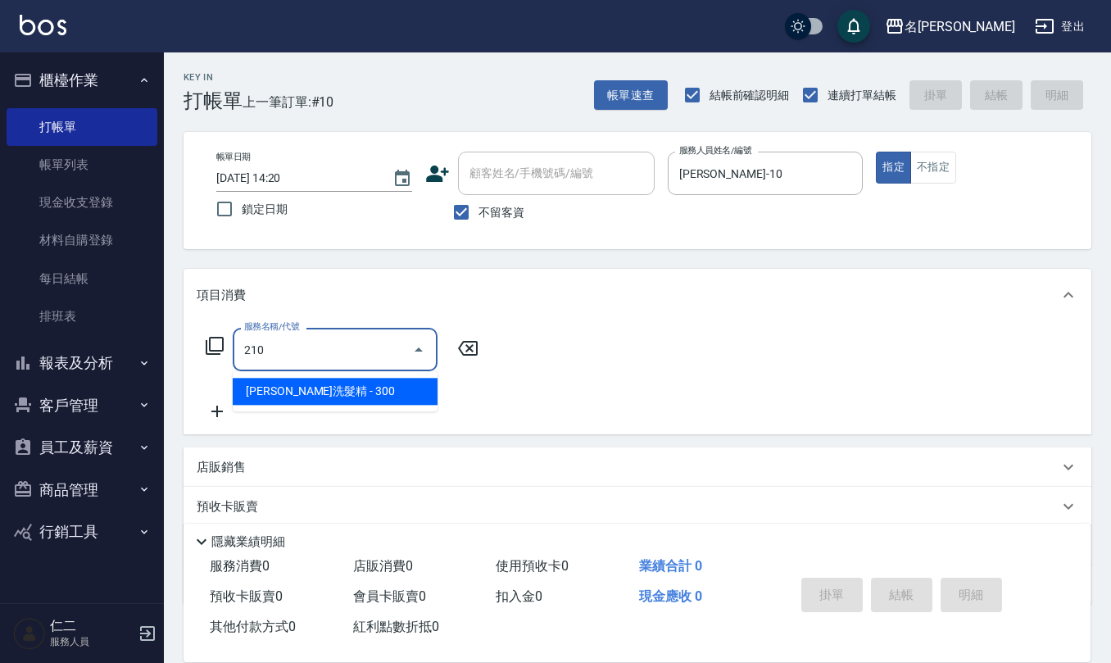
type input "歐娜洗髮精(210)"
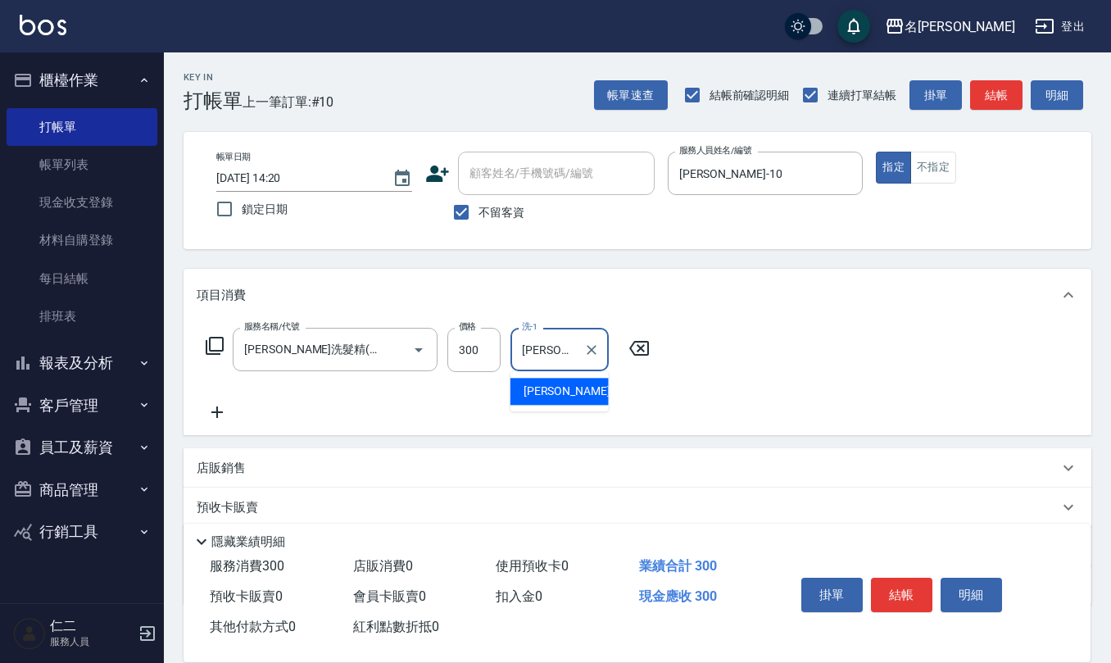
type input "杜芊彤-20"
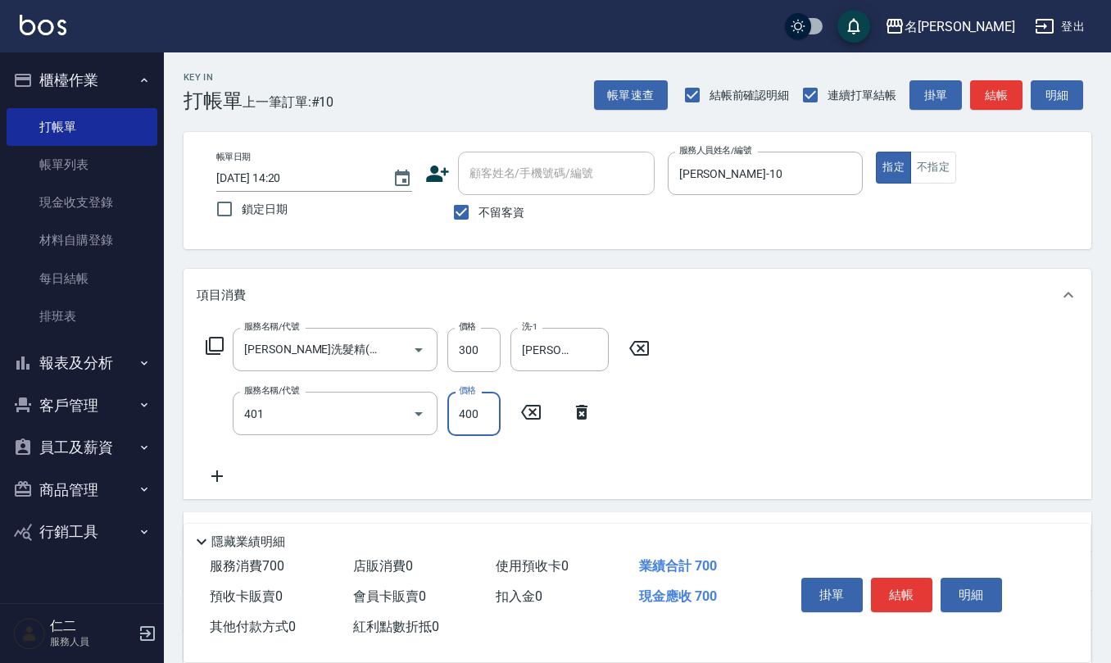
type input "剪髮(401)"
type input "400"
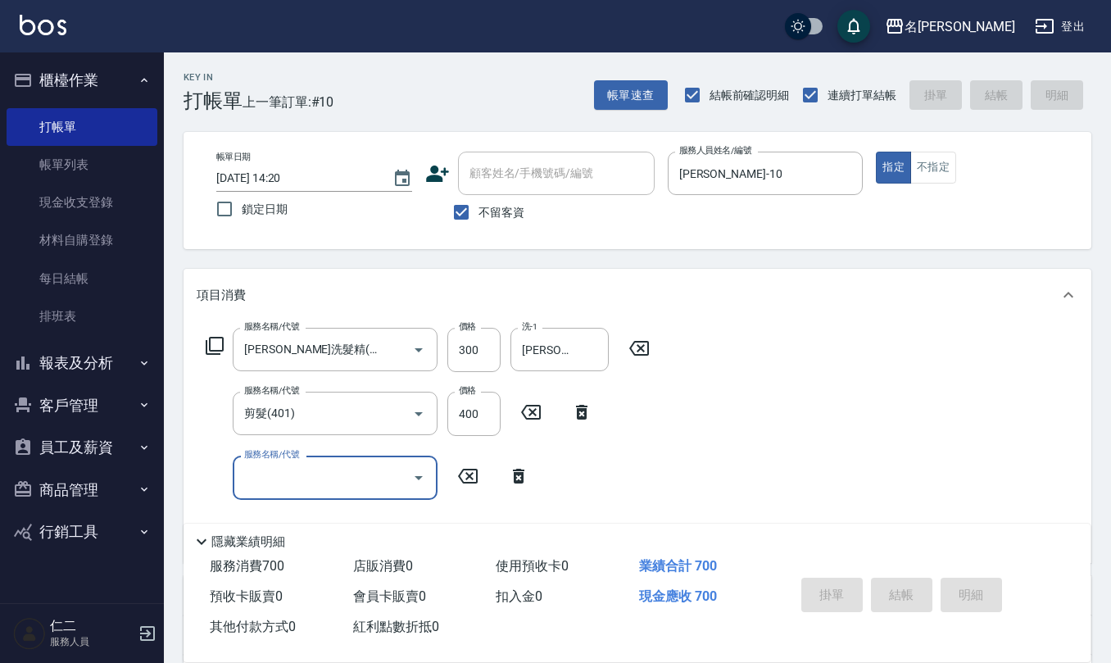
type input "2025/10/11 14:23"
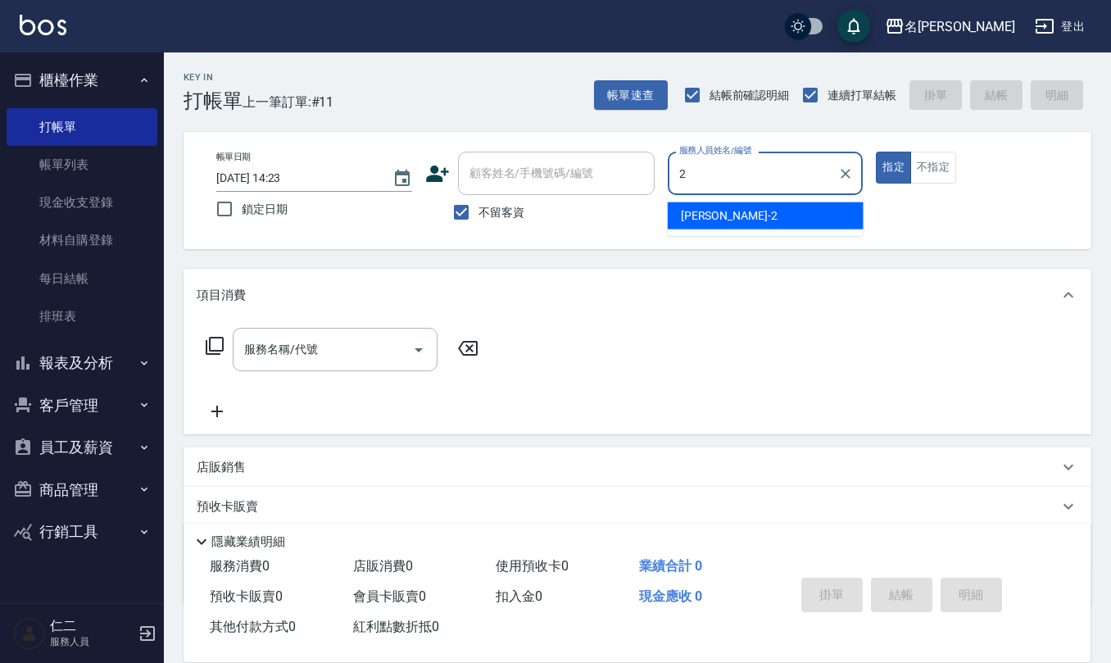
type input "黃慧敏-2"
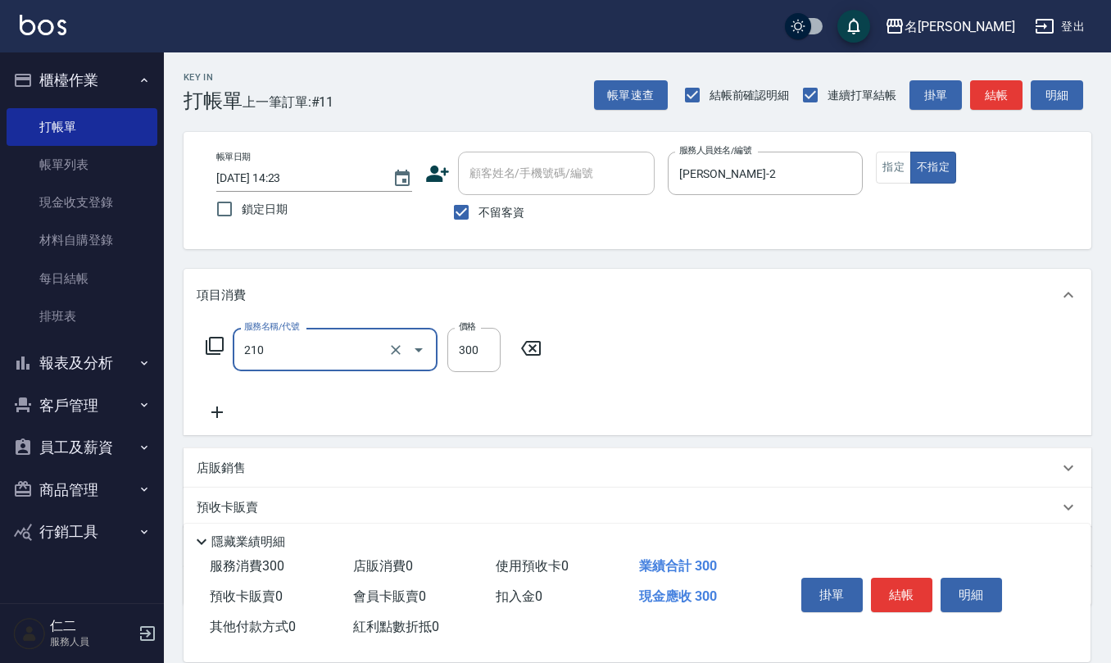
type input "歐娜洗髮精(210)"
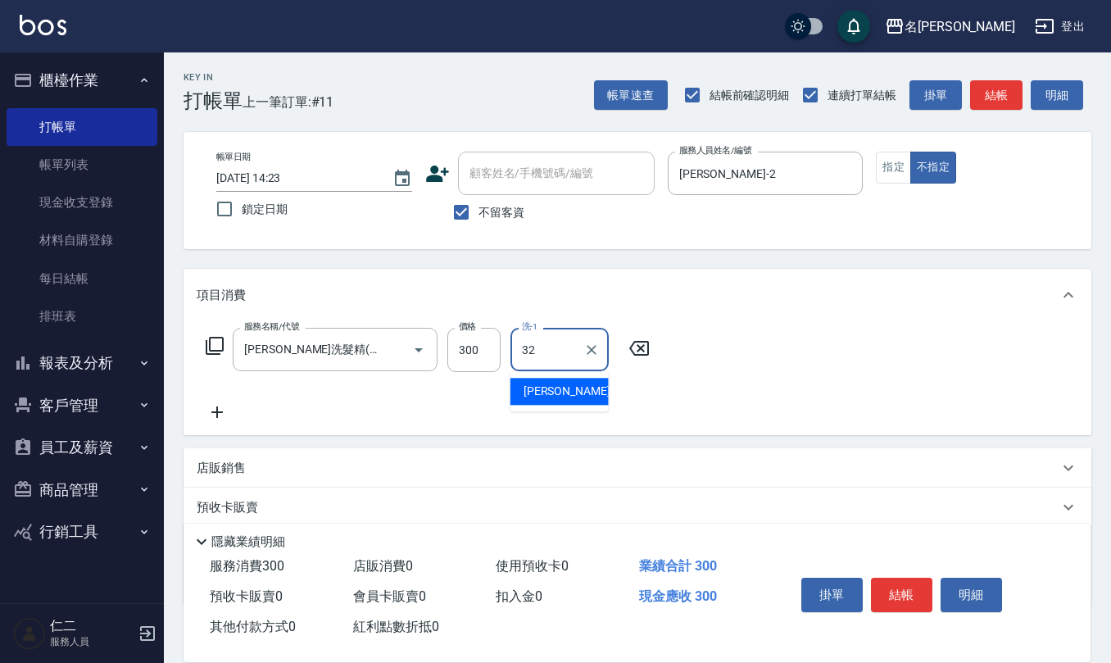
type input "葉冠佑-32"
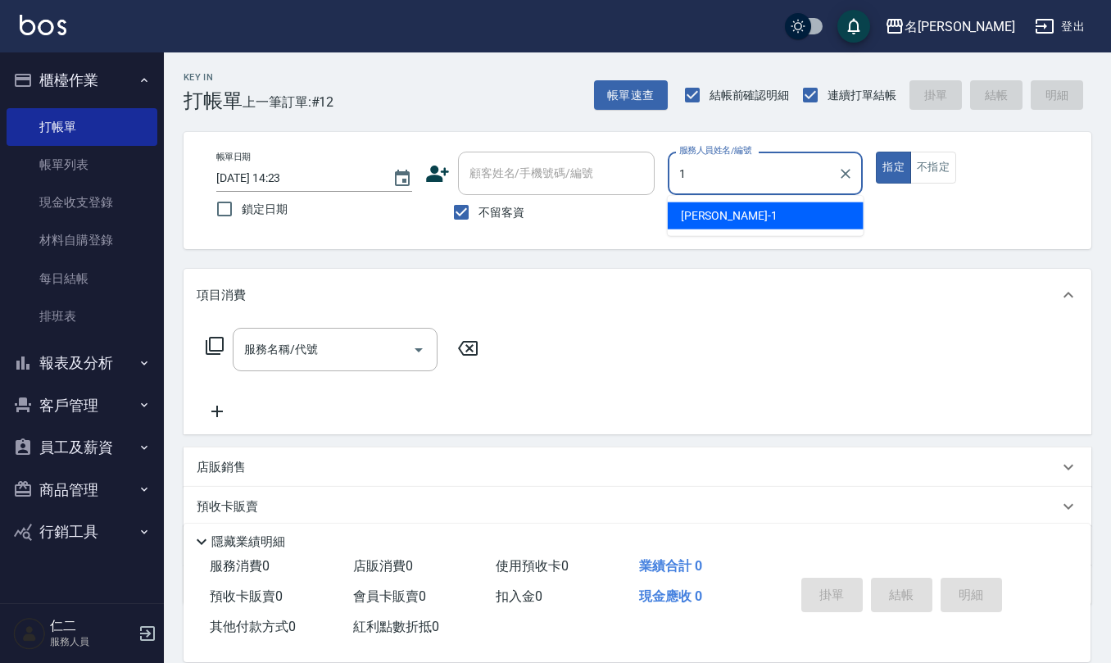
type input "蔡桂如-1"
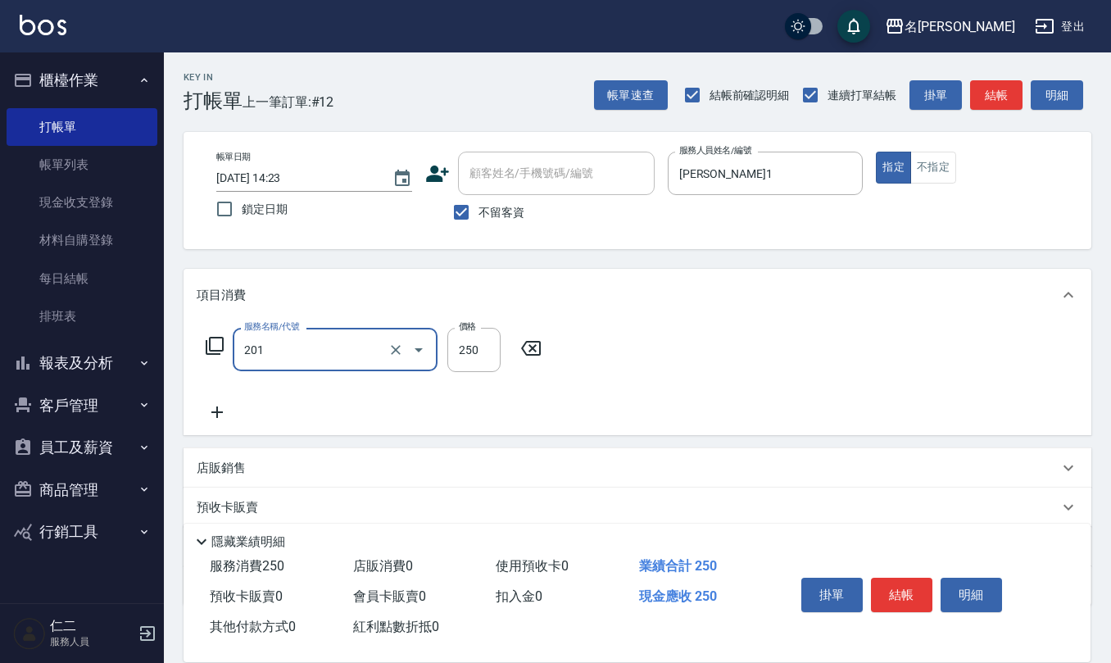
type input "洗髮(201)"
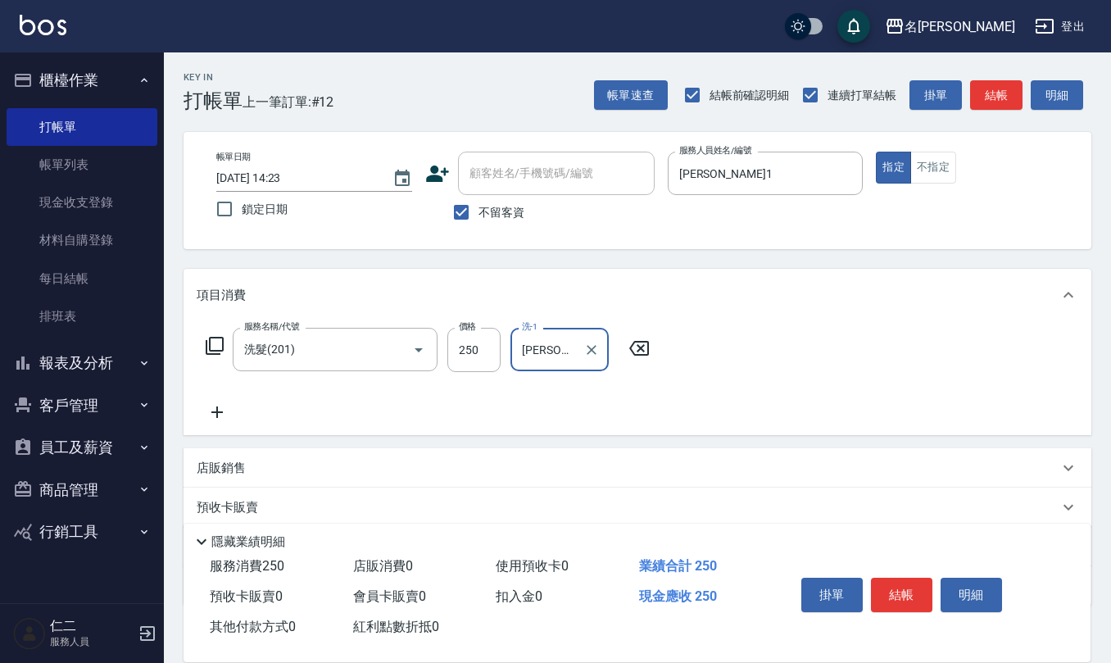
type input "陳柏暽-28"
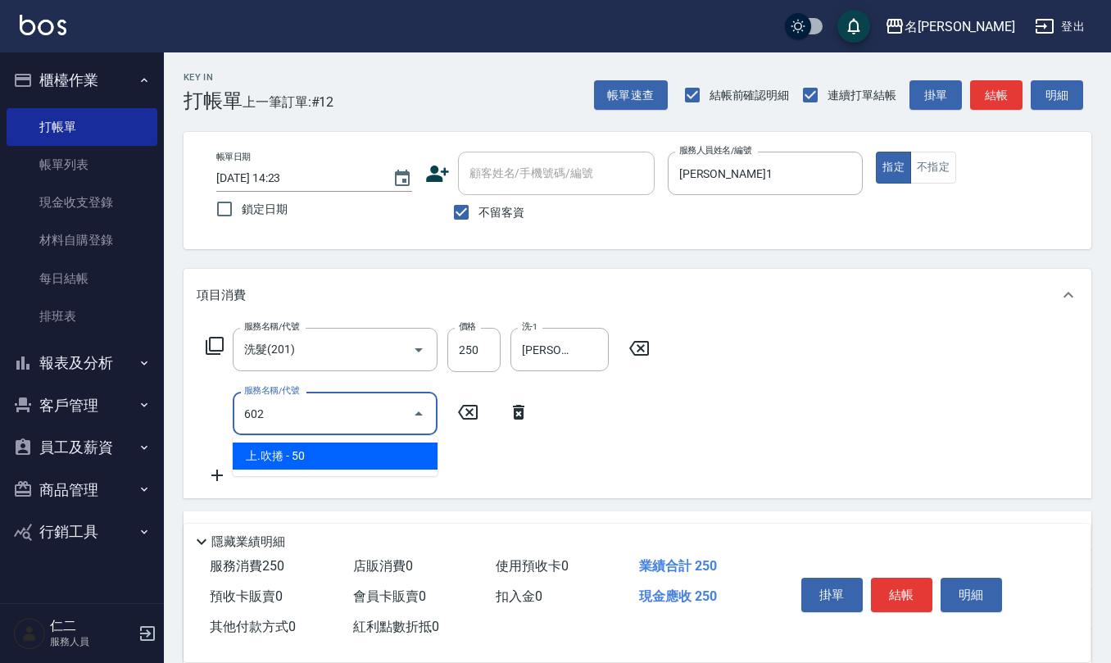
type input "上.吹捲(602)"
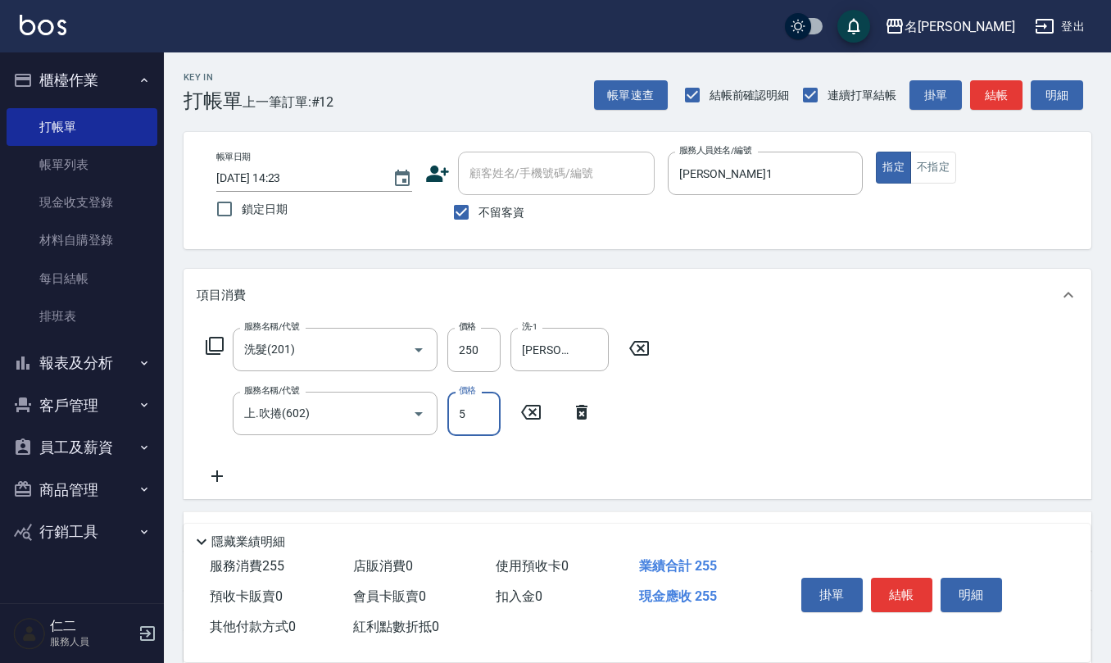
type input "50"
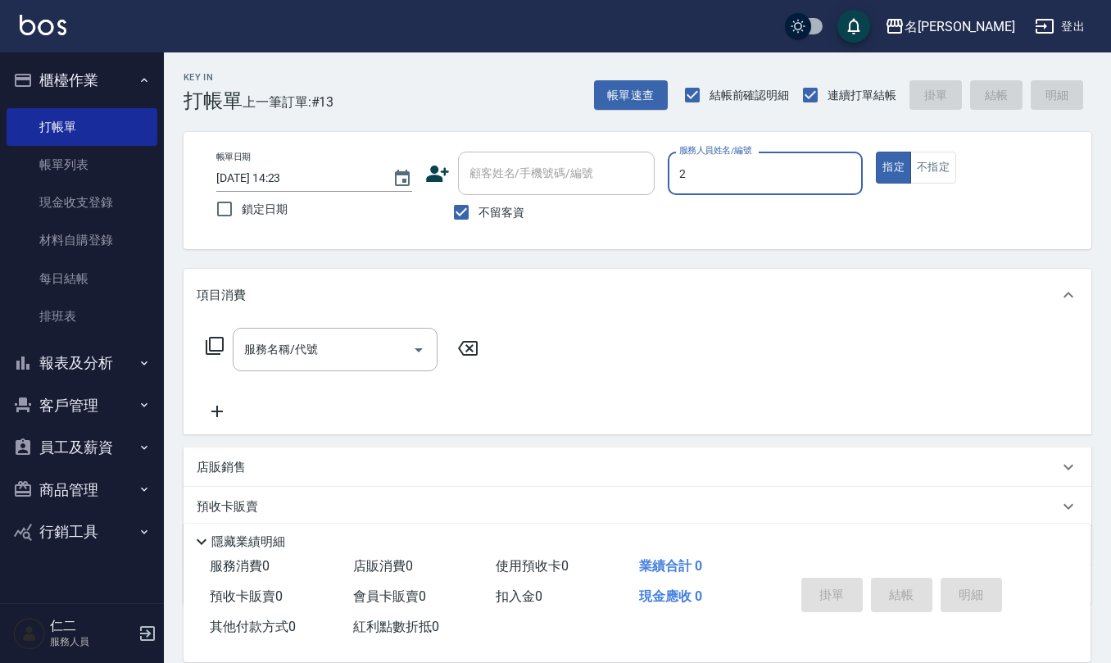
type input "黃慧敏-2"
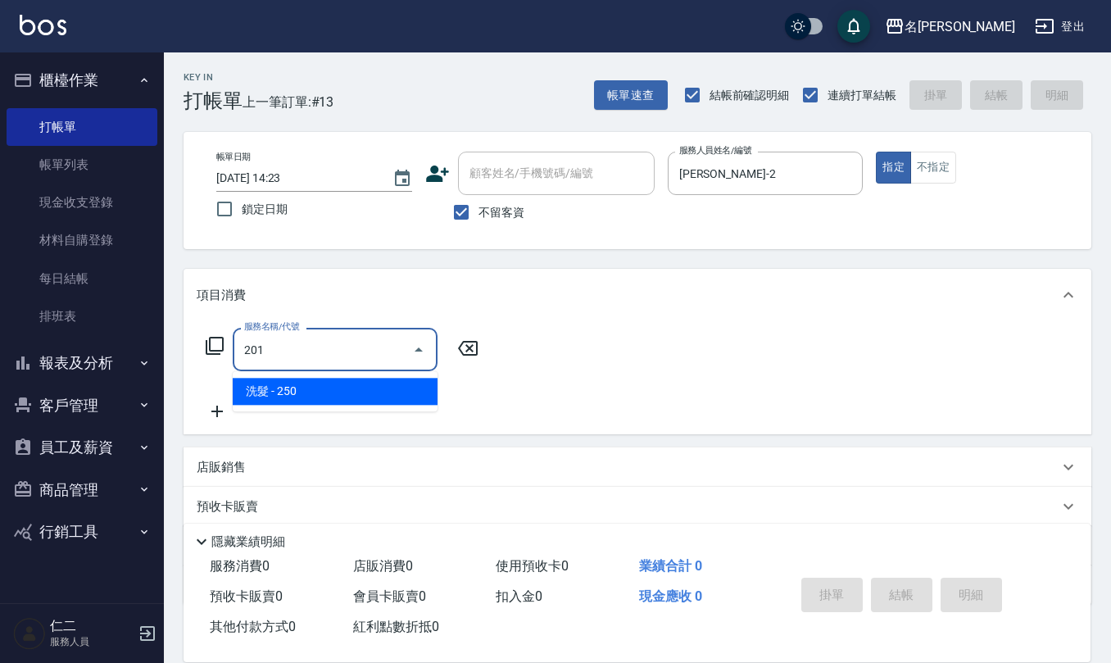
type input "洗髮(201)"
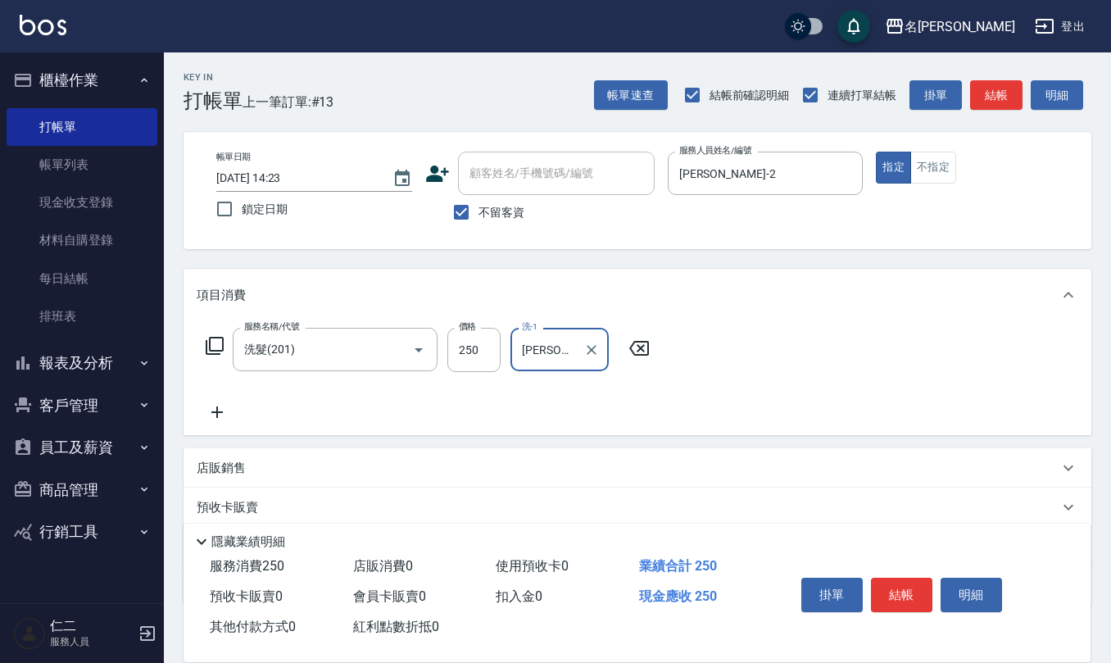
type input "趙妍妮-5"
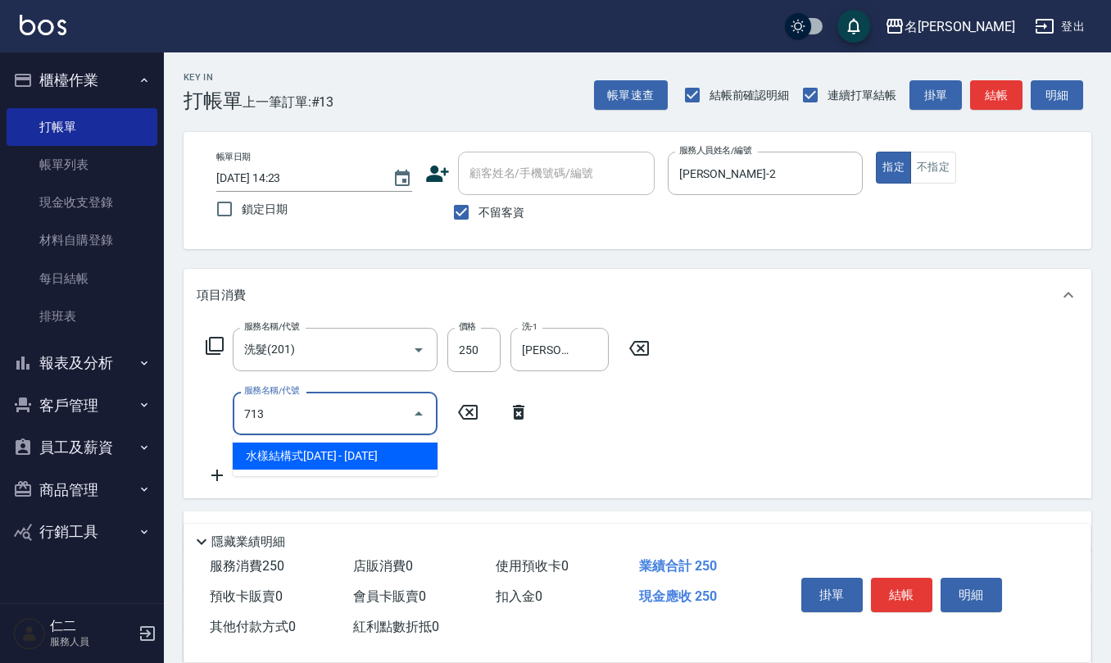
type input "水樣結構式1200(713)"
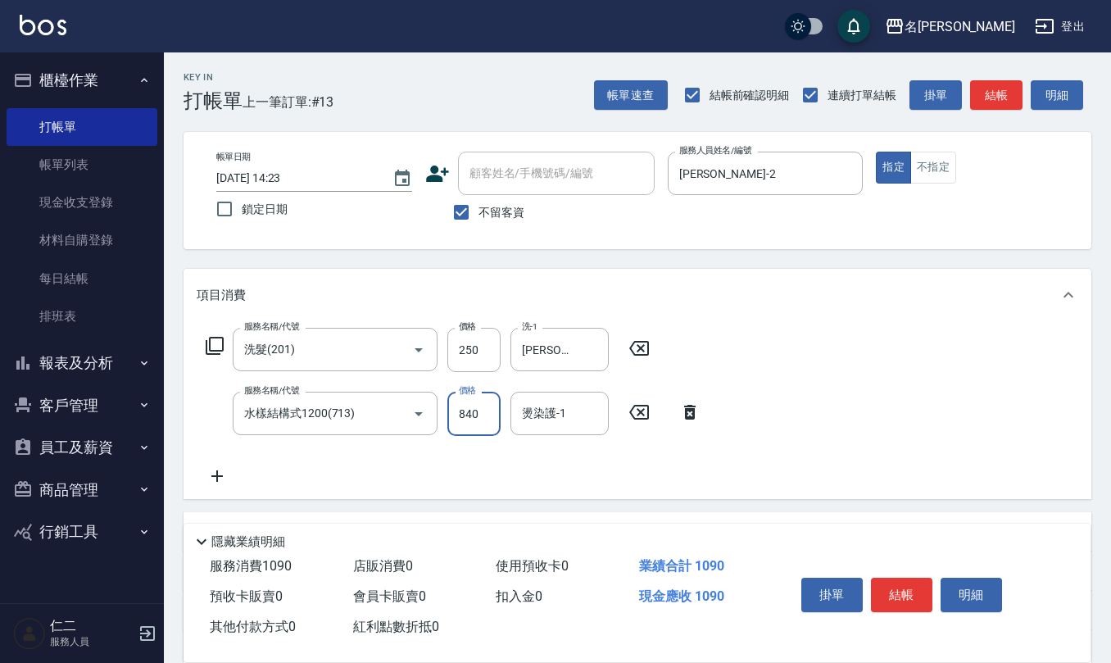
type input "840"
type input "趙妍妮-5"
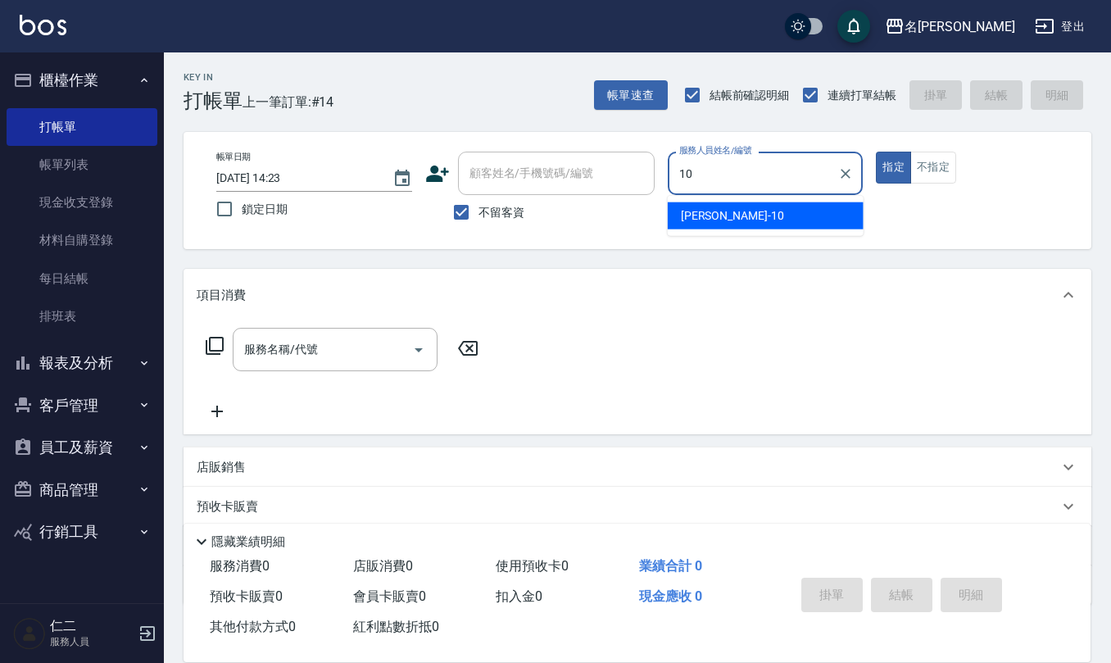
type input "胡淑雲-10"
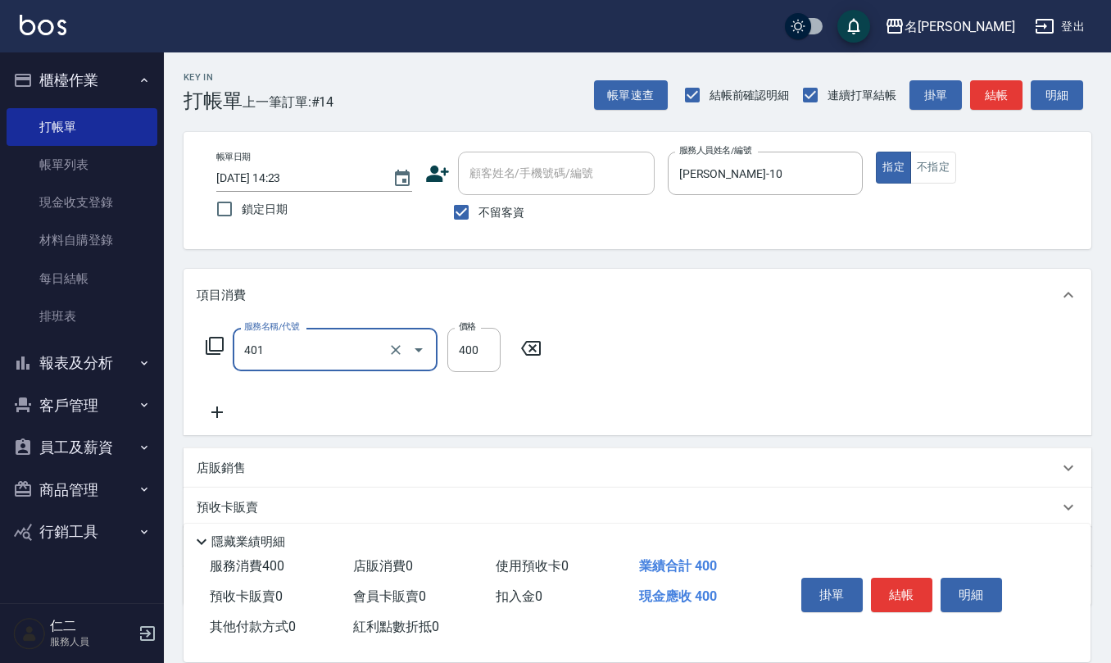
type input "剪髮(401)"
type input "405"
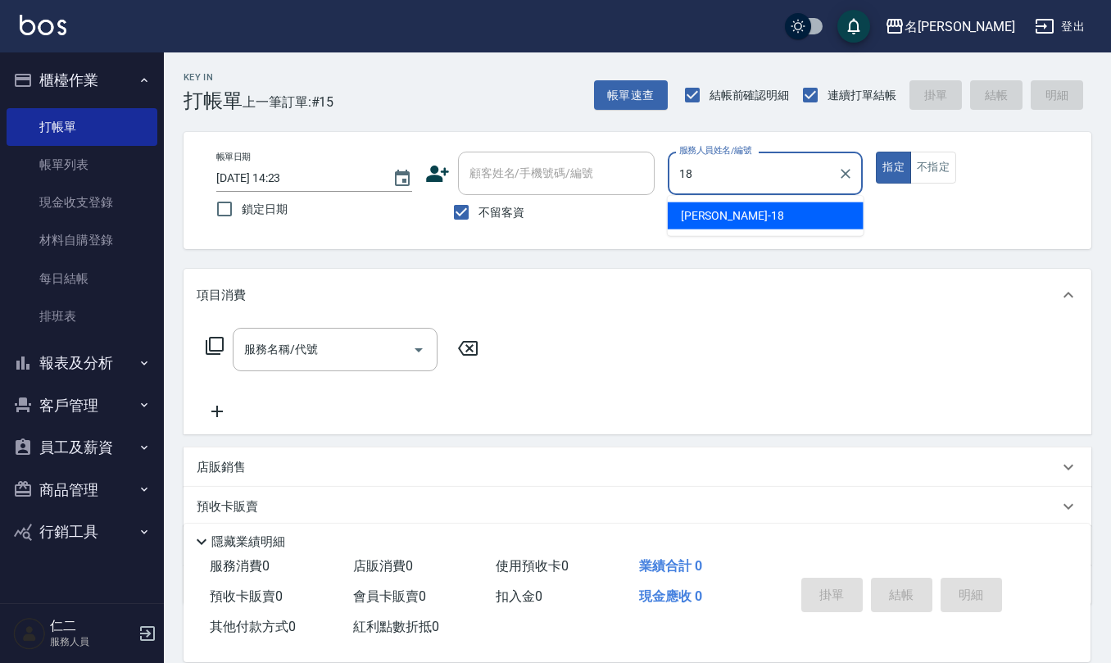
type input "吳婉如-18"
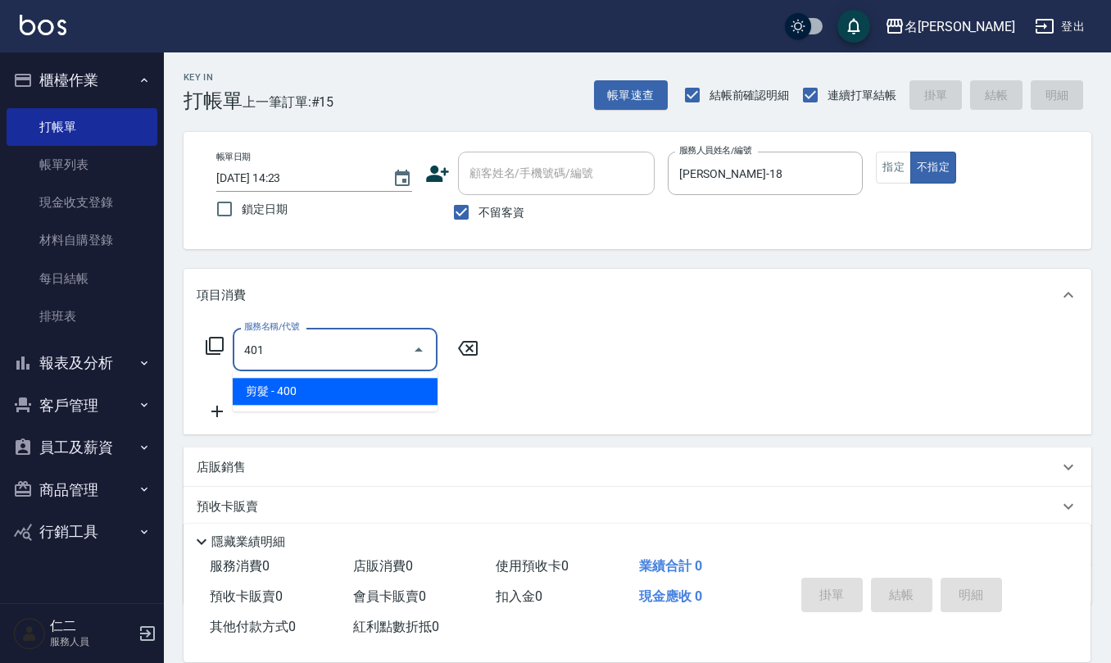
type input "剪髮(401)"
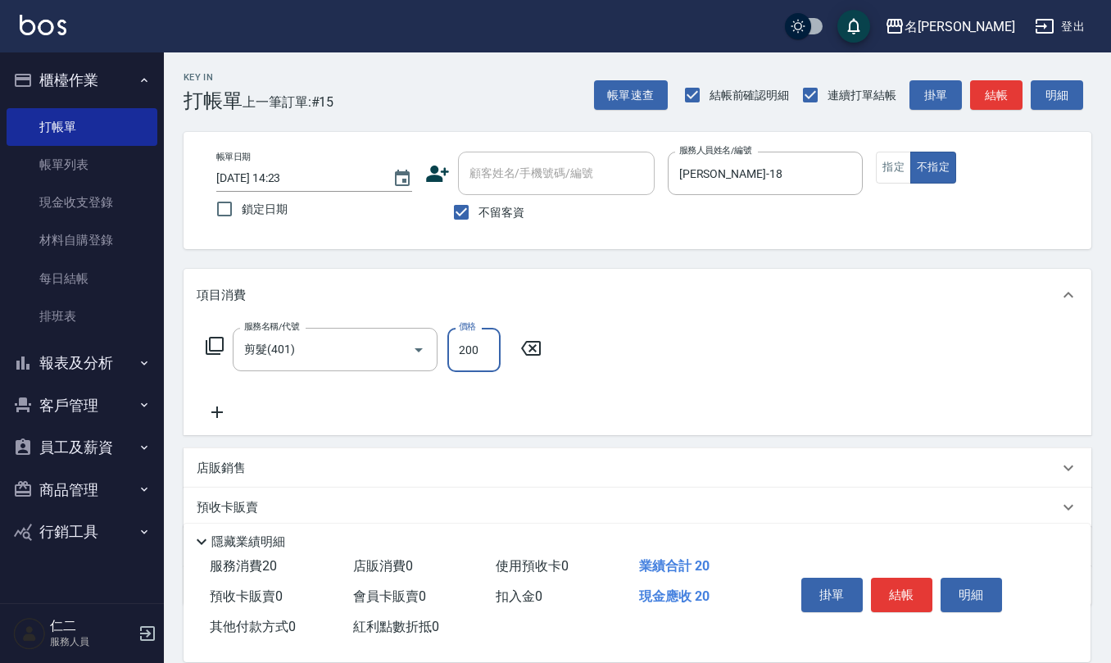
type input "200"
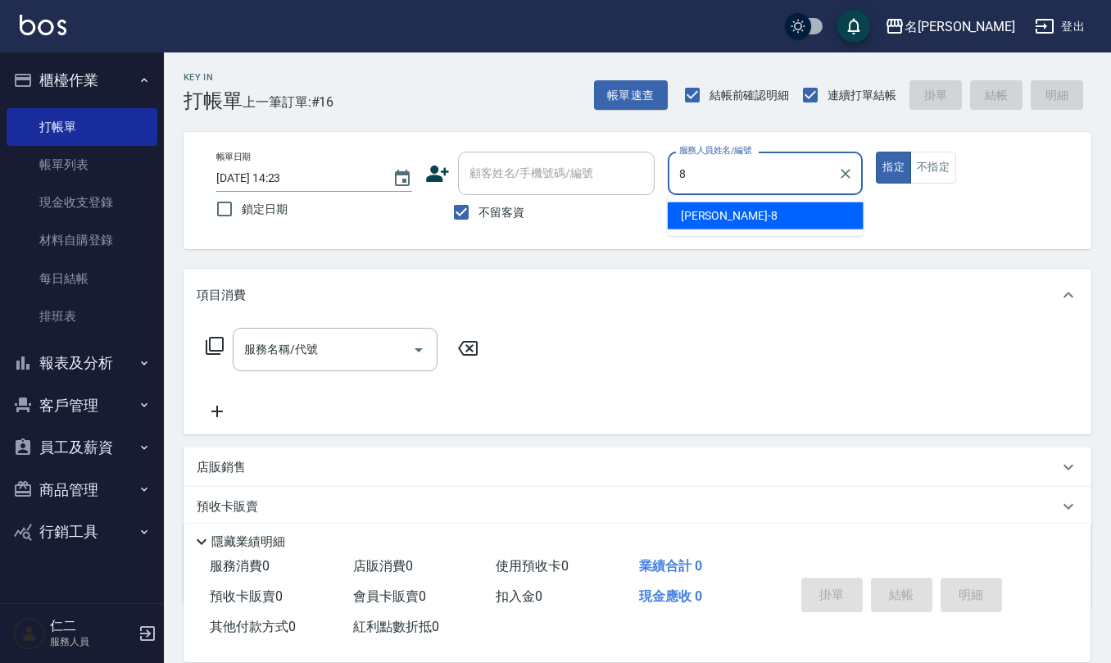
type input "楊馨嵐-8"
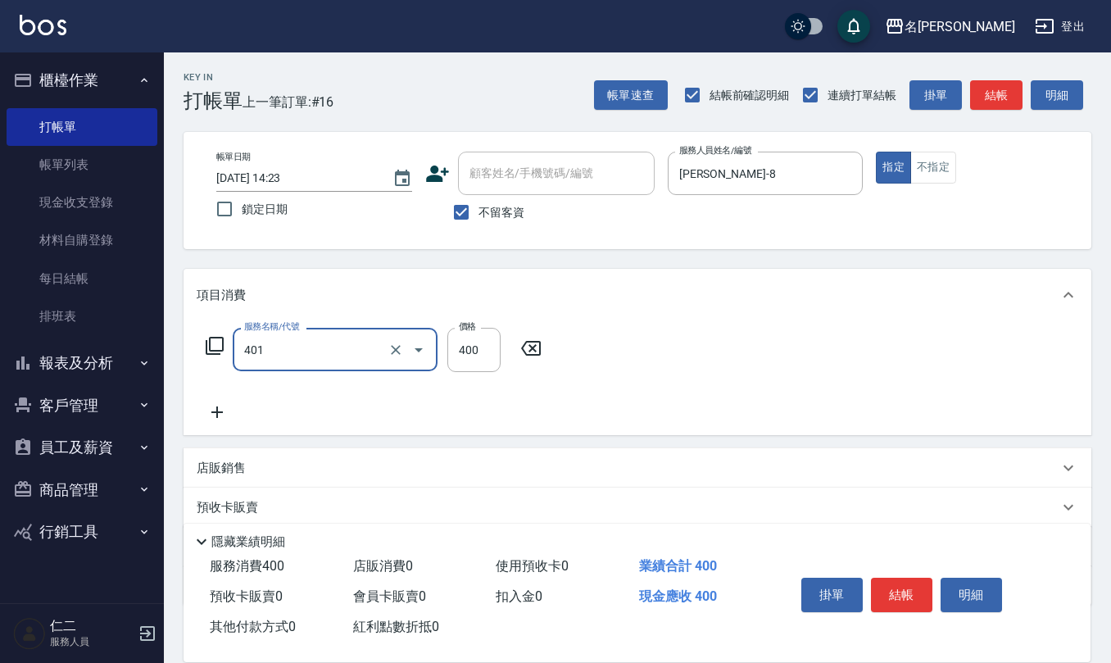
type input "剪髮(401)"
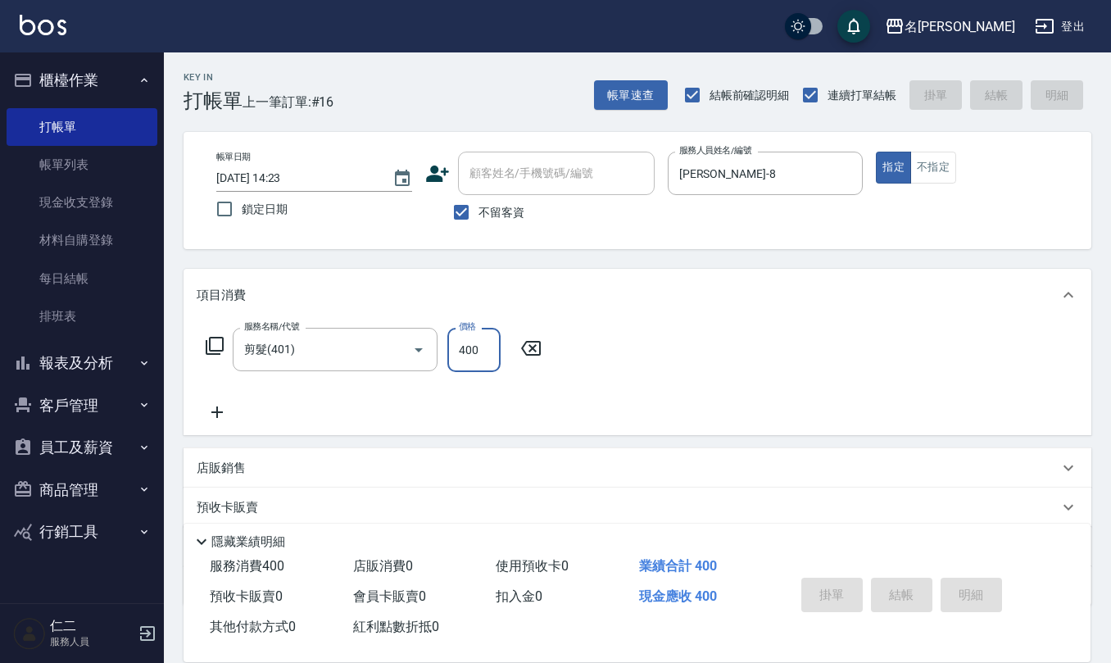
type input "2025/10/11 14:24"
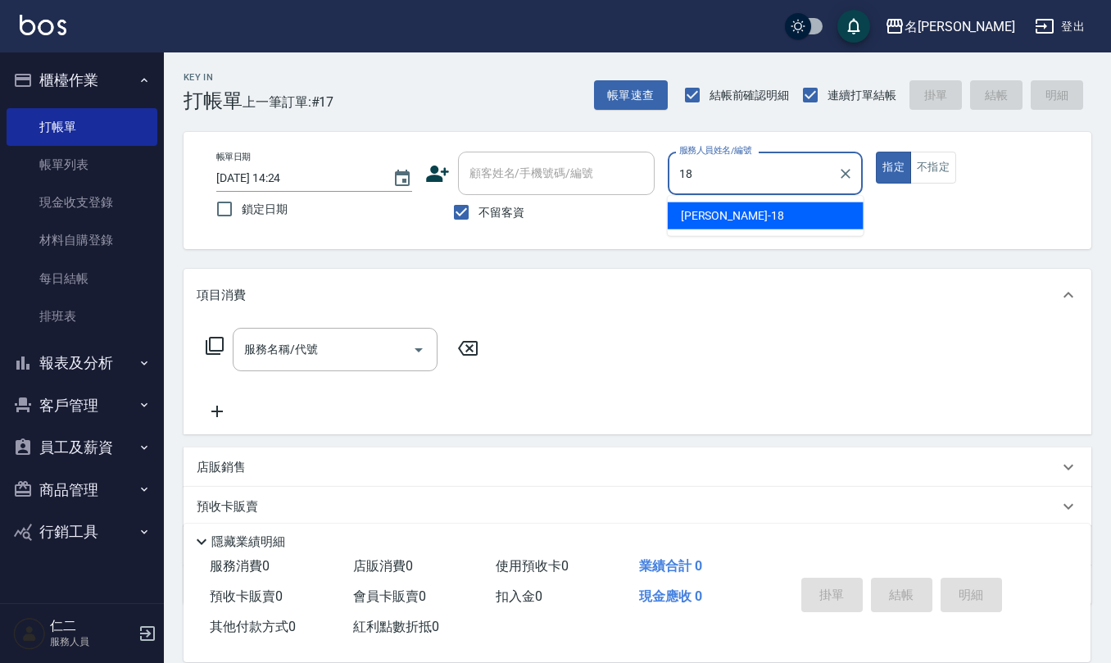
type input "吳婉如-18"
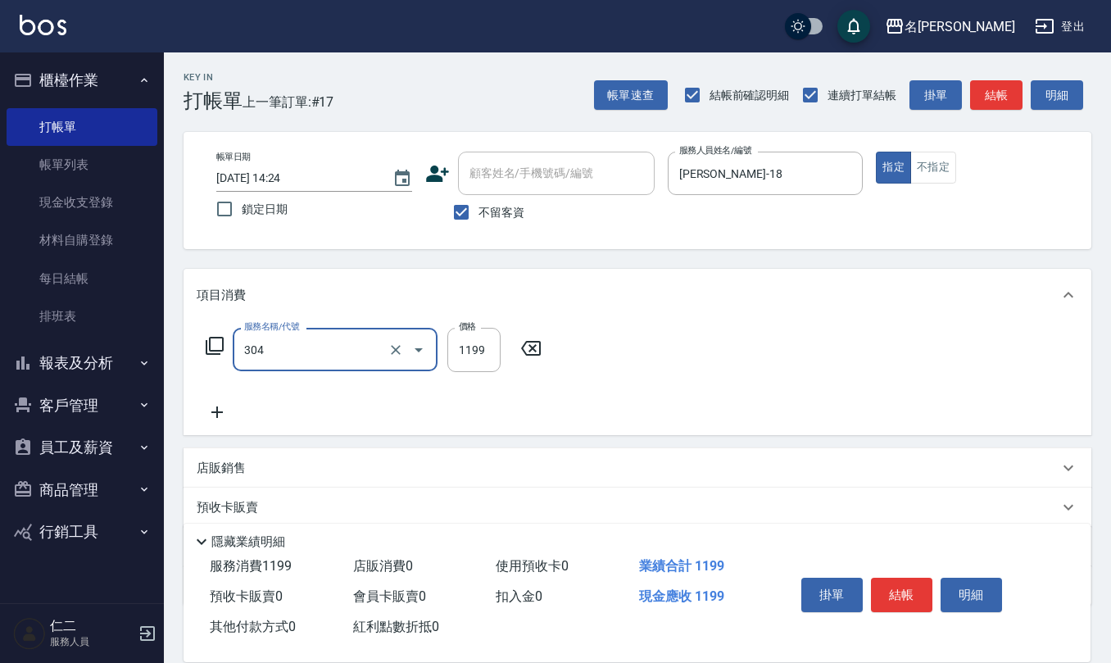
type input "離子燙(特價)(304)"
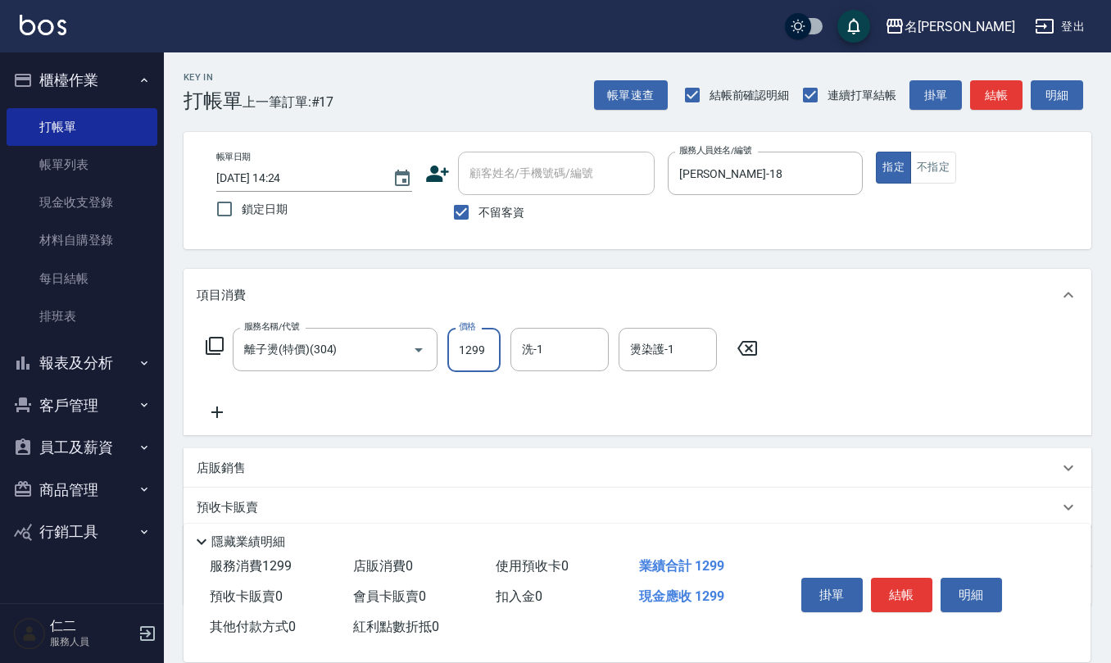
type input "1299"
type input "陳柏暽-28"
click at [464, 205] on input "不留客資" at bounding box center [461, 212] width 34 height 34
checkbox input "false"
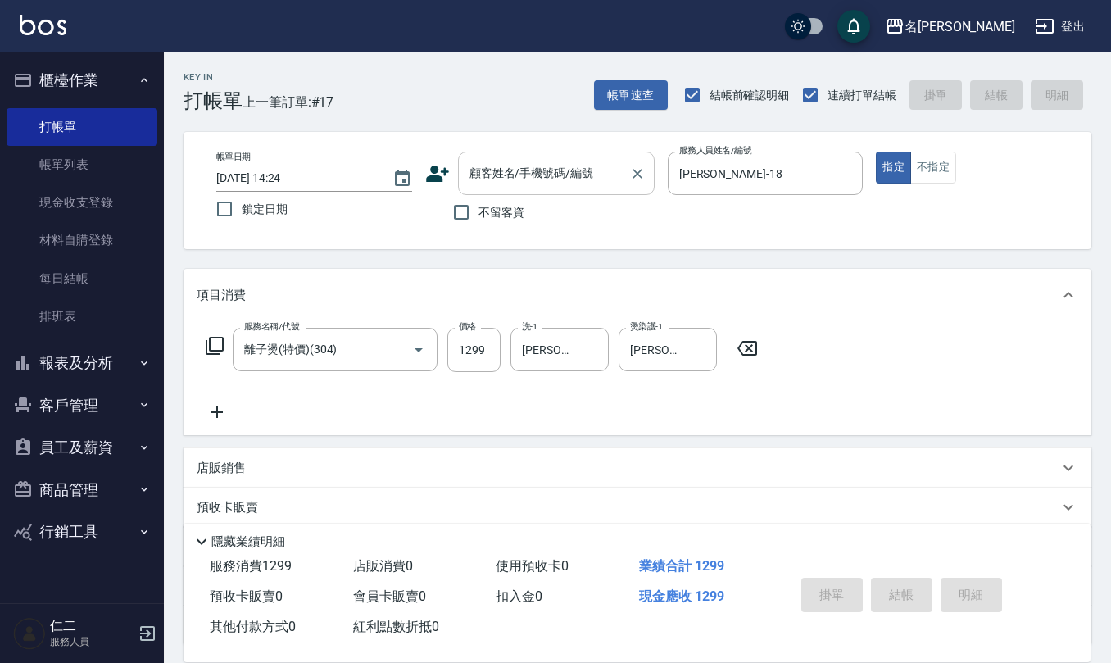
click at [500, 188] on div "顧客姓名/手機號碼/編號" at bounding box center [556, 173] width 197 height 43
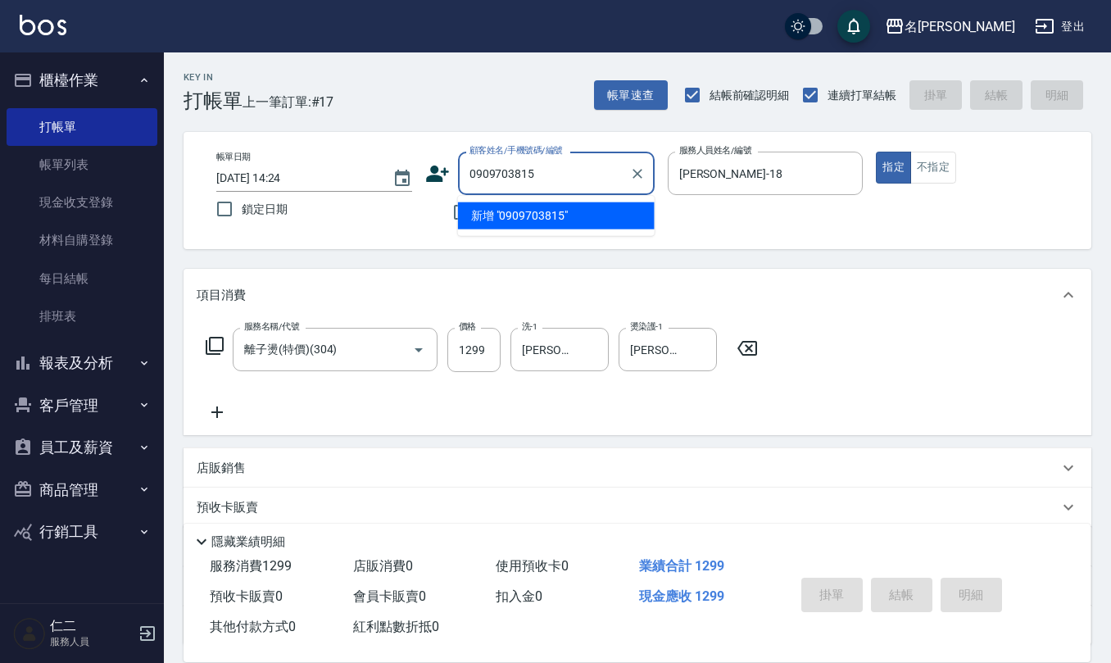
drag, startPoint x: 559, startPoint y: 181, endPoint x: 336, endPoint y: 172, distance: 223.0
click at [346, 175] on div "帳單日期 2025/10/11 14:24 鎖定日期 顧客姓名/手機號碼/編號 0909703815 顧客姓名/手機號碼/編號 不留客資 服務人員姓名/編號 …" at bounding box center [637, 191] width 868 height 78
type input "0909703815"
click at [429, 171] on icon at bounding box center [437, 173] width 25 height 25
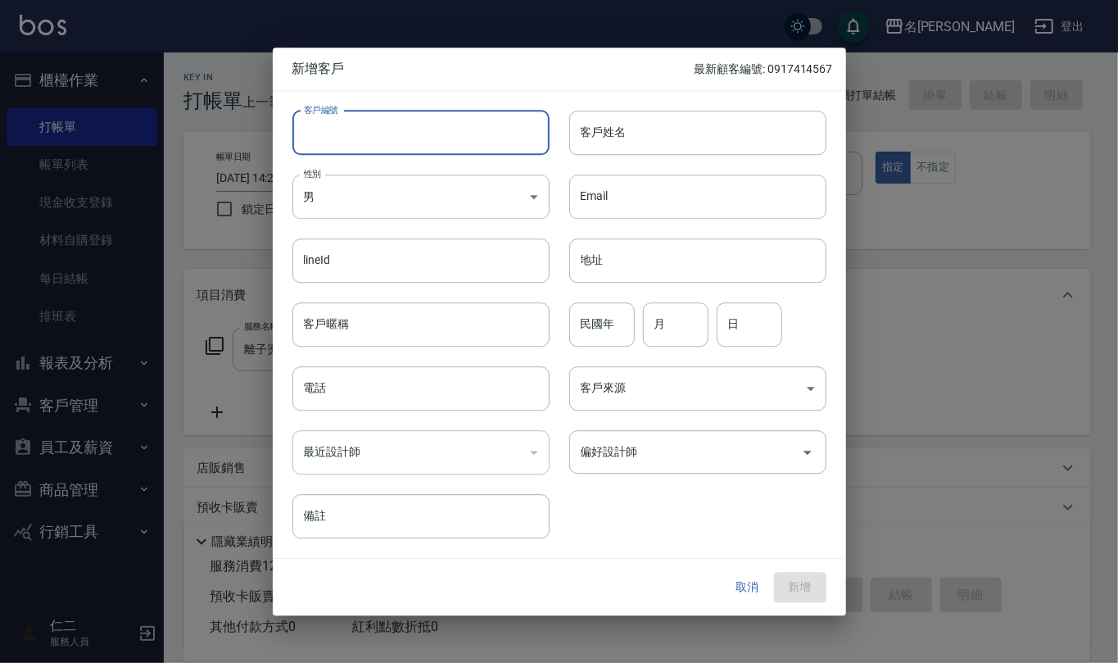
click at [440, 126] on input "客戶編號" at bounding box center [421, 133] width 257 height 44
paste input "0909703815"
type input "0909703815"
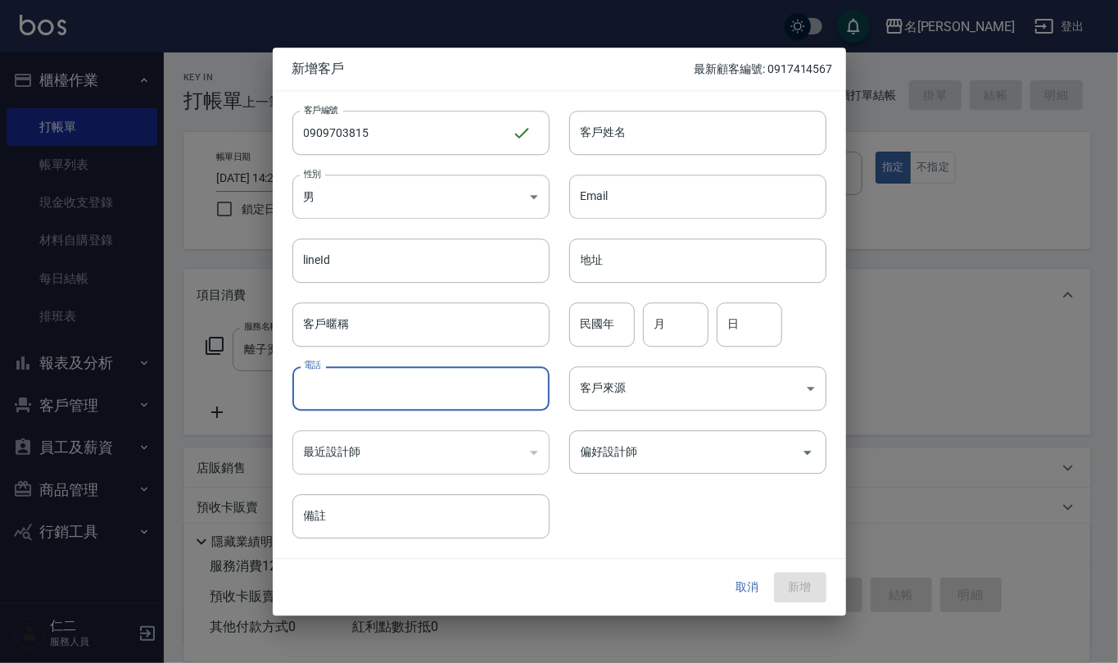
click at [397, 385] on input "電話" at bounding box center [421, 388] width 257 height 44
paste input "0909703815"
type input "0909703815"
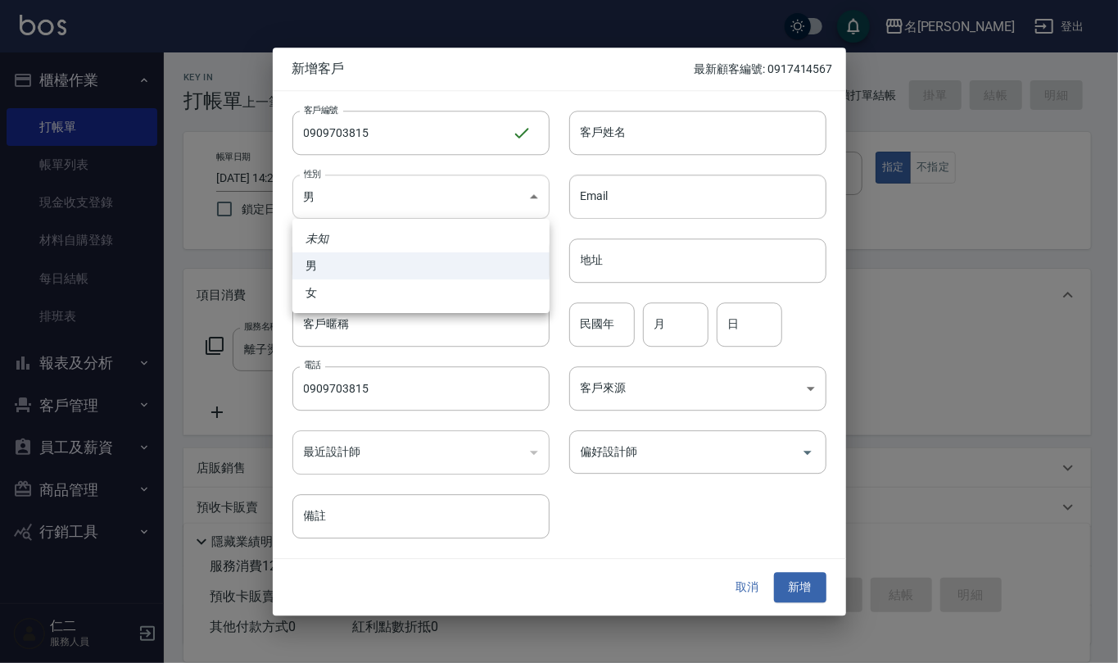
click at [423, 188] on body "名留仁二 登出 櫃檯作業 打帳單 帳單列表 現金收支登錄 材料自購登錄 每日結帳 排班表 報表及分析 報表目錄 店家區間累計表 店家日報表 互助日報表 互助月…" at bounding box center [559, 399] width 1118 height 799
click at [423, 297] on li "女" at bounding box center [421, 292] width 257 height 27
type input "FEMALE"
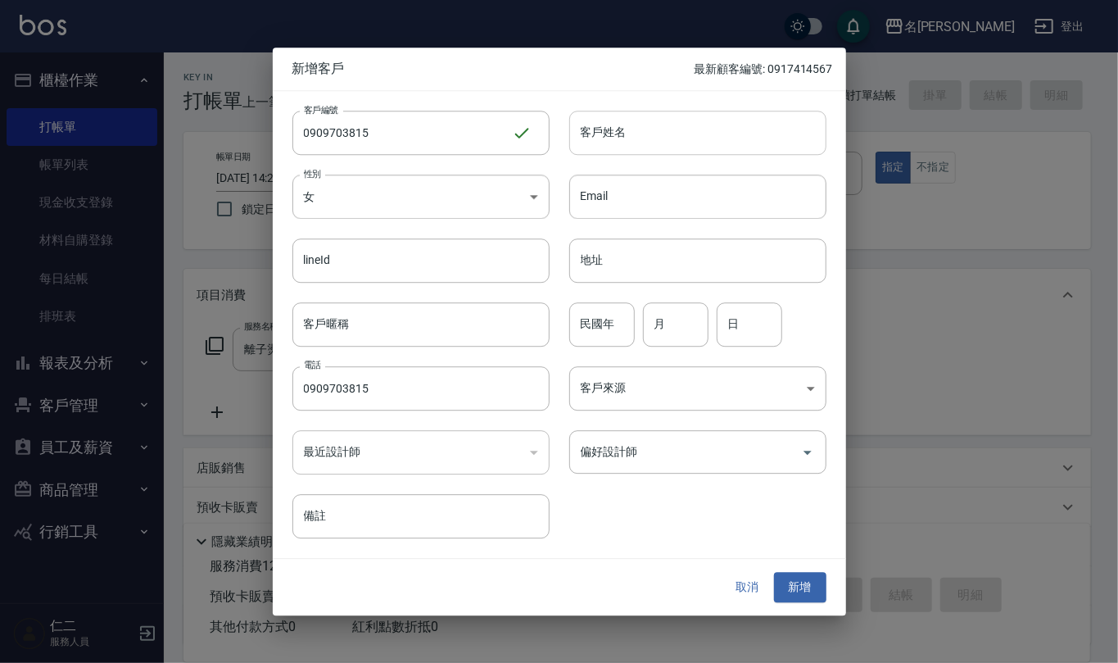
click at [624, 128] on input "客戶姓名" at bounding box center [697, 133] width 257 height 44
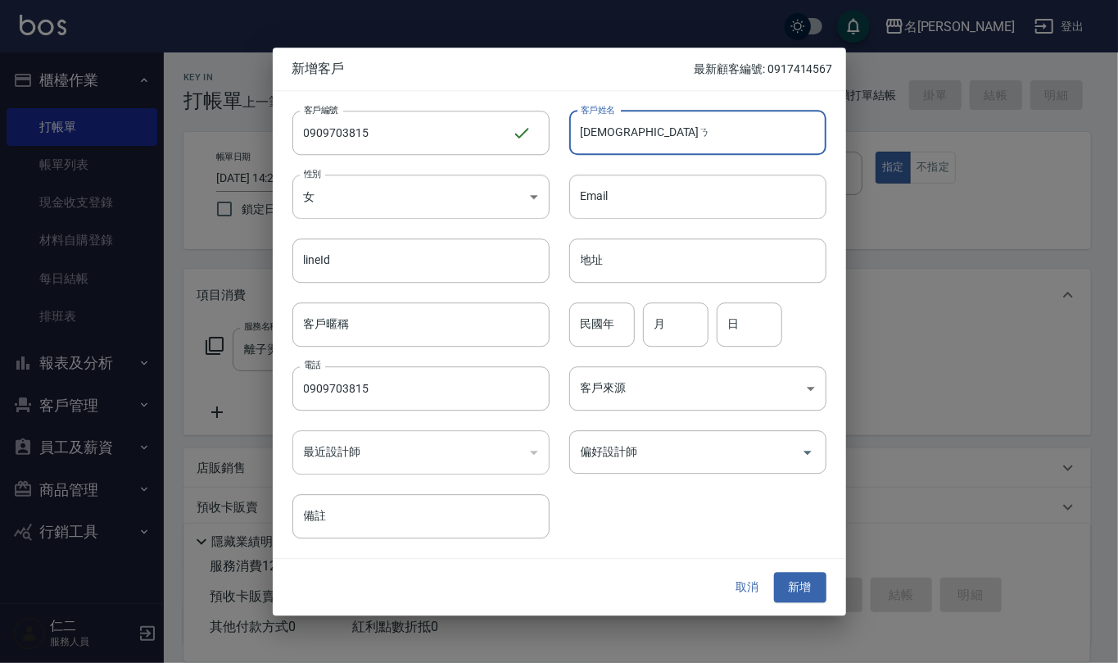
type input "饕"
type input "陳羽晴"
click at [611, 341] on input "民國年" at bounding box center [602, 324] width 66 height 44
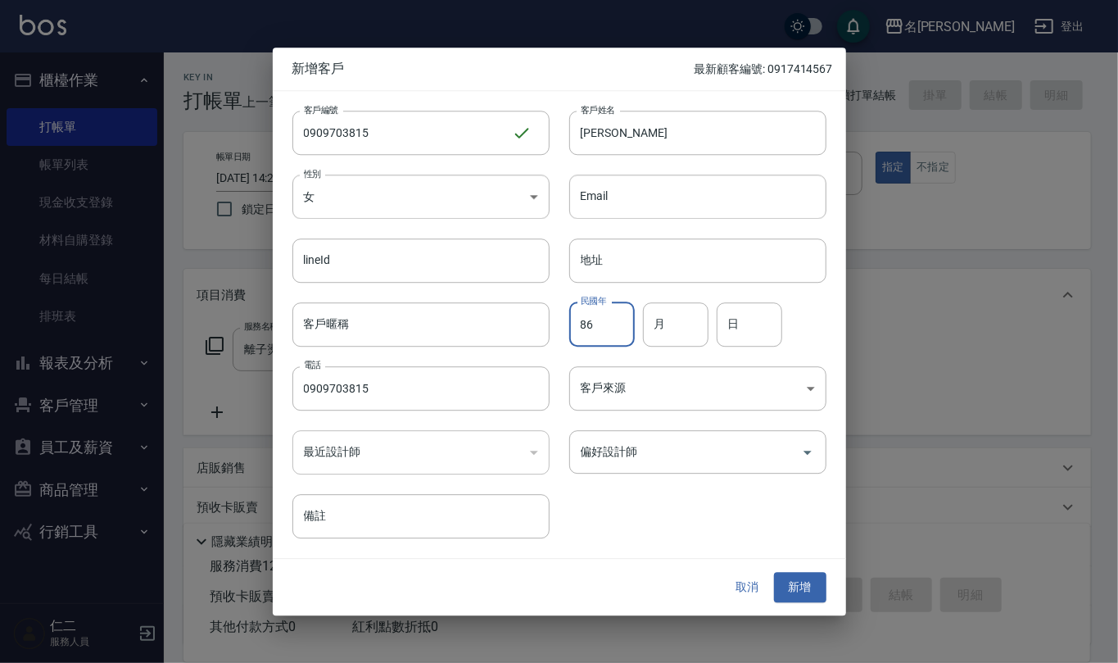
type input "86"
type input "10"
type input "13"
click at [814, 593] on button "新增" at bounding box center [800, 588] width 52 height 30
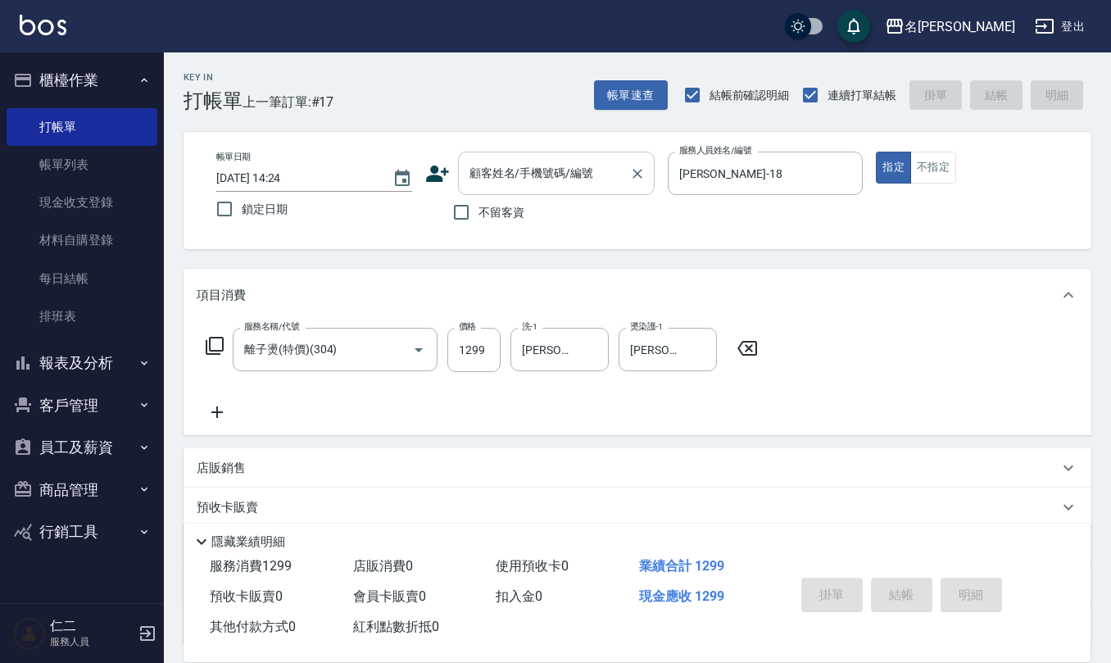
click at [547, 174] on input "顧客姓名/手機號碼/編號" at bounding box center [543, 173] width 157 height 29
paste input "0909703815"
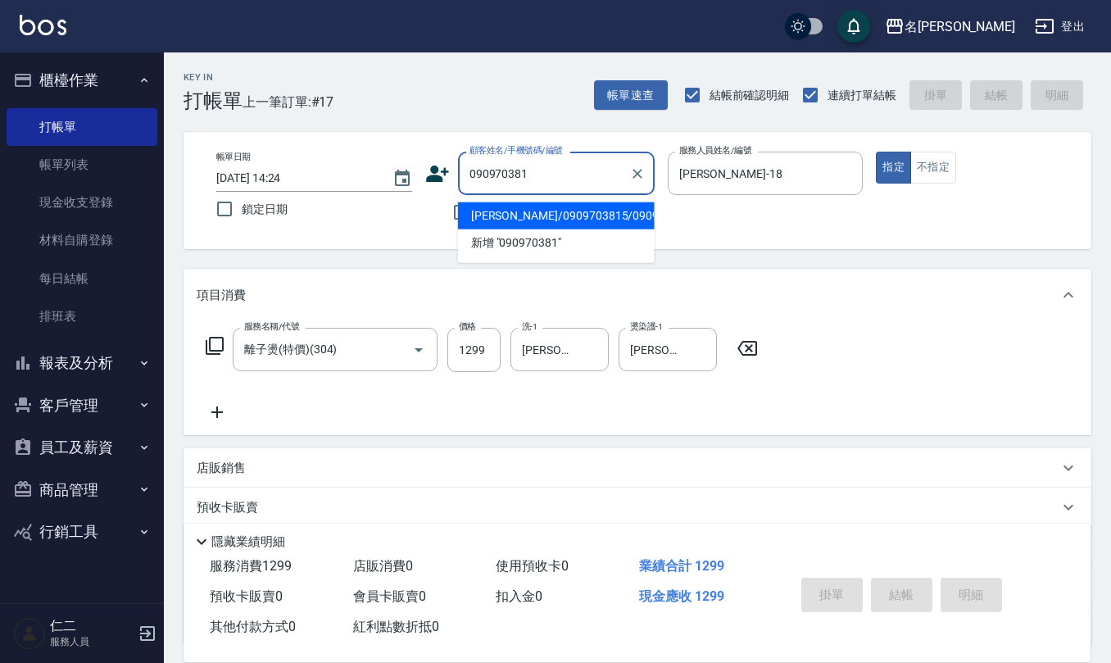
type input "陳羽晴/0909703815/0909703815"
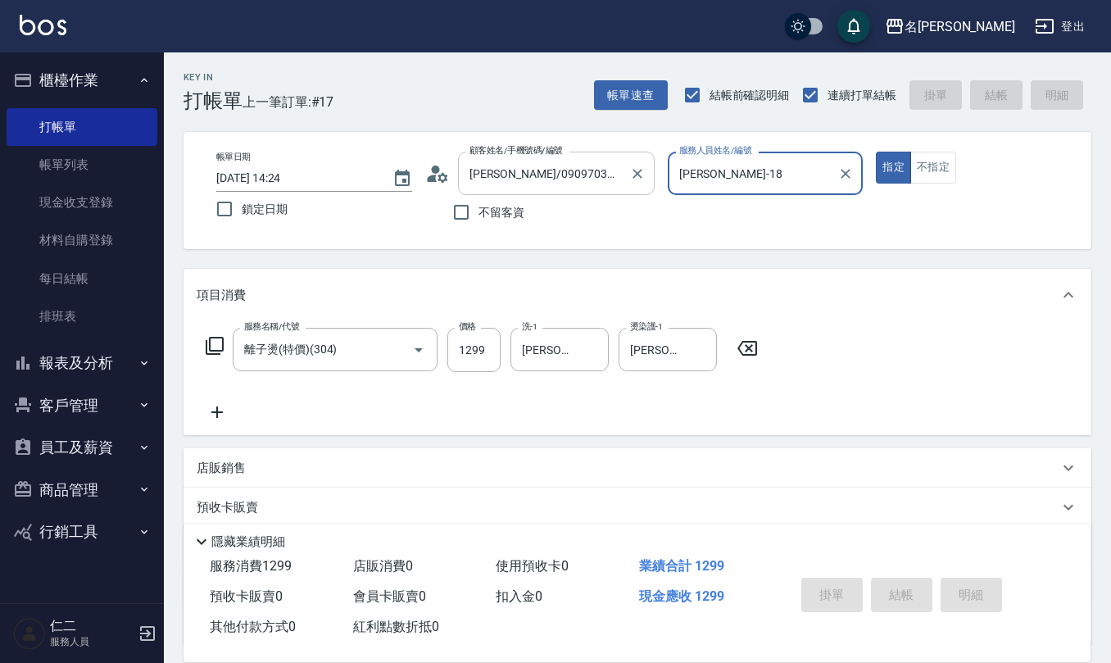
type input "2025/10/11 14:26"
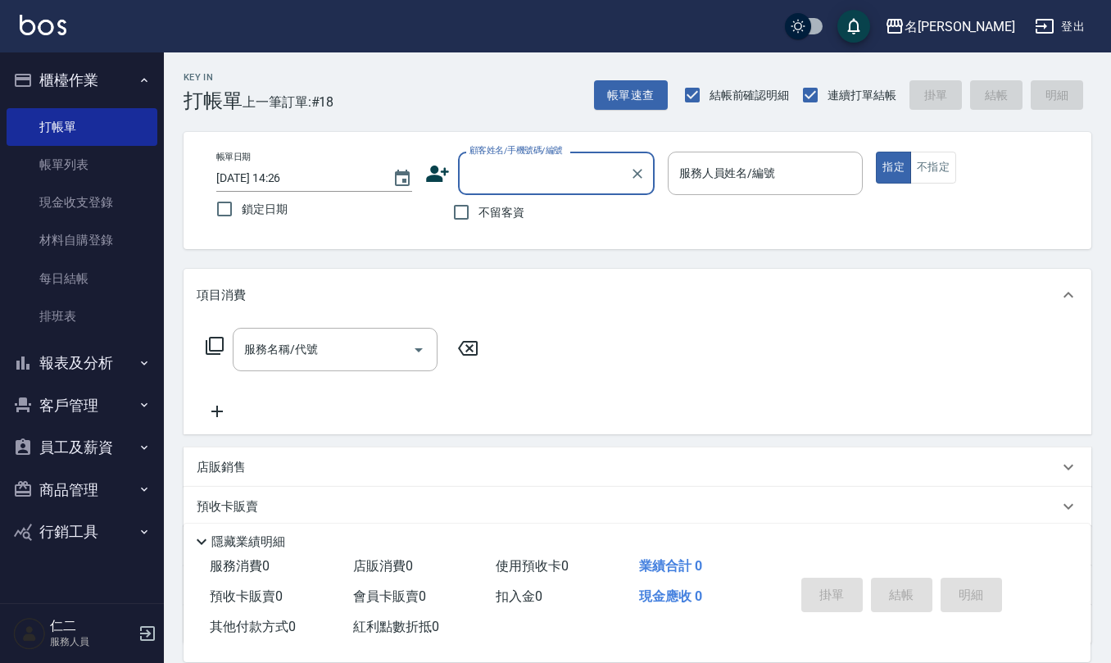
type input "1"
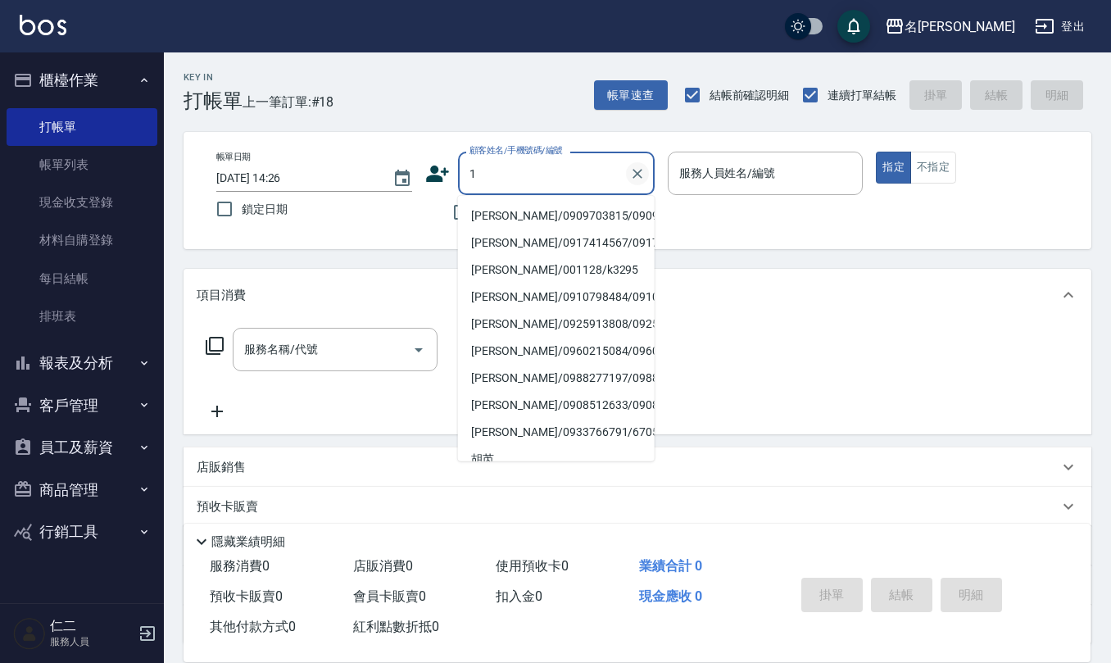
click at [640, 180] on icon "Clear" at bounding box center [637, 174] width 16 height 16
click at [434, 220] on div "不留客資" at bounding box center [539, 212] width 229 height 34
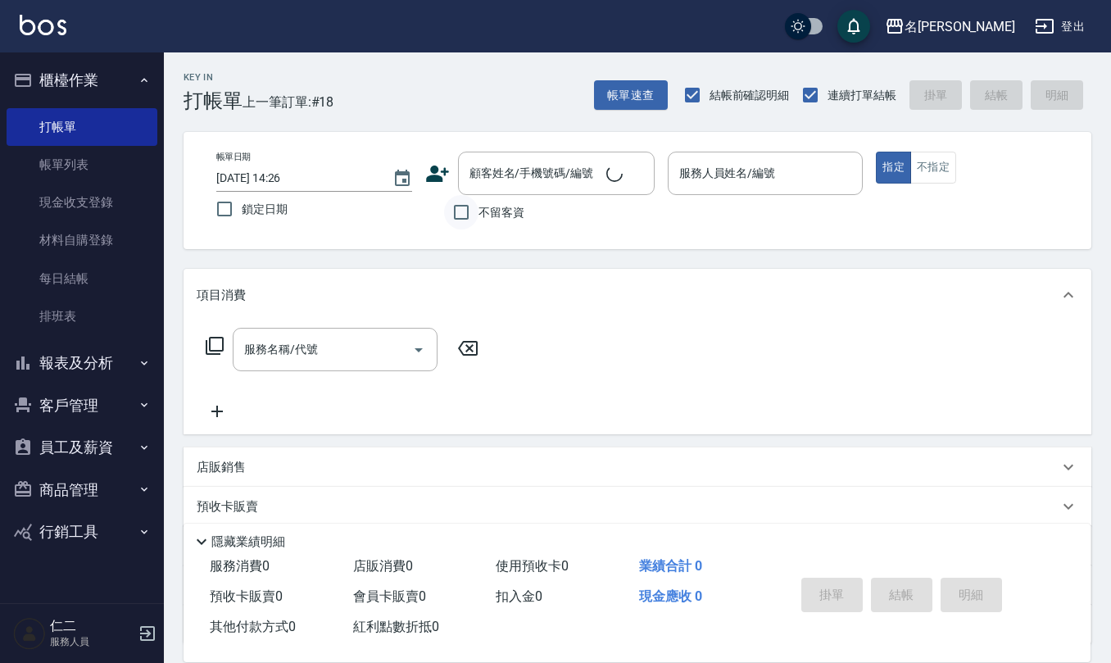
click at [454, 217] on input "不留客資" at bounding box center [461, 212] width 34 height 34
checkbox input "true"
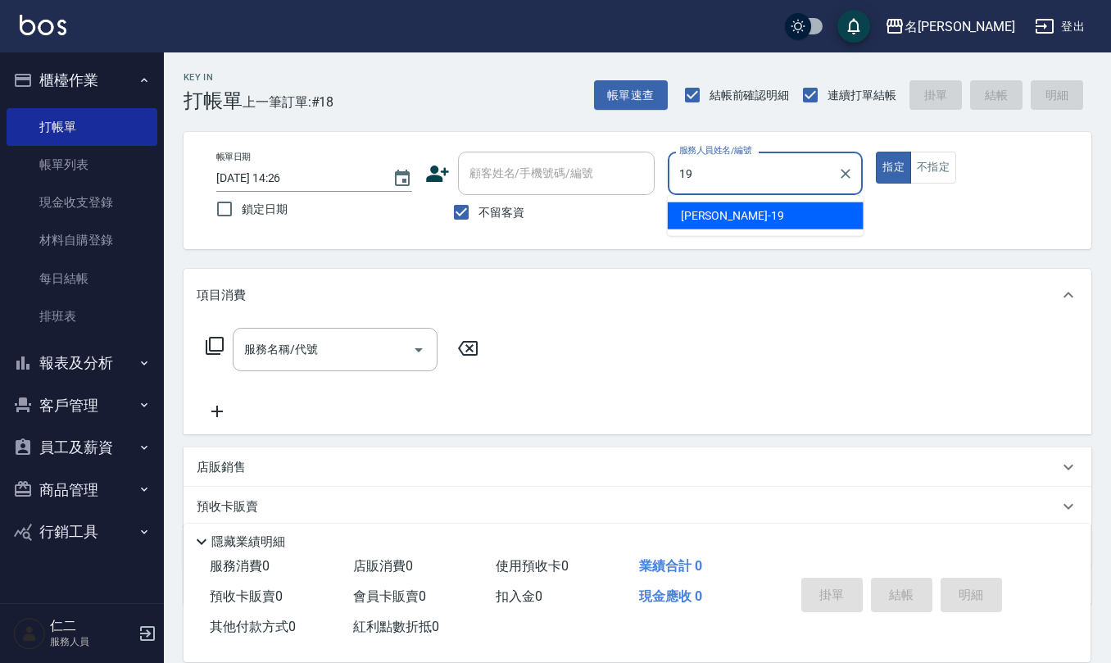
type input "林語涵-19"
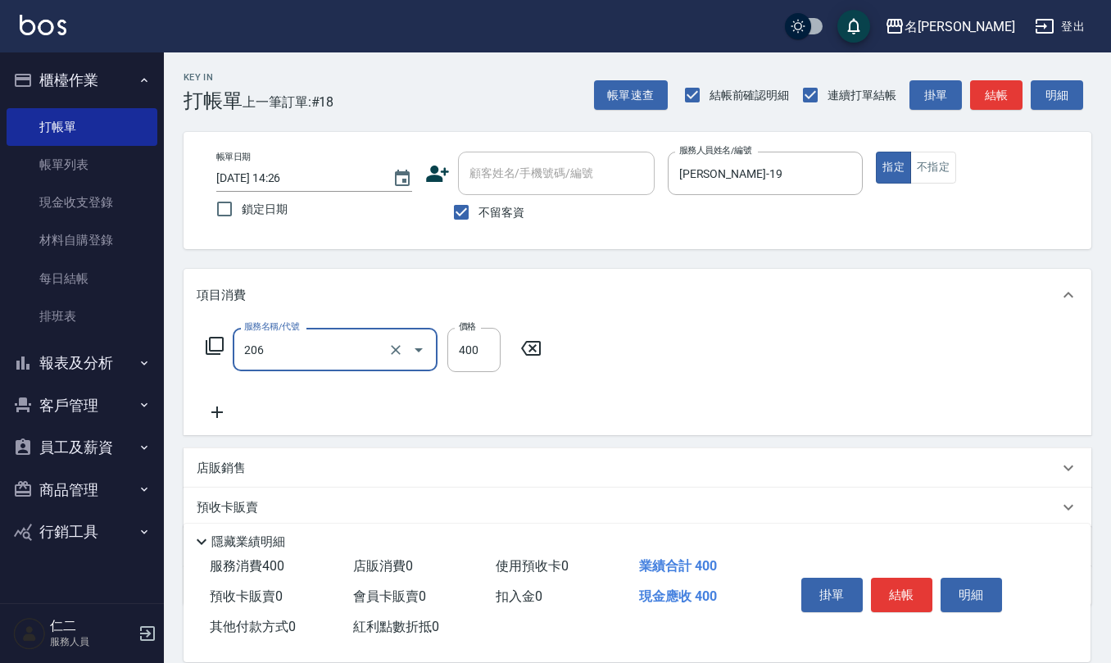
type input "健康洗(206)"
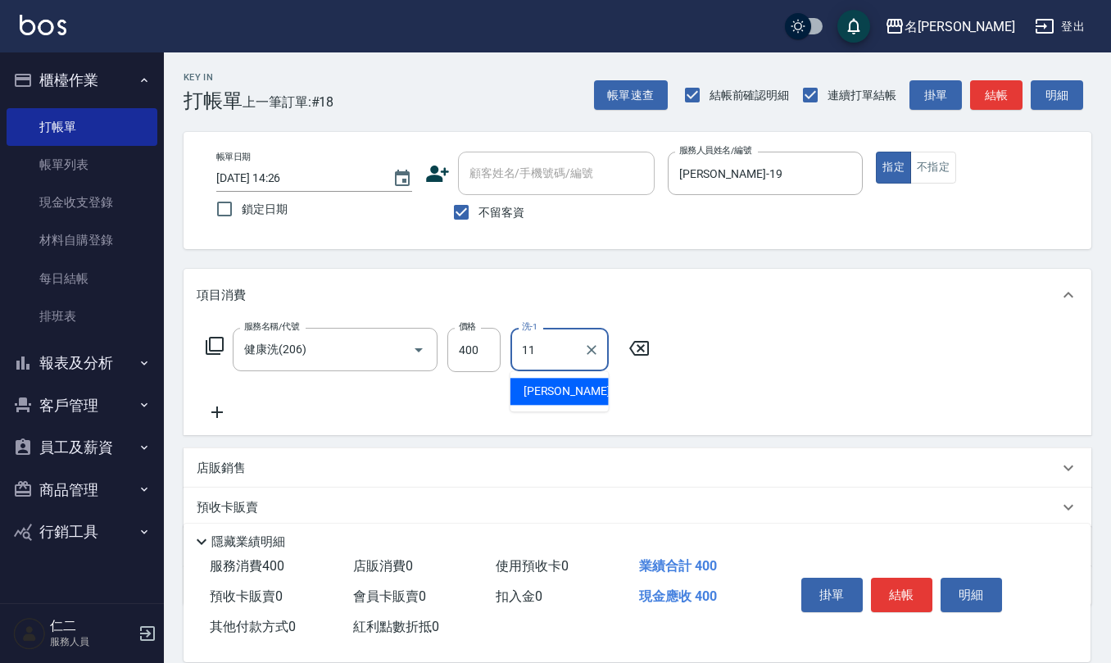
type input "詹沛橙-11"
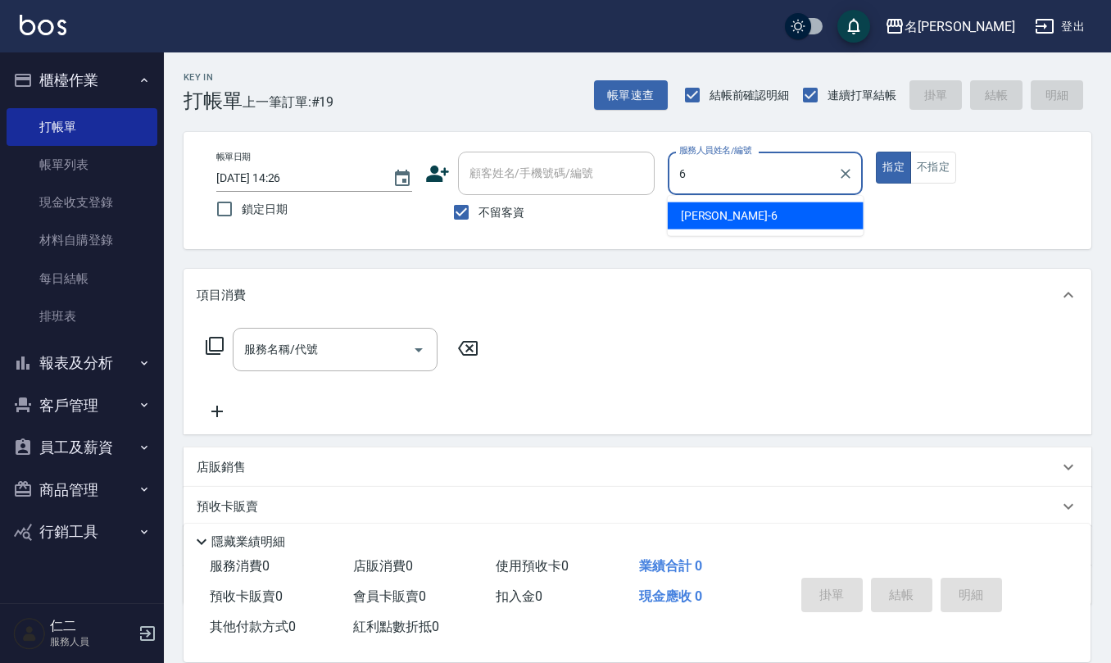
type input "吳淑文-6"
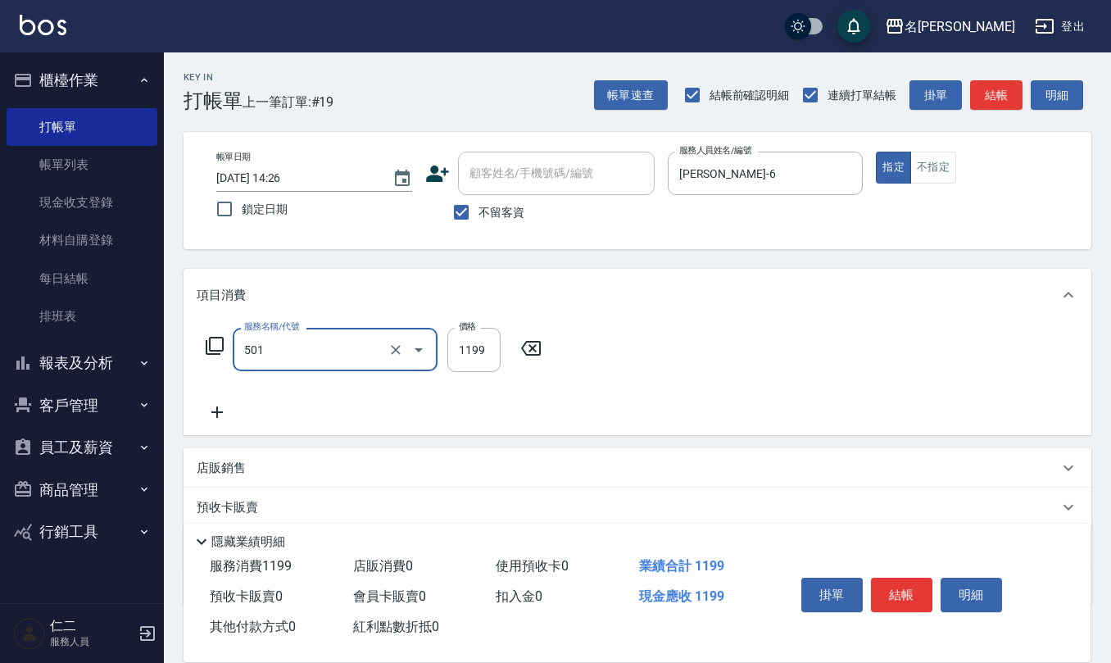
type input "染髮(501)"
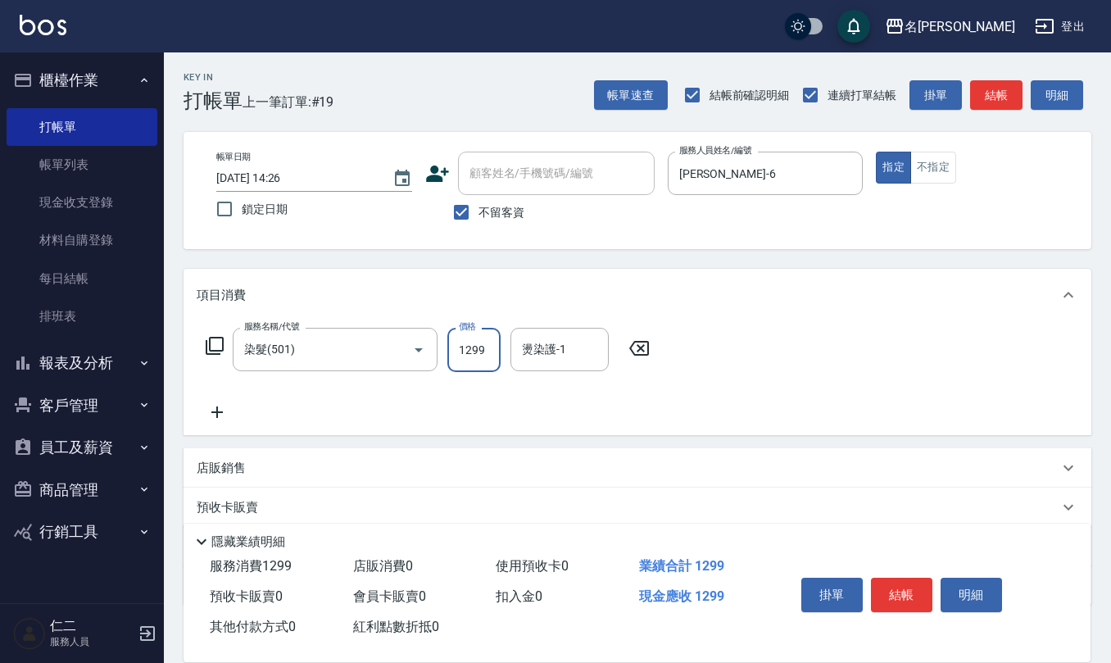
type input "1299"
type input "陳珮君-21"
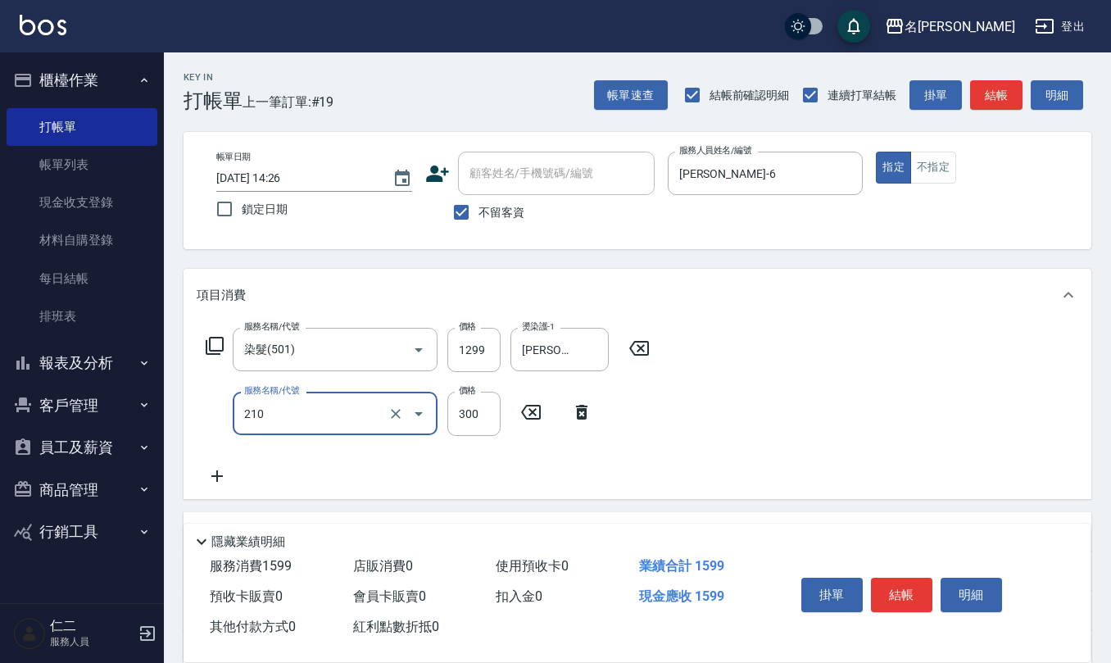
type input "歐娜洗髮精(210)"
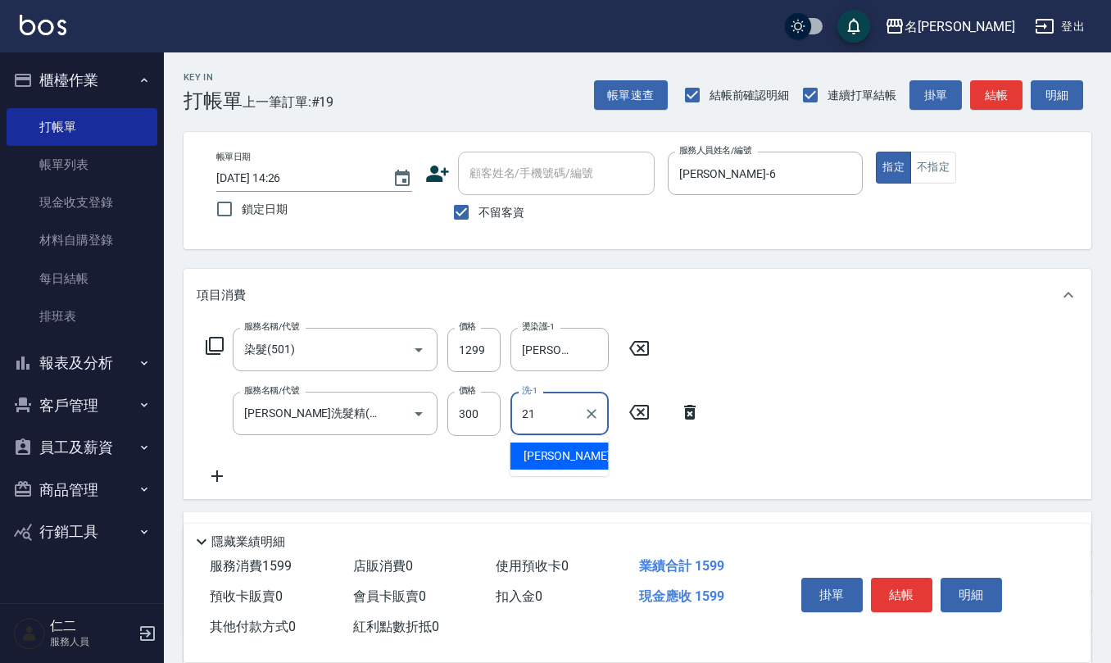
type input "陳珮君-21"
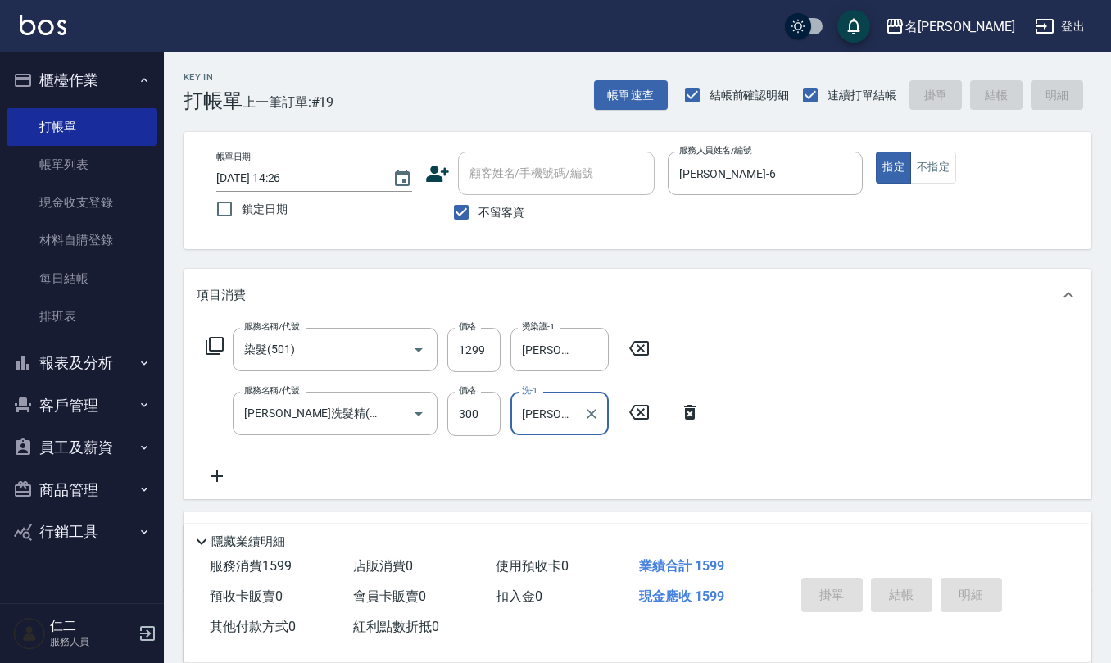
type input "2025/10/11 14:34"
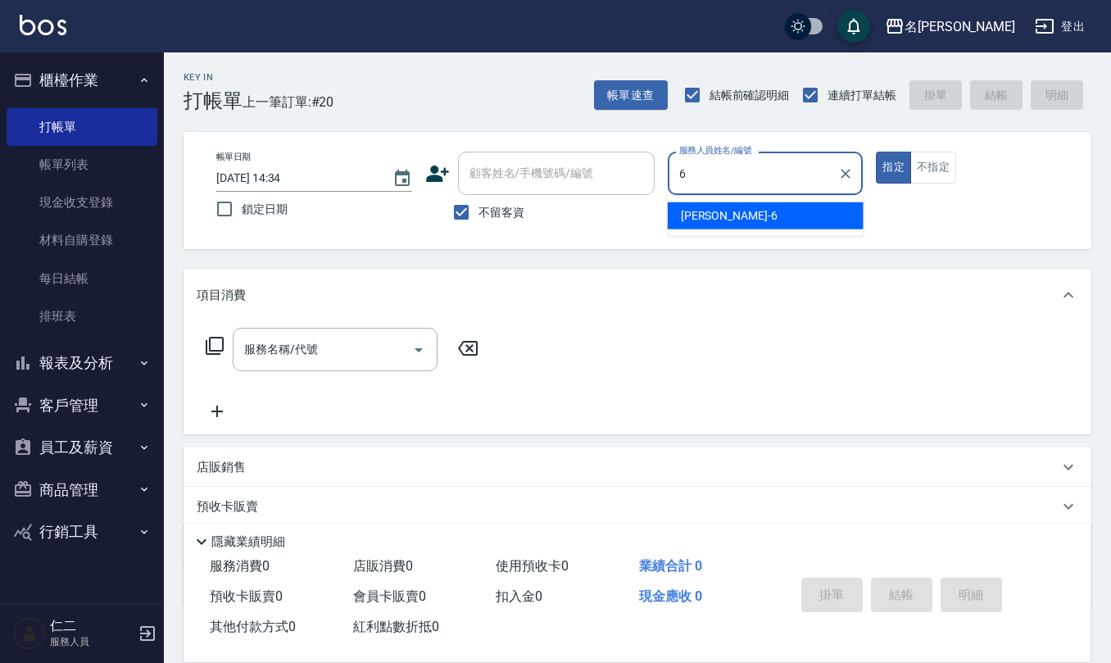
type input "吳淑文-6"
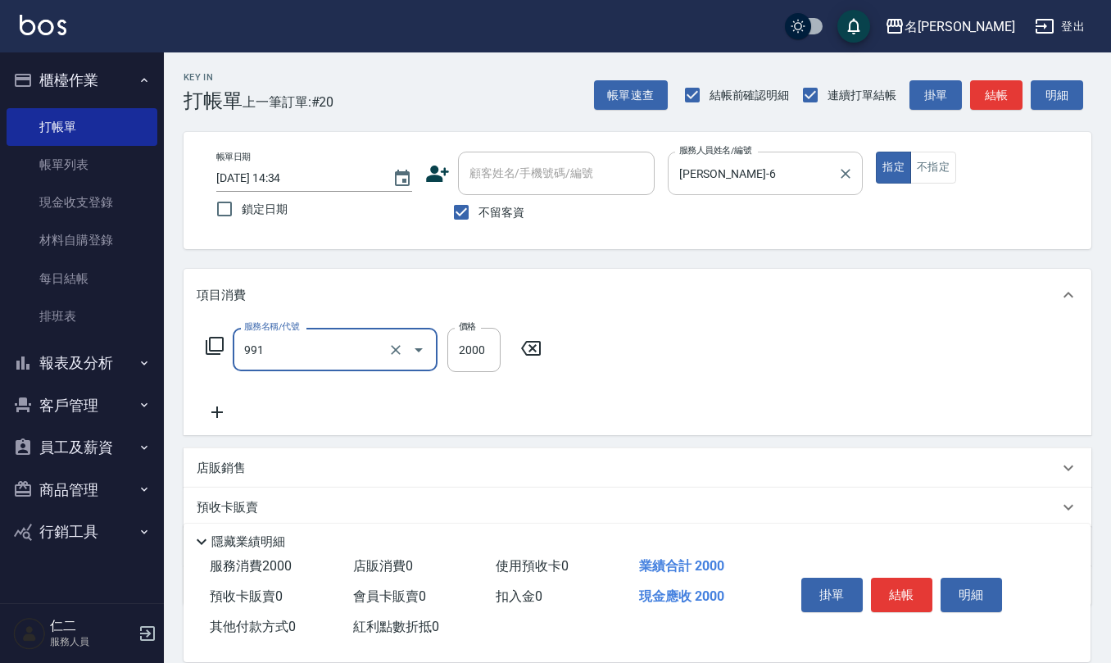
type input "接髮勞本(991)"
drag, startPoint x: 489, startPoint y: 354, endPoint x: 449, endPoint y: 359, distance: 40.4
click at [449, 359] on input "2700" at bounding box center [473, 350] width 53 height 44
type input "5400"
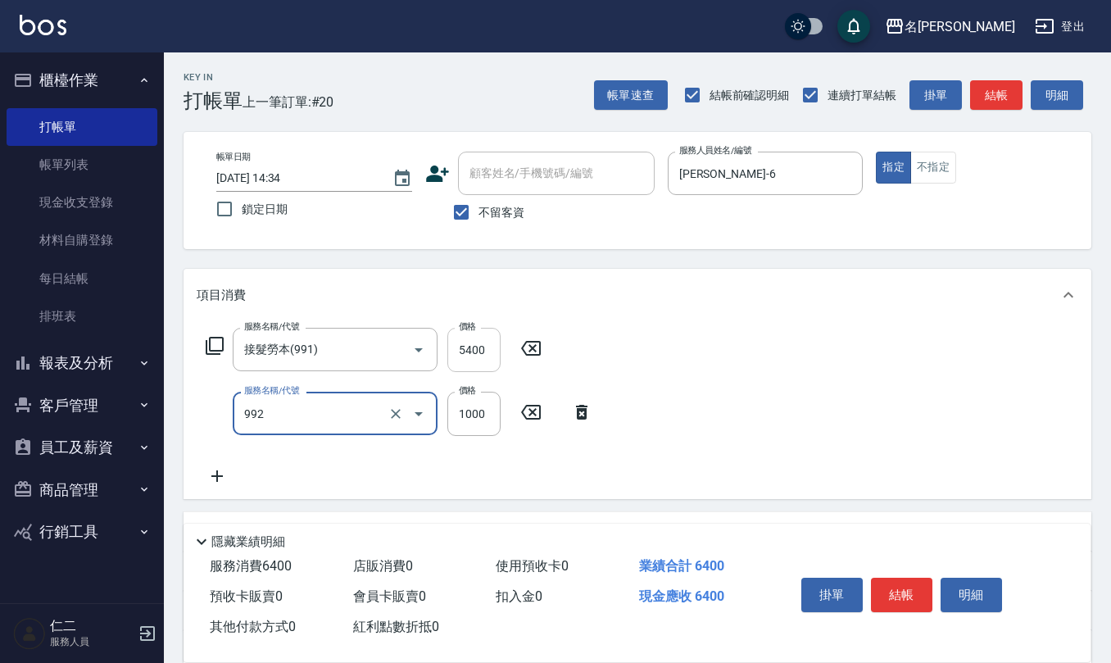
type input "接髮(992)"
type input "7100"
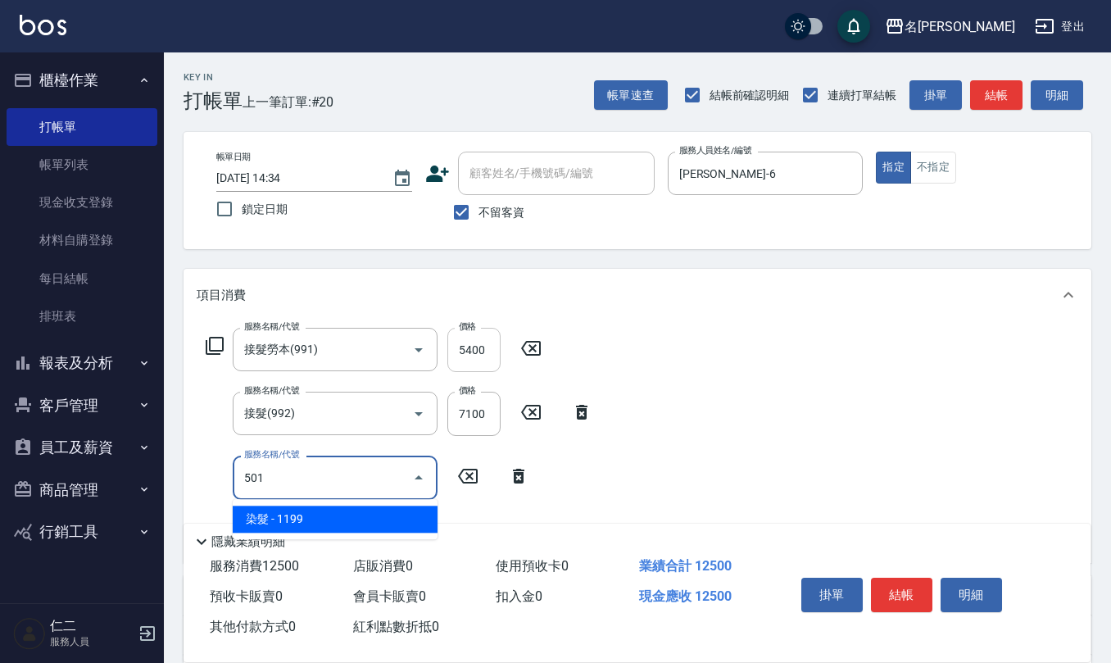
type input "染髮(501)"
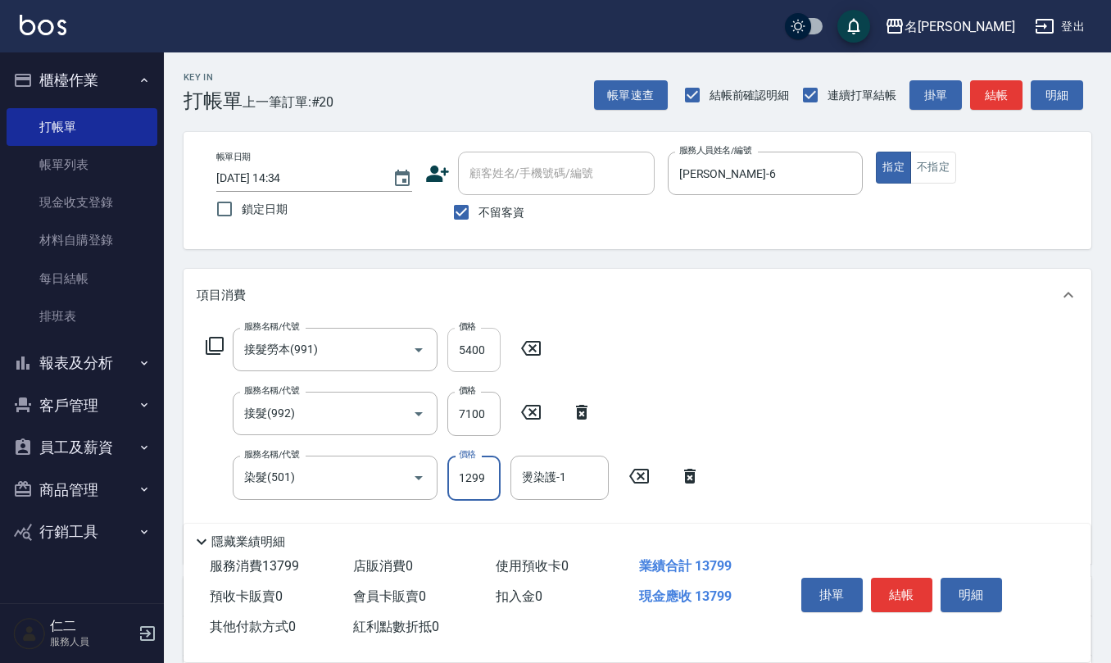
type input "1299"
type input "陳珮君-21"
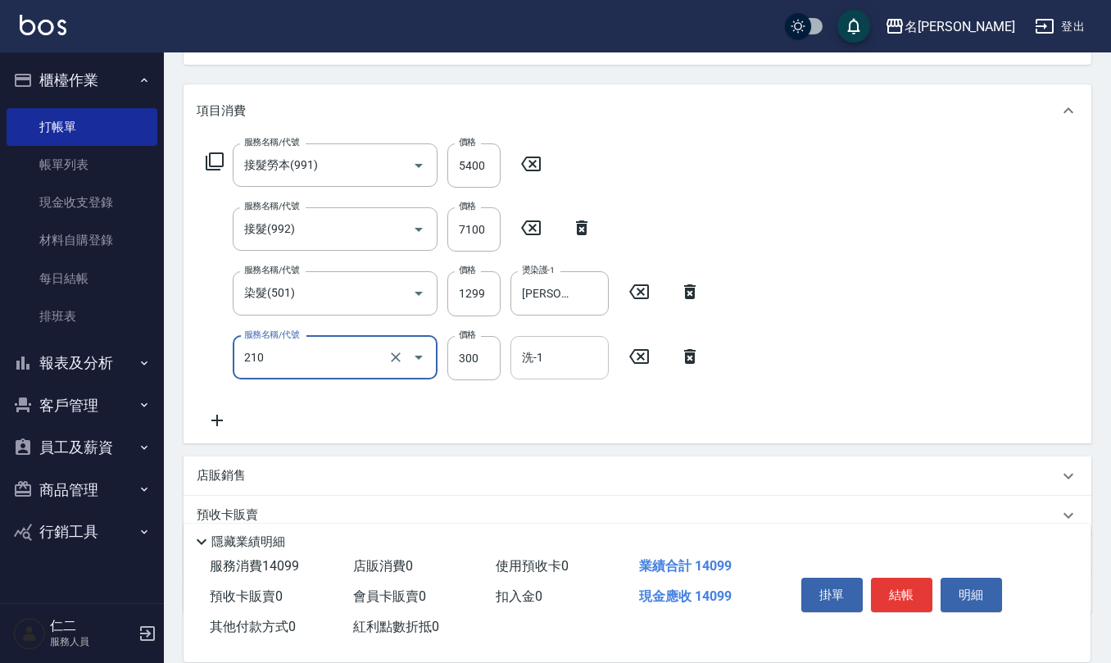
scroll to position [218, 0]
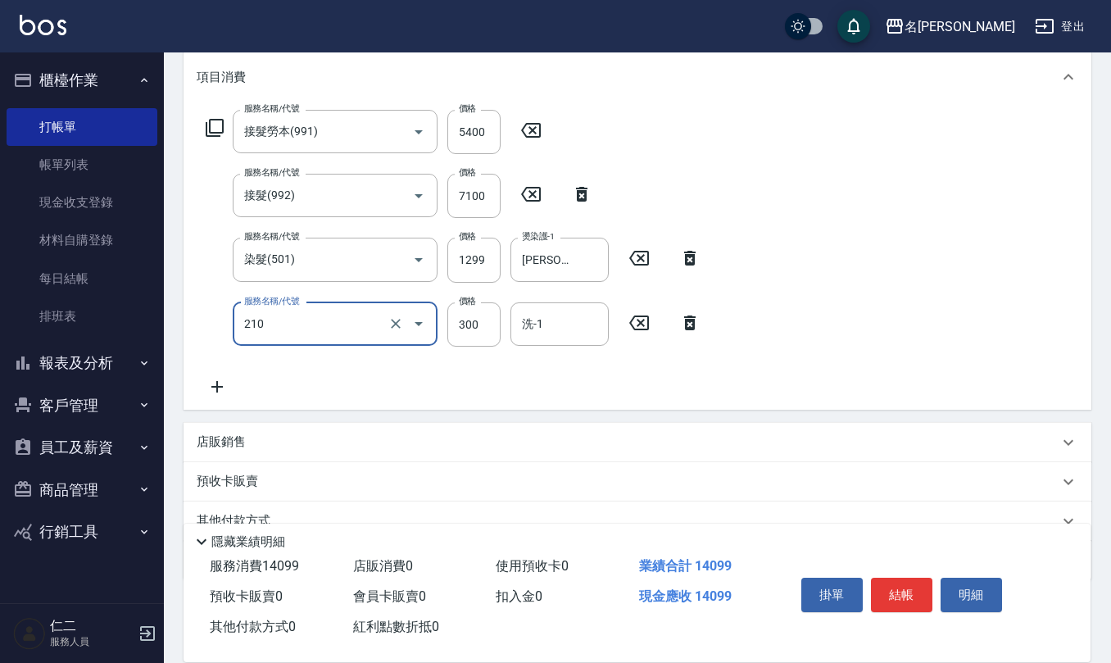
type input "歐娜洗髮精(210)"
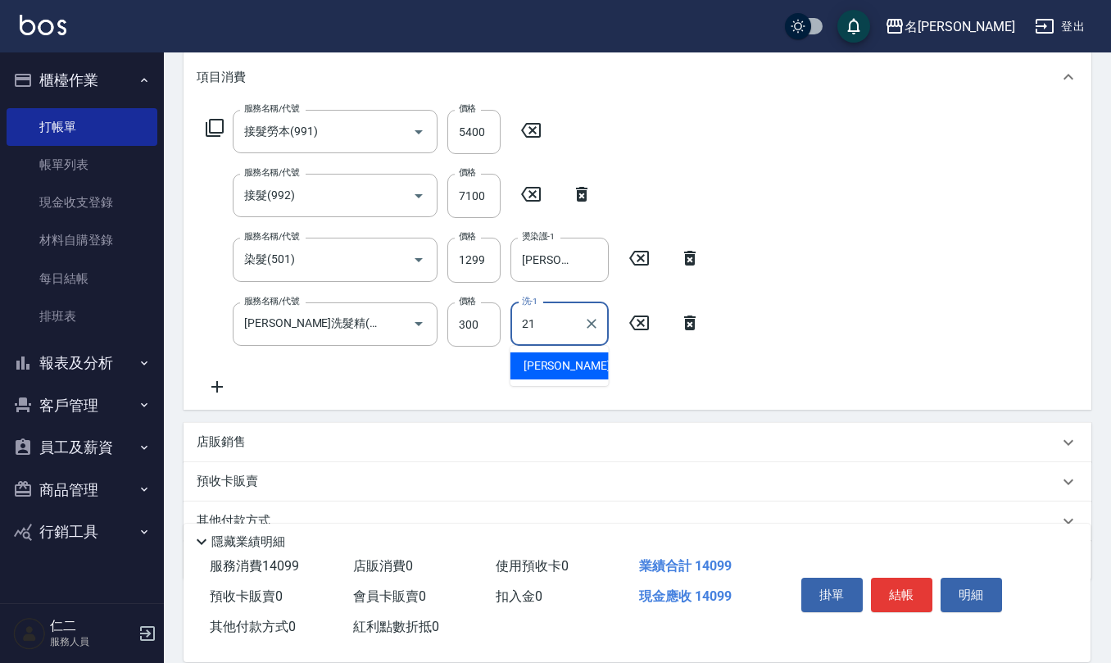
type input "陳珮君-21"
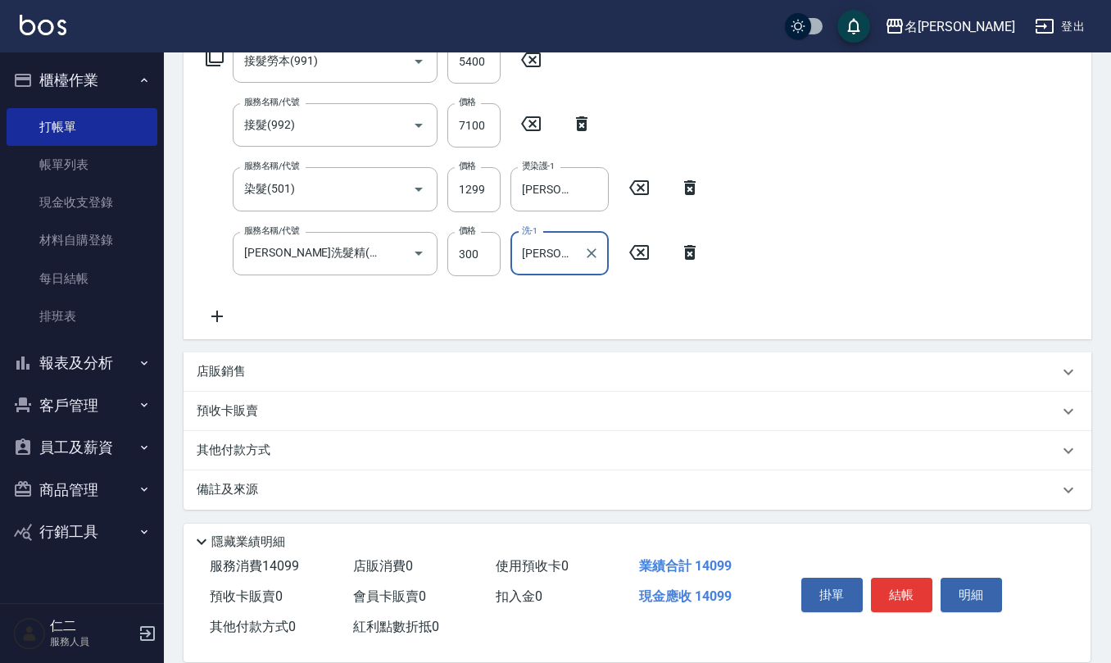
scroll to position [0, 0]
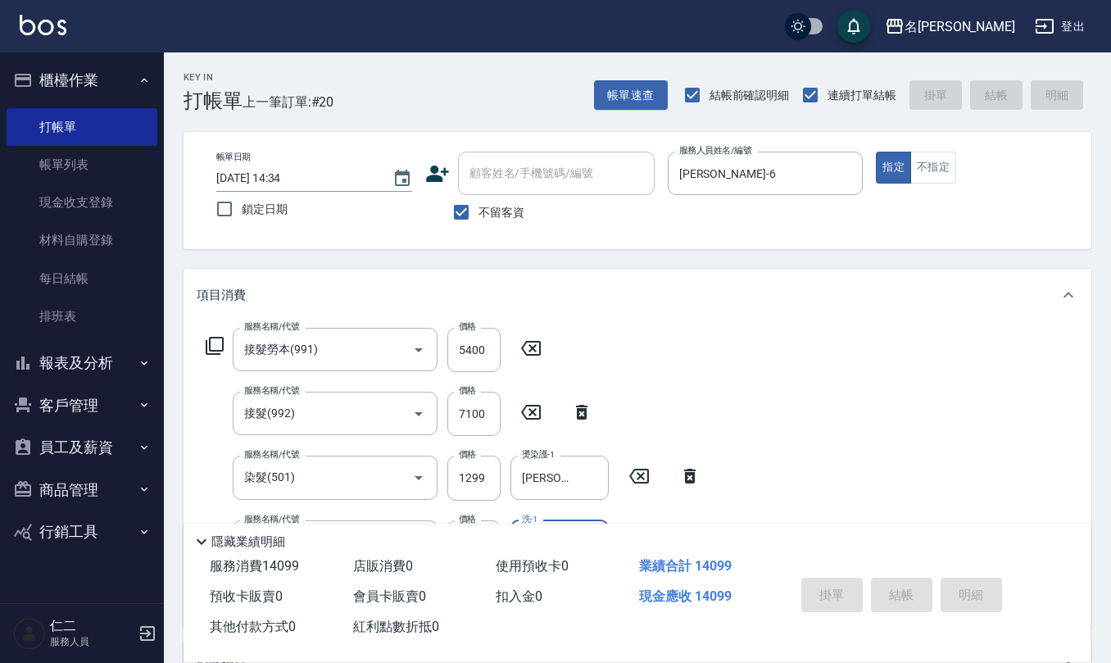
type input "2025/10/11 15:03"
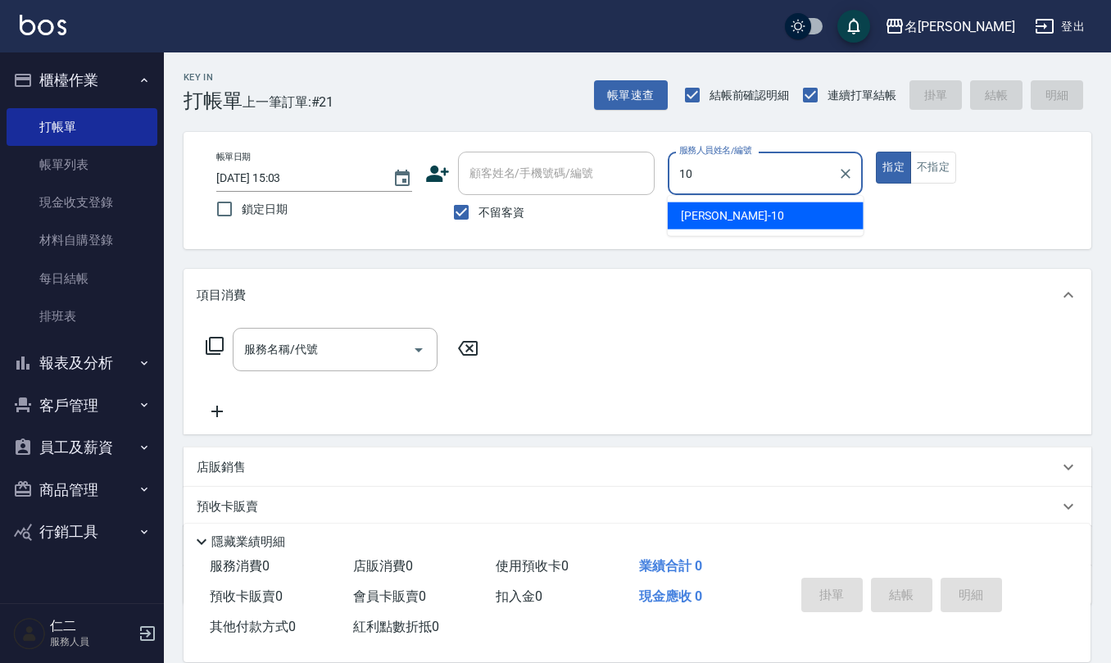
type input "胡淑雲-10"
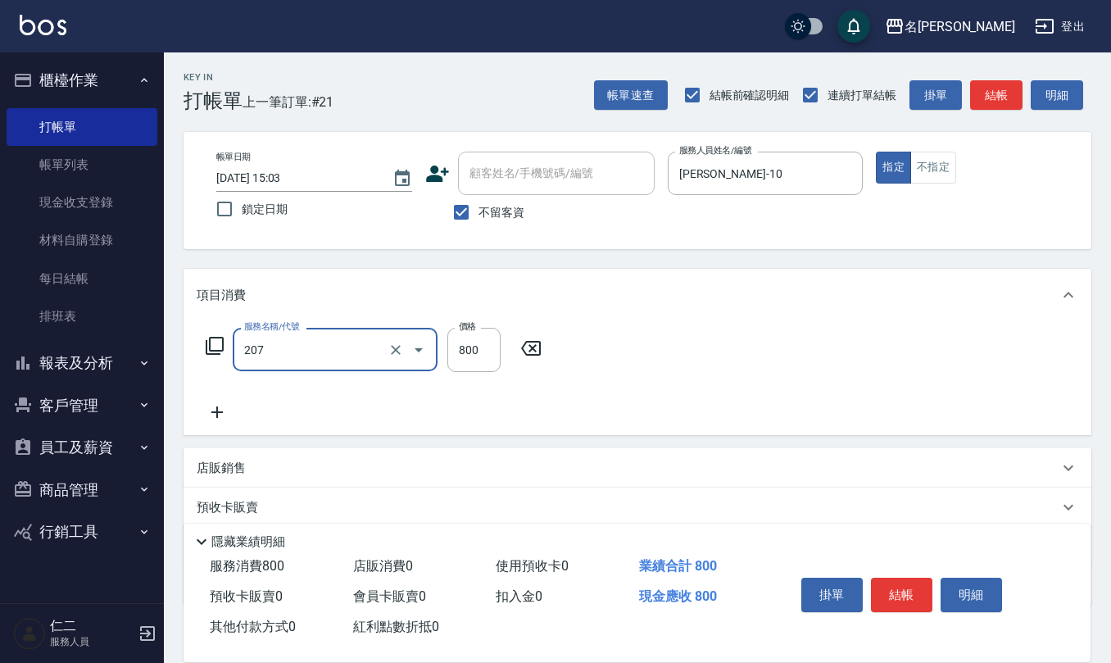
type input "清潔洗(207)"
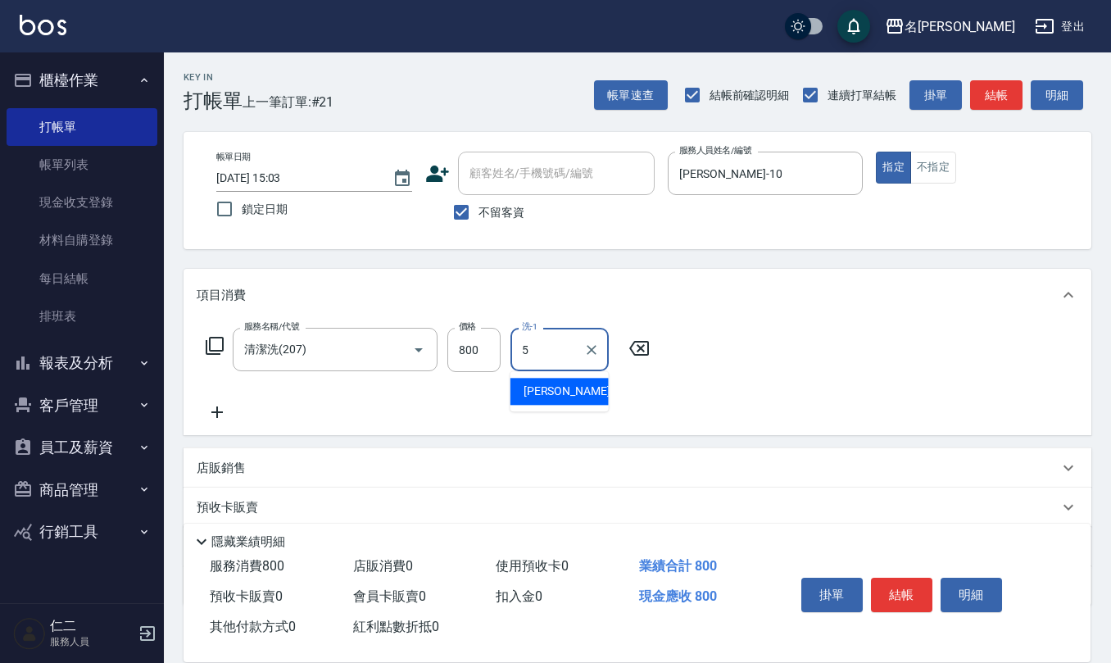
type input "趙妍妮-5"
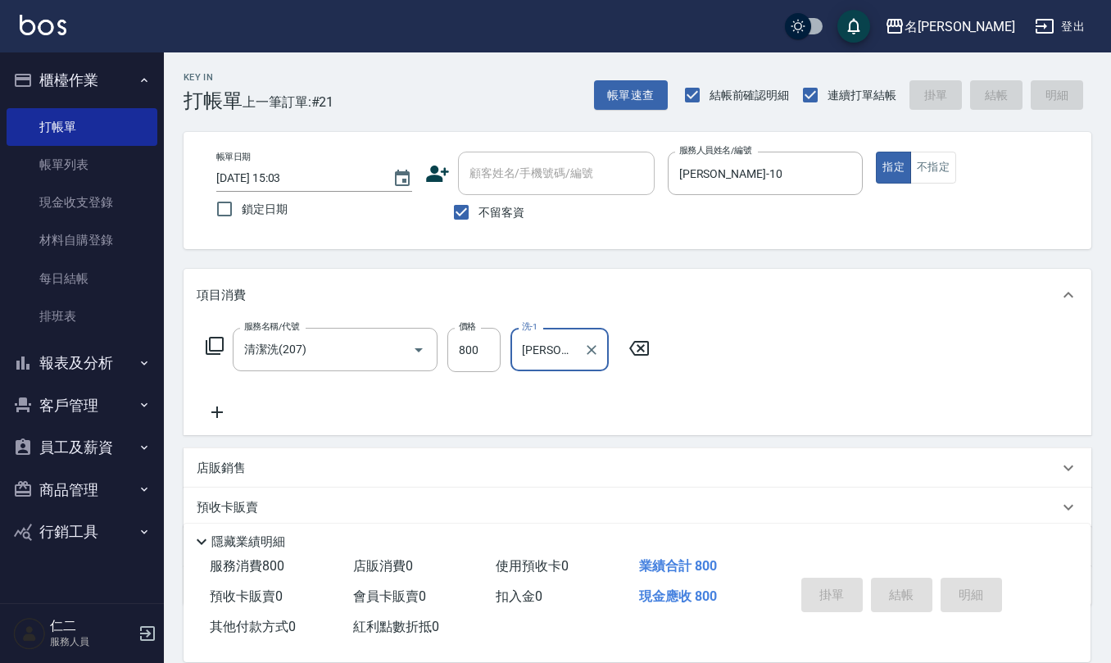
type input "2025/10/11 15:04"
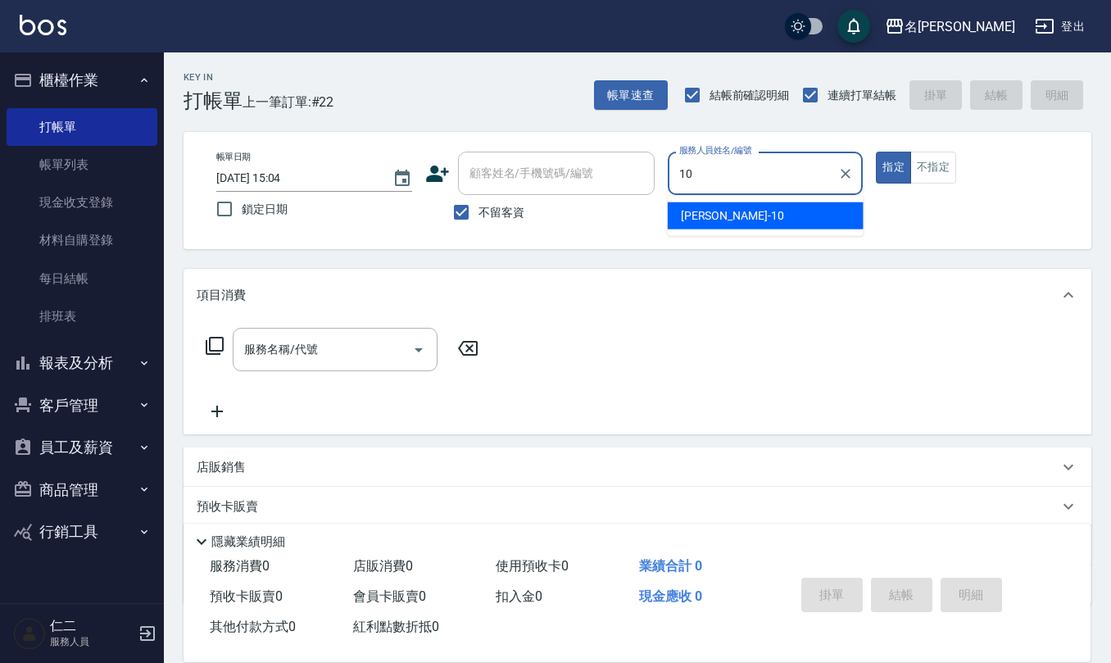
type input "胡淑雲-10"
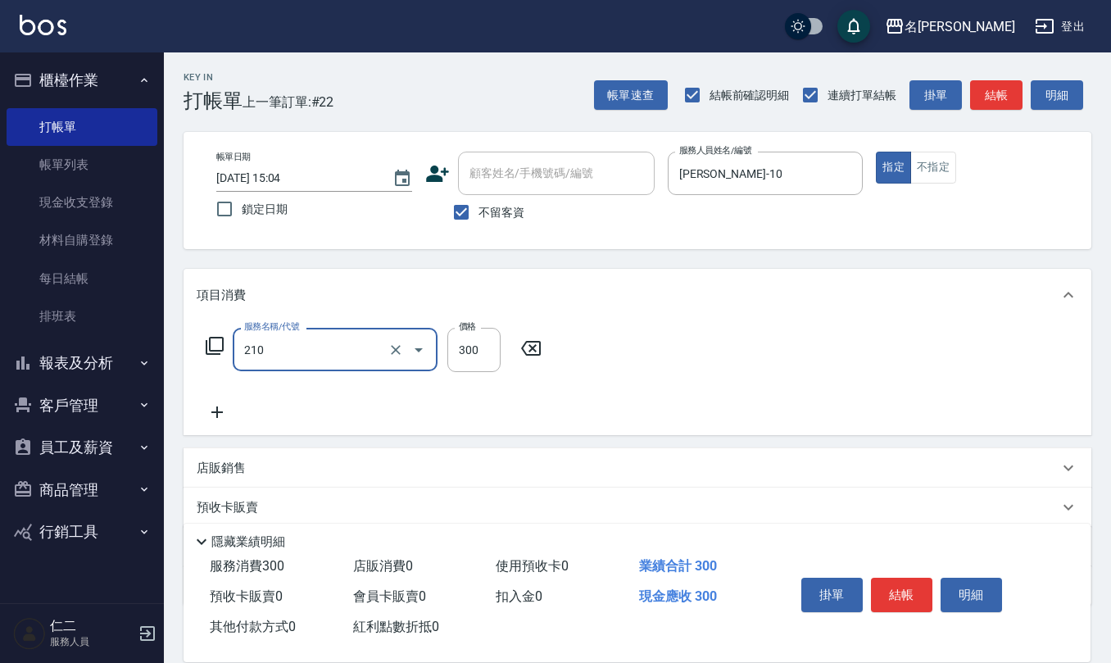
type input "歐娜洗髮精(210)"
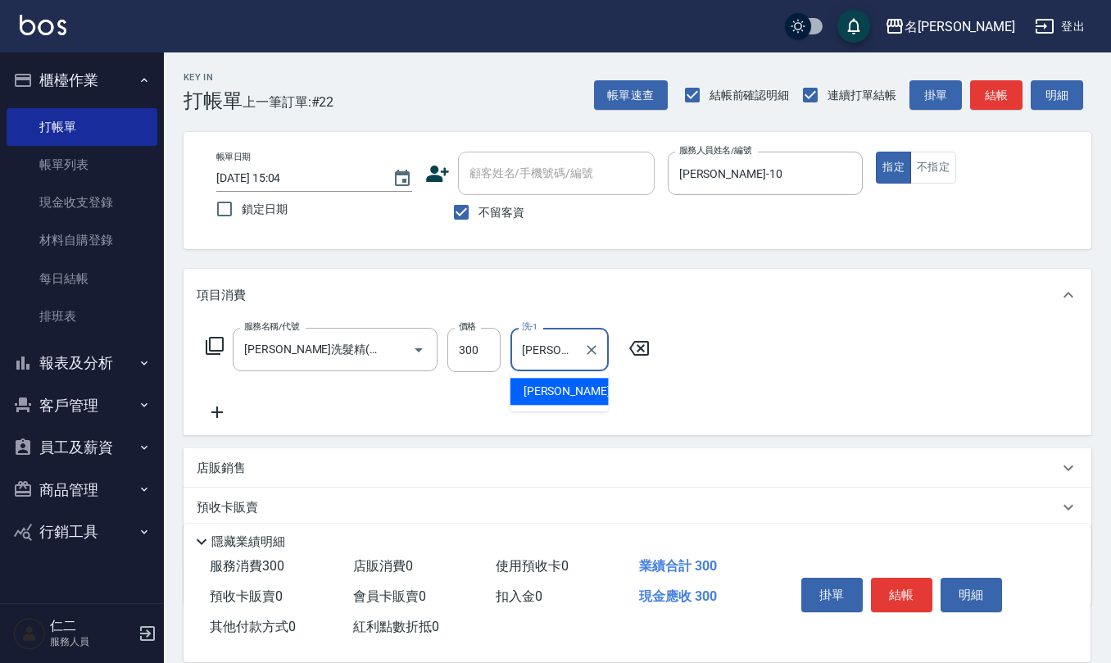
type input "陳珮君-21"
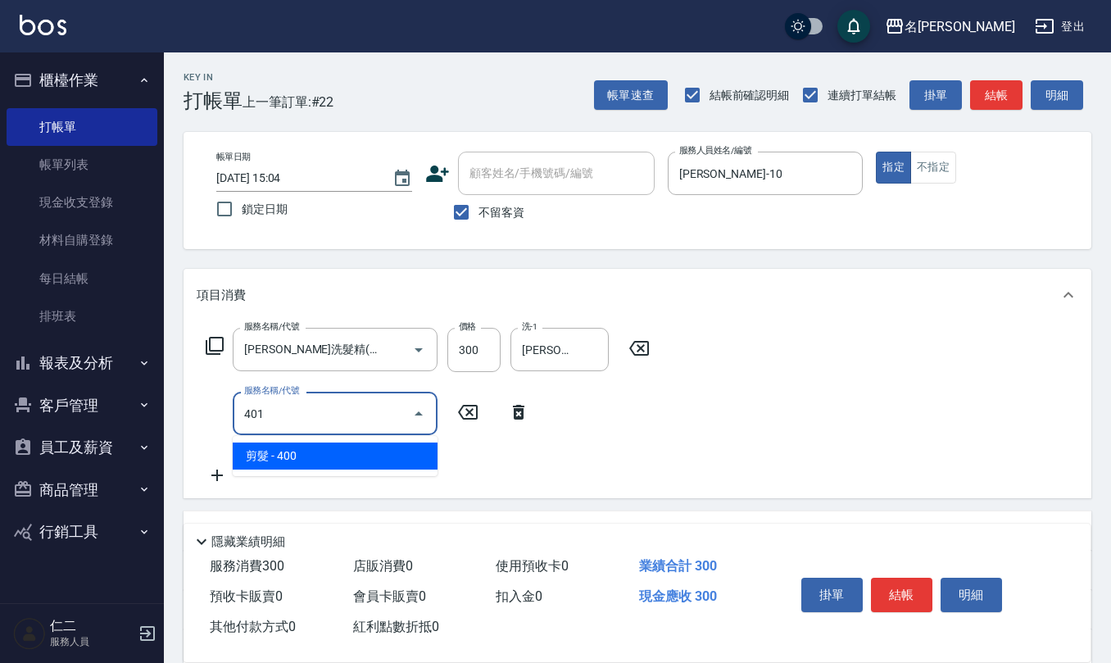
type input "剪髮(401)"
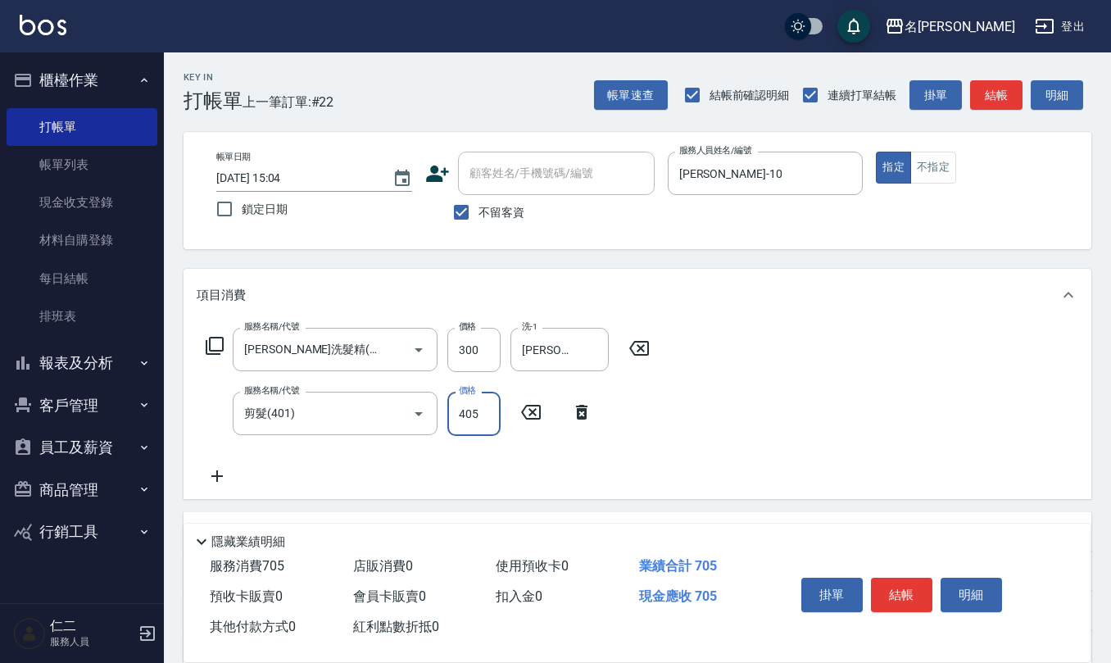
type input "405"
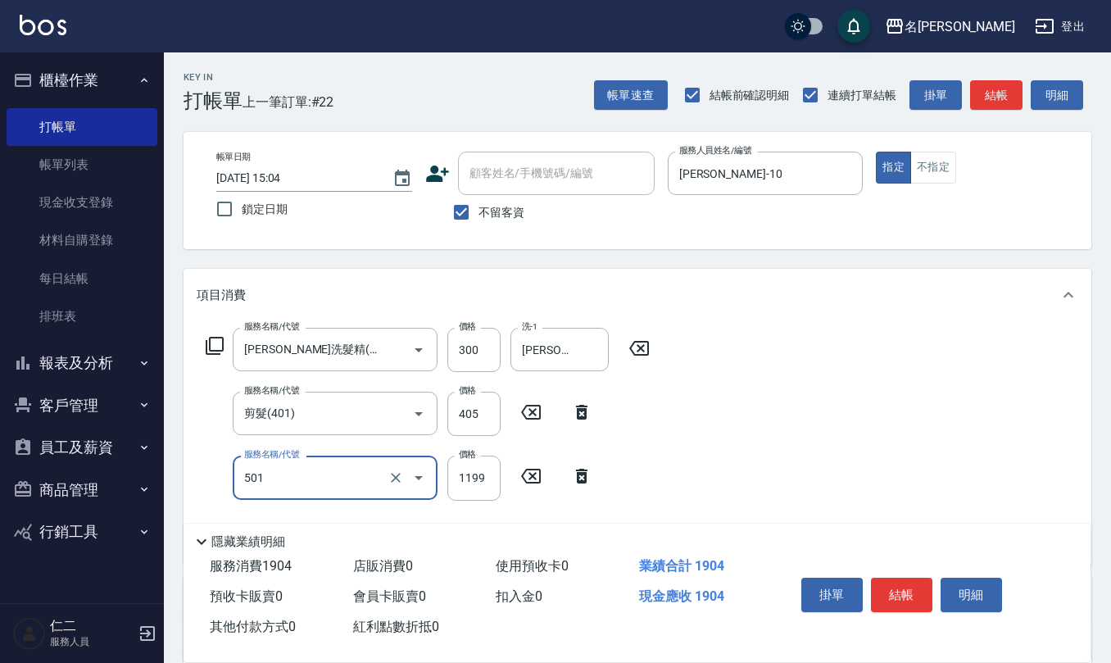
type input "染髮(501)"
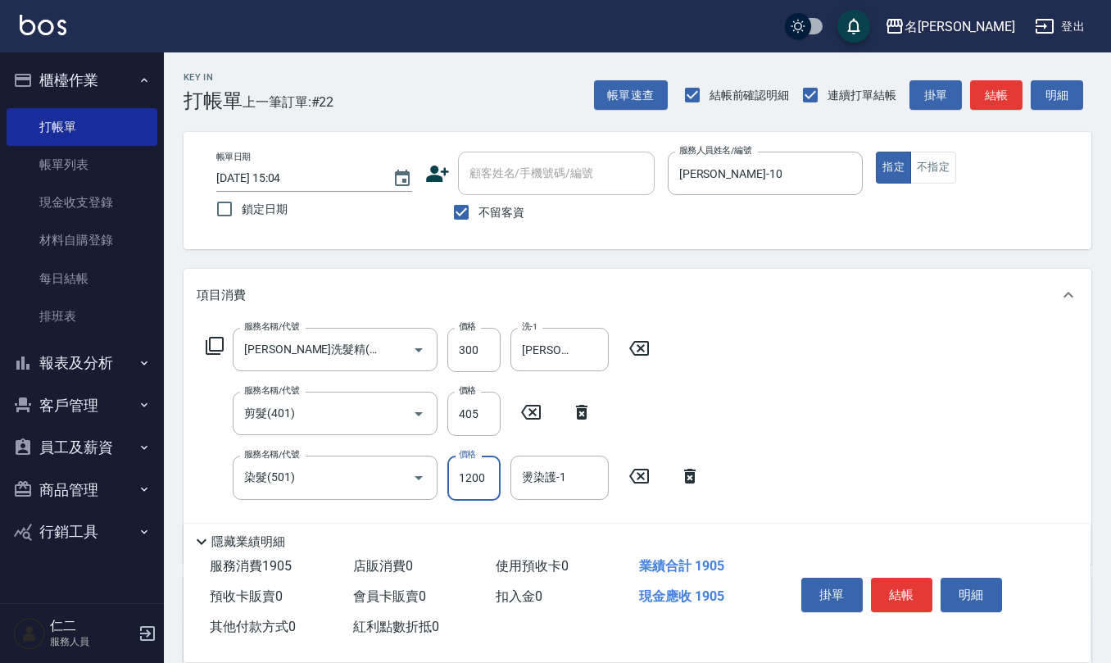
type input "1200"
type input "陳珮君-21"
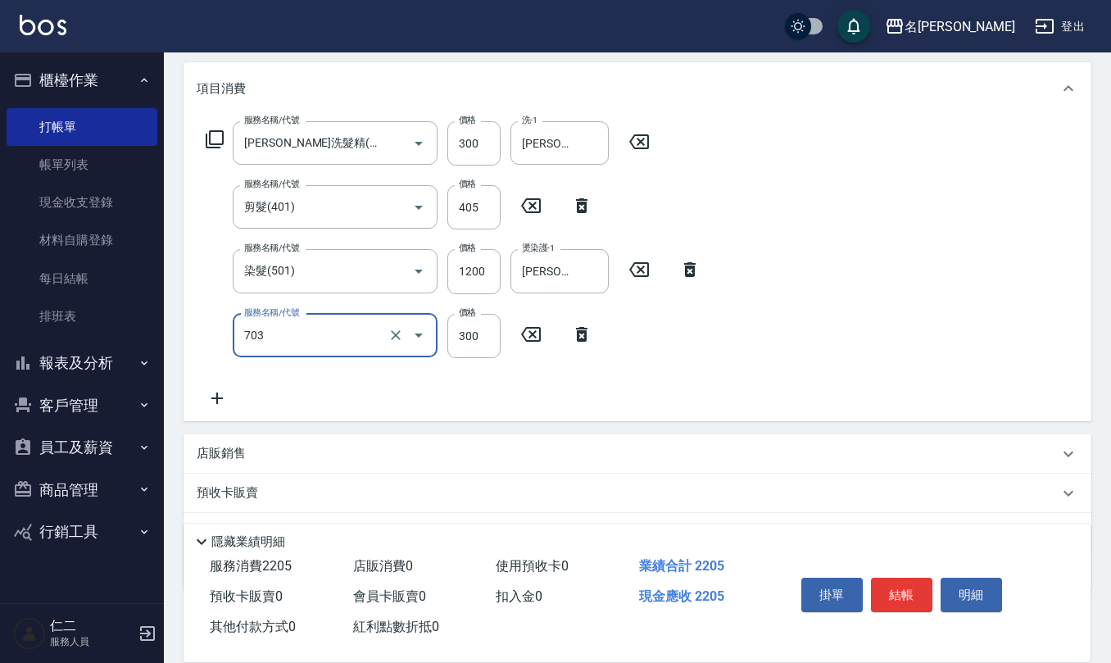
scroll to position [218, 0]
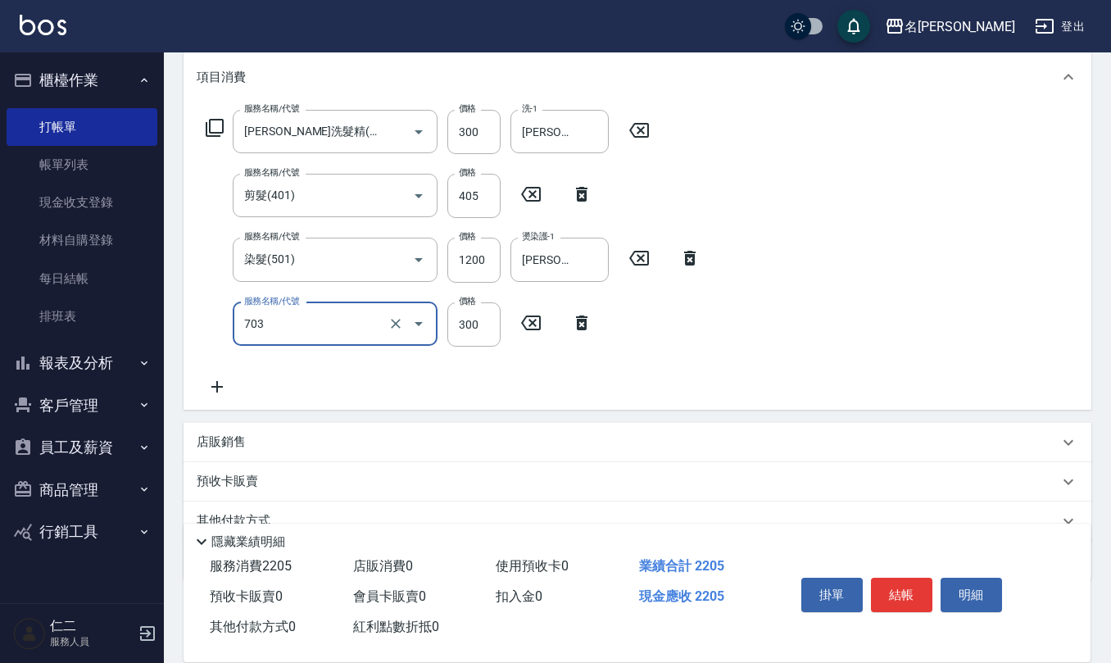
type input "(1236)設計師(703)"
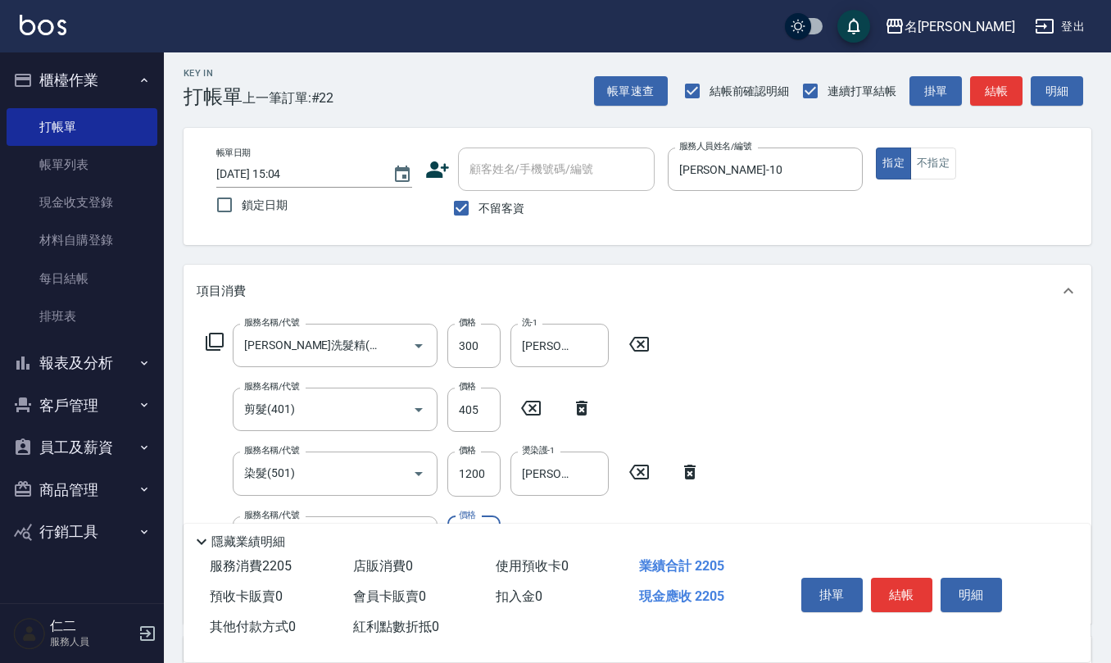
scroll to position [0, 0]
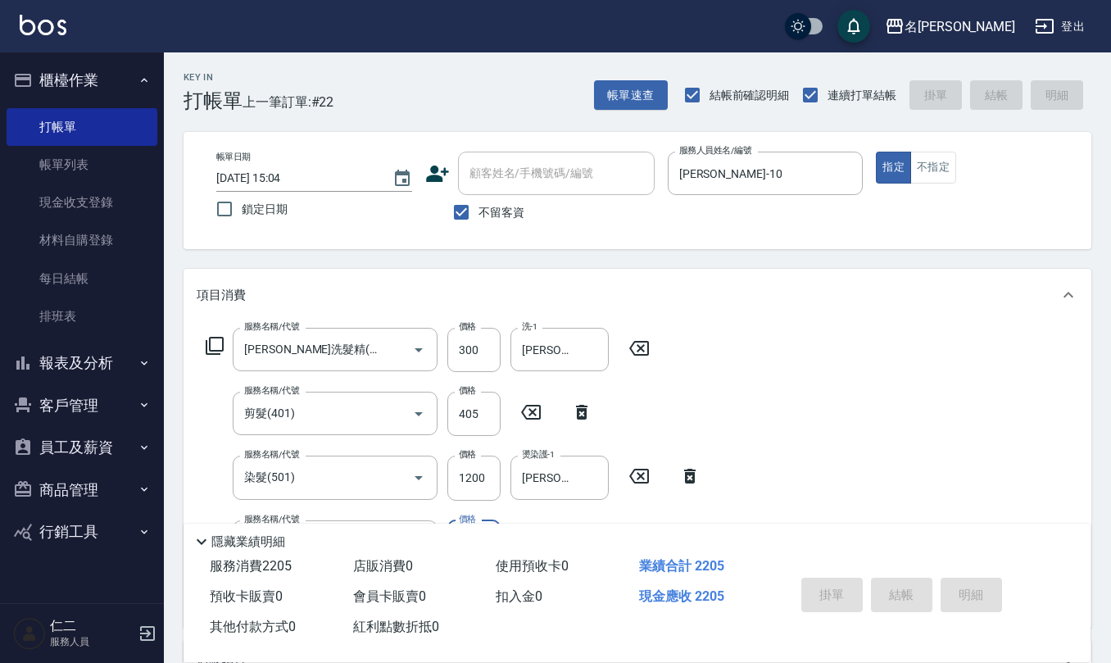
type input "2025/10/11 15:05"
